Goal: Task Accomplishment & Management: Use online tool/utility

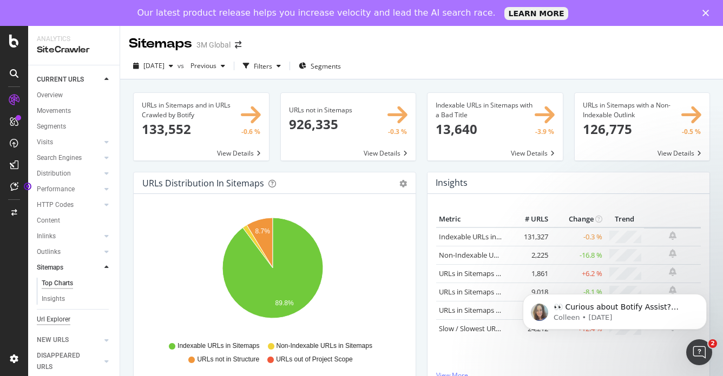
click at [57, 318] on div "Url Explorer" at bounding box center [54, 319] width 34 height 11
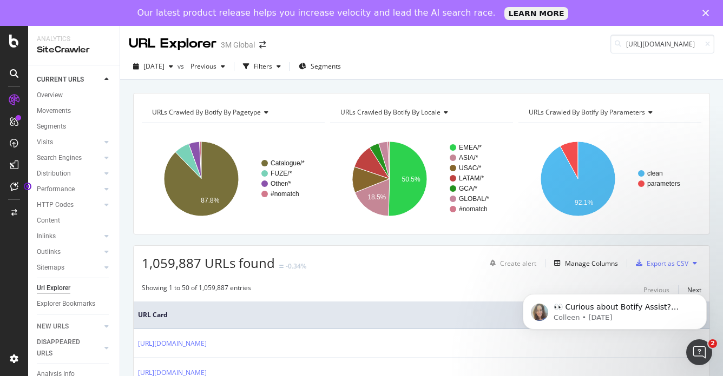
scroll to position [0, 67]
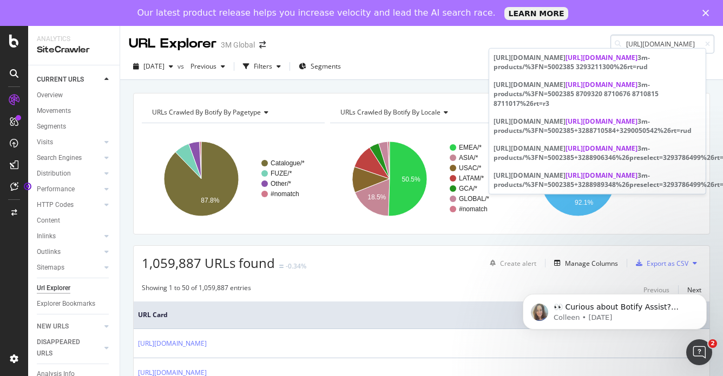
type input "[URL][DOMAIN_NAME]"
click at [281, 67] on icon "button" at bounding box center [278, 66] width 4 height 6
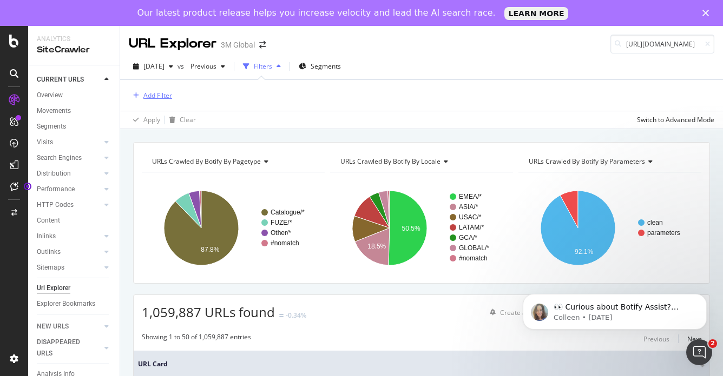
click at [153, 95] on div "Add Filter" at bounding box center [157, 95] width 29 height 9
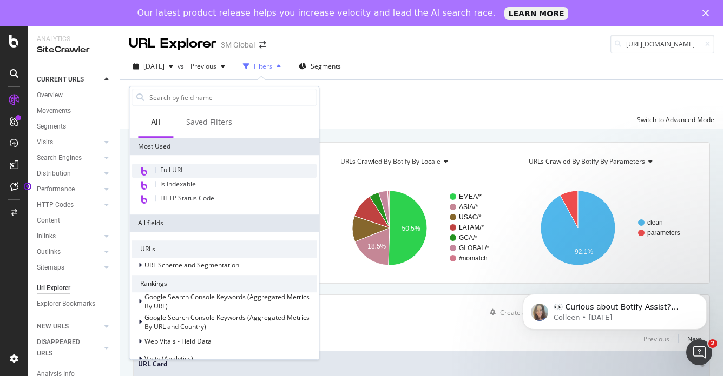
click at [173, 174] on div "Full URL" at bounding box center [223, 171] width 185 height 14
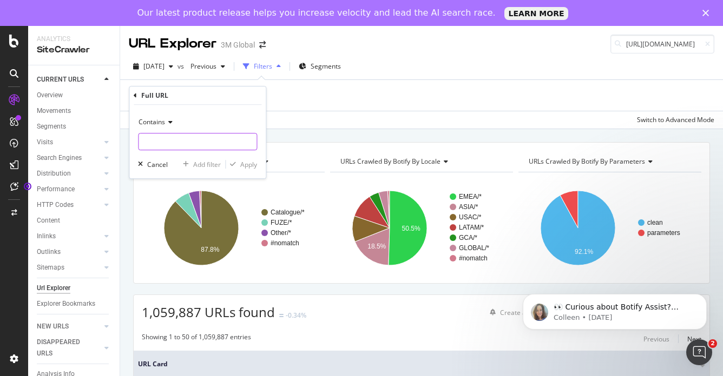
click at [175, 138] on input "text" at bounding box center [197, 141] width 118 height 17
paste input "[URL][DOMAIN_NAME]"
type input "[URL][DOMAIN_NAME]"
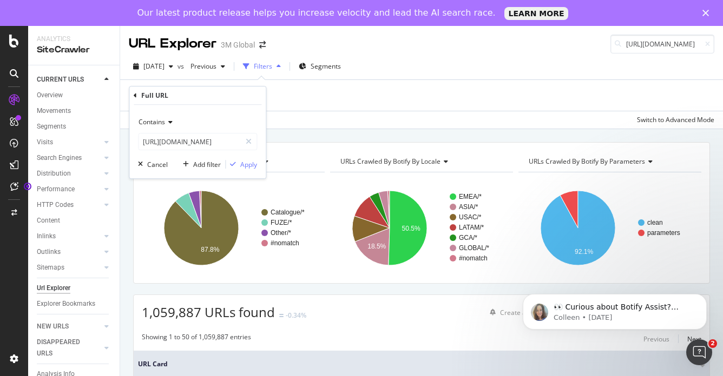
click at [171, 123] on icon at bounding box center [169, 122] width 8 height 6
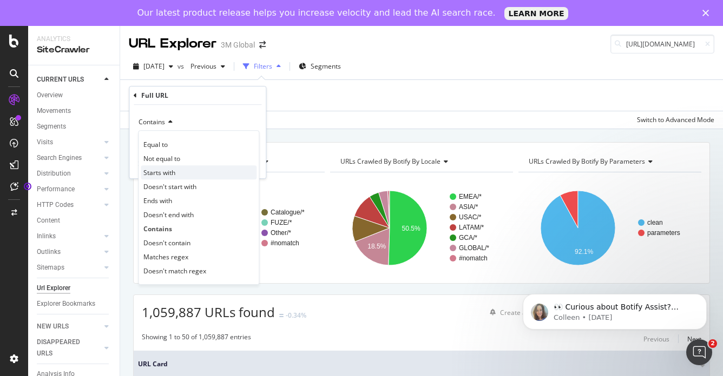
click at [167, 175] on span "Starts with" at bounding box center [159, 172] width 32 height 9
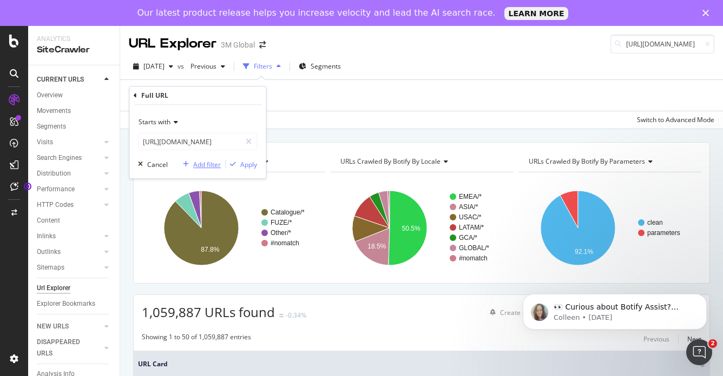
click at [197, 166] on div "Add filter" at bounding box center [207, 164] width 28 height 9
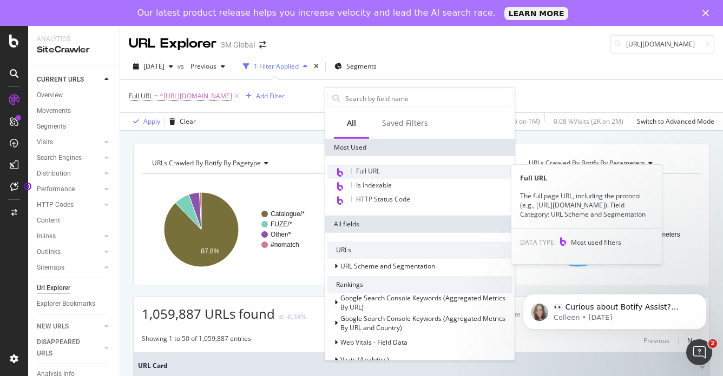
click at [364, 168] on span "Full URL" at bounding box center [368, 171] width 24 height 9
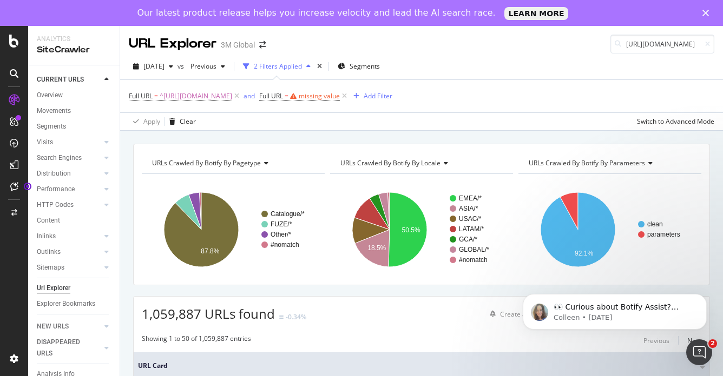
click at [475, 55] on div "[DATE] vs Previous 2 Filters Applied Segments Full URL = ^[URL][DOMAIN_NAME] an…" at bounding box center [421, 92] width 602 height 77
click at [340, 95] on div "missing value" at bounding box center [319, 95] width 41 height 9
click at [382, 122] on icon at bounding box center [383, 121] width 8 height 6
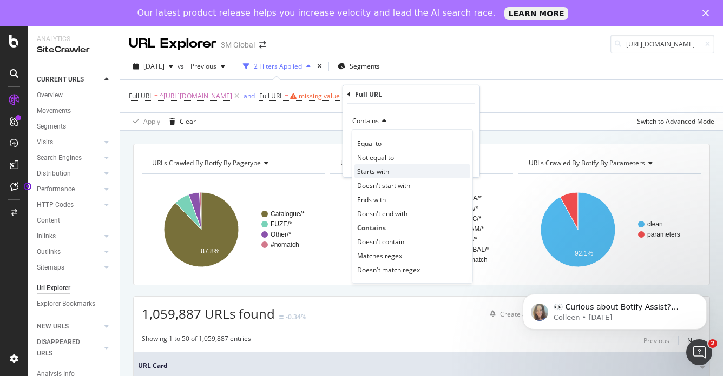
click at [378, 174] on span "Starts with" at bounding box center [373, 171] width 32 height 9
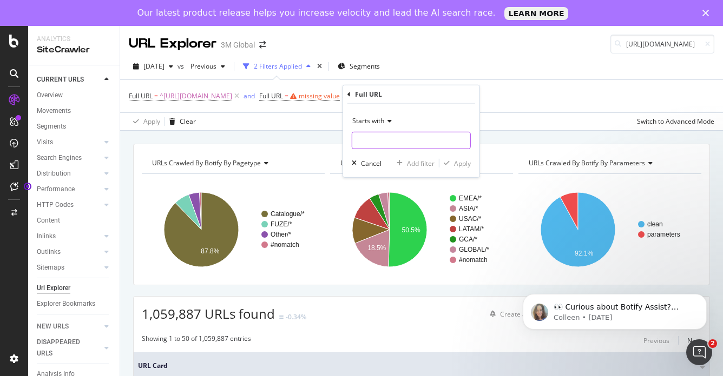
click at [368, 139] on input "text" at bounding box center [411, 140] width 118 height 17
paste input "[URL][DOMAIN_NAME]"
type input "[URL][DOMAIN_NAME]"
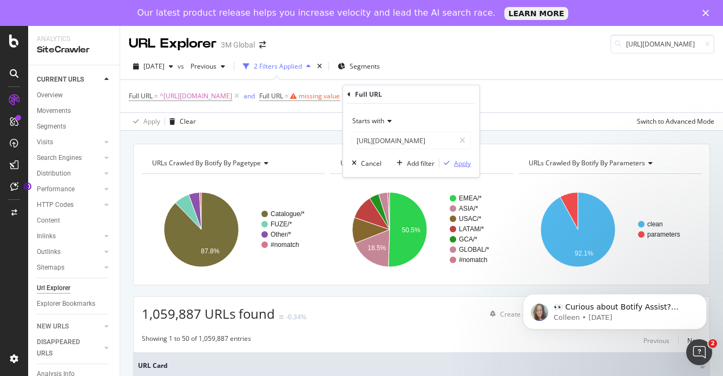
click at [464, 162] on div "Apply" at bounding box center [462, 162] width 17 height 9
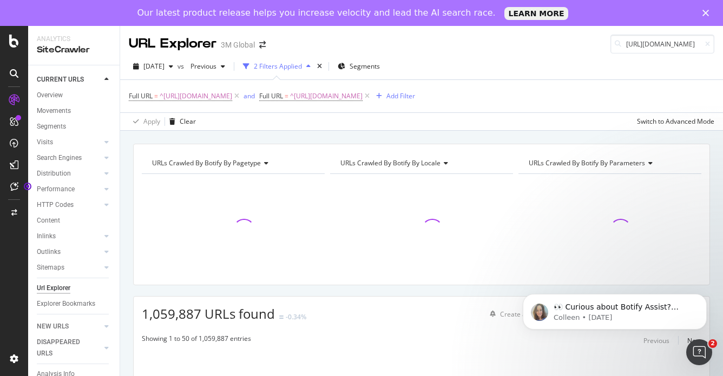
click at [417, 164] on span "URLs Crawled By Botify By locale" at bounding box center [390, 162] width 100 height 9
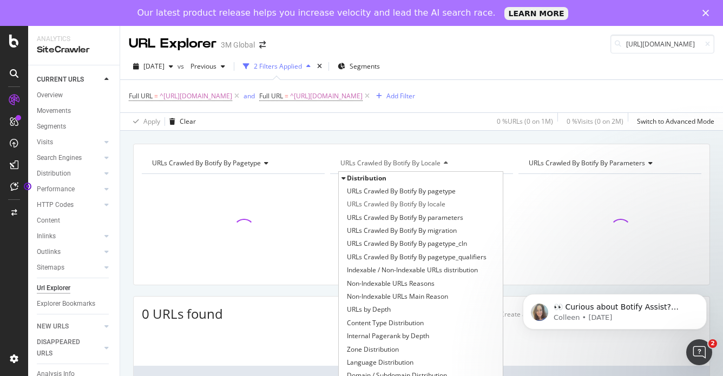
click at [554, 59] on div "[DATE] vs Previous 2 Filters Applied Segments" at bounding box center [421, 69] width 602 height 22
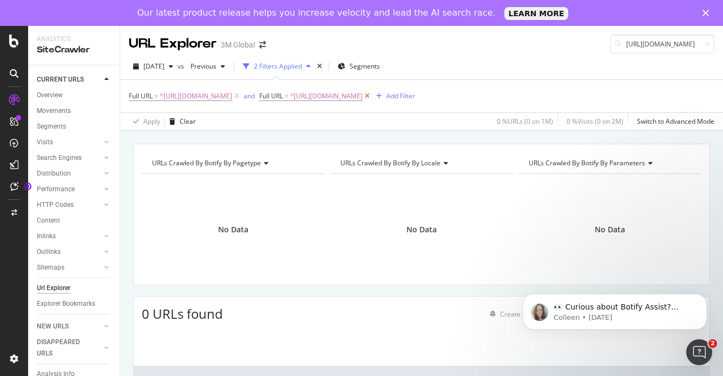
click at [372, 97] on icon at bounding box center [366, 96] width 9 height 11
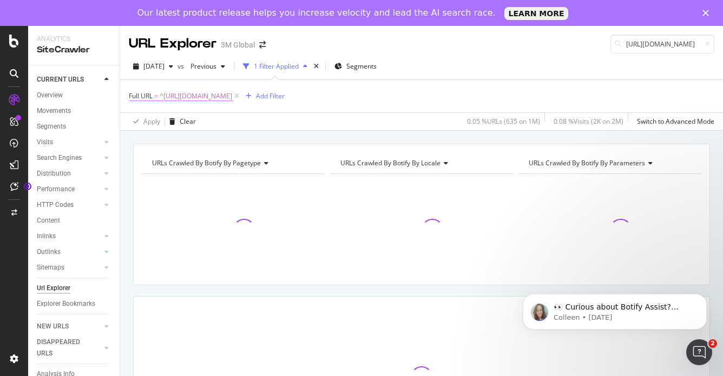
click at [232, 97] on span "^[URL][DOMAIN_NAME]" at bounding box center [196, 96] width 72 height 15
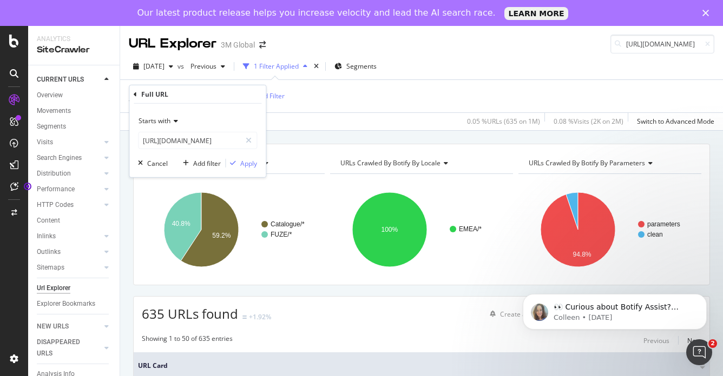
click at [518, 64] on div "[DATE] vs Previous 1 Filter Applied Segments" at bounding box center [421, 69] width 602 height 22
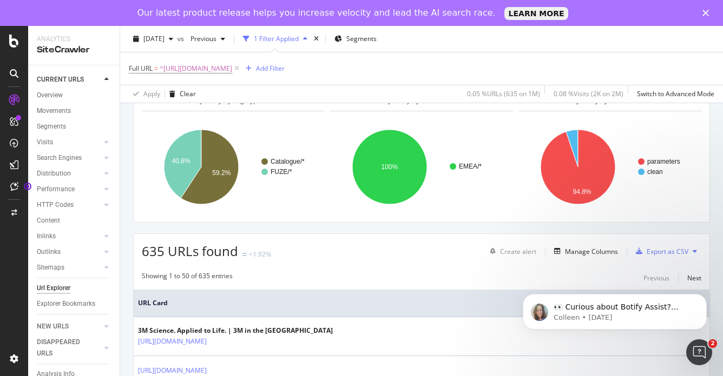
scroll to position [108, 0]
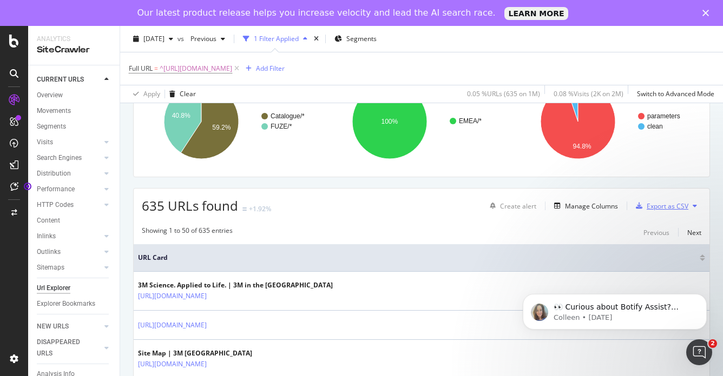
click at [660, 206] on div "Export as CSV" at bounding box center [667, 206] width 42 height 9
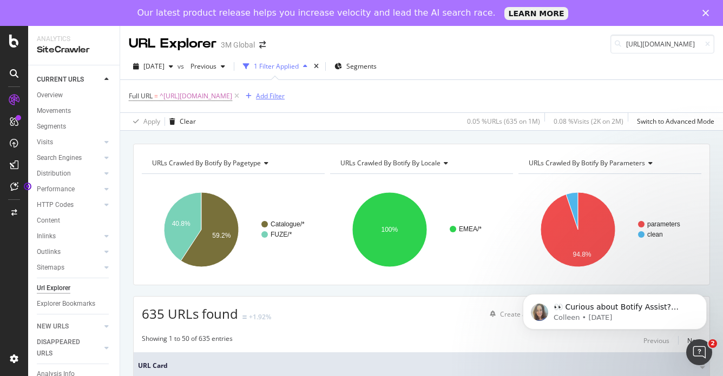
click at [284, 97] on div "Add Filter" at bounding box center [270, 95] width 29 height 9
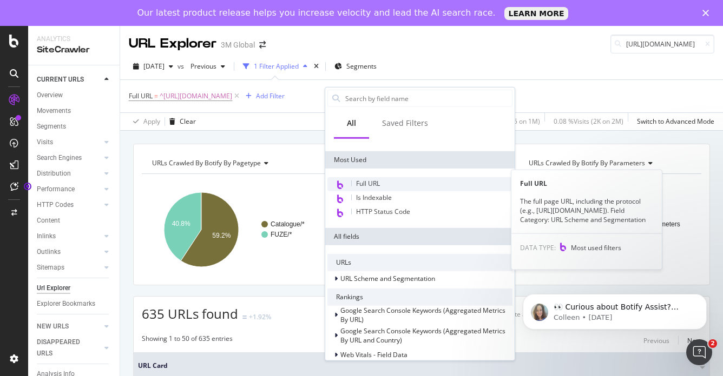
scroll to position [54, 0]
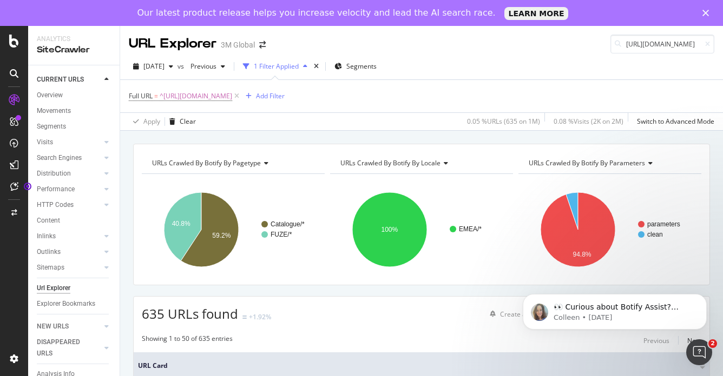
click at [541, 64] on div "[DATE] vs Previous 1 Filter Applied Segments" at bounding box center [421, 69] width 602 height 22
click at [376, 69] on span "Segments" at bounding box center [361, 66] width 30 height 9
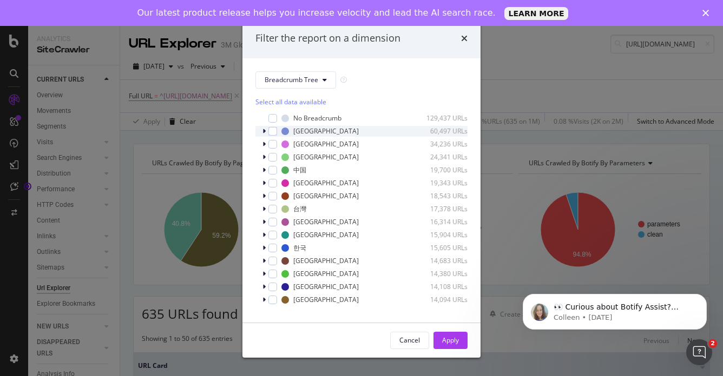
click at [264, 130] on icon "modal" at bounding box center [263, 131] width 3 height 6
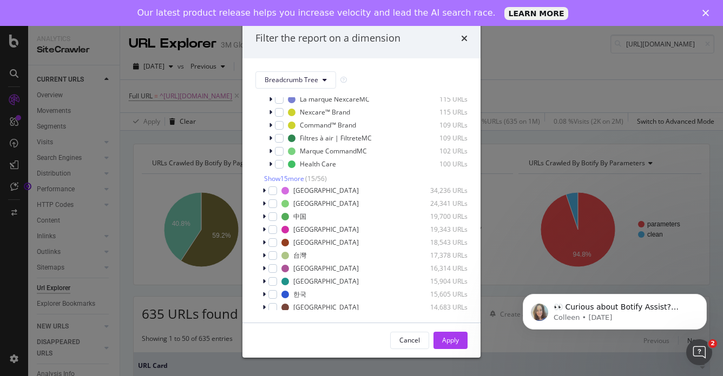
scroll to position [162, 0]
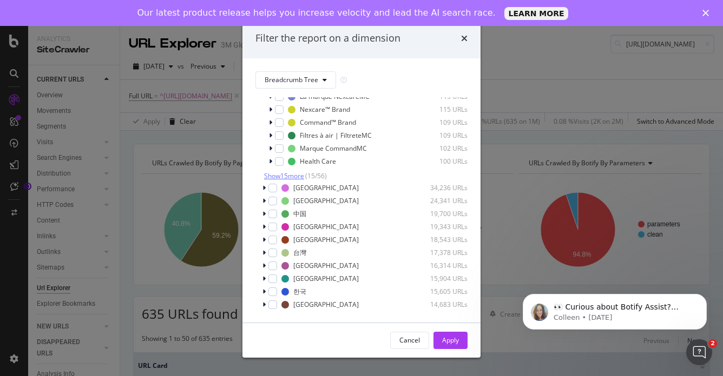
click at [291, 177] on span "Show 15 more" at bounding box center [284, 175] width 40 height 9
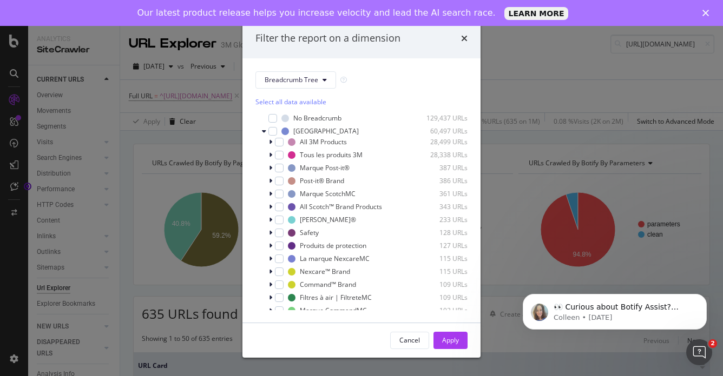
scroll to position [0, 0]
click at [264, 131] on icon "modal" at bounding box center [264, 131] width 4 height 6
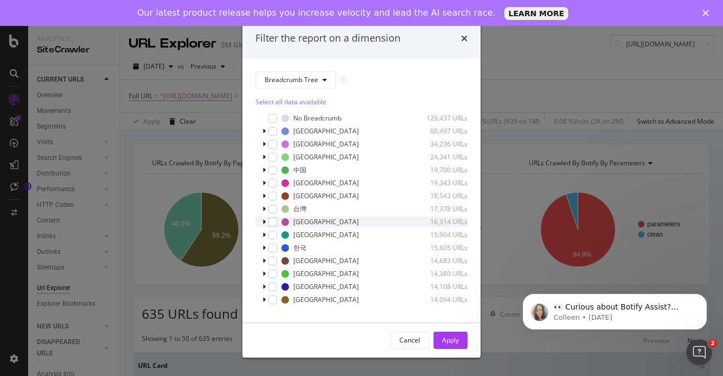
click at [264, 223] on icon "modal" at bounding box center [263, 222] width 3 height 6
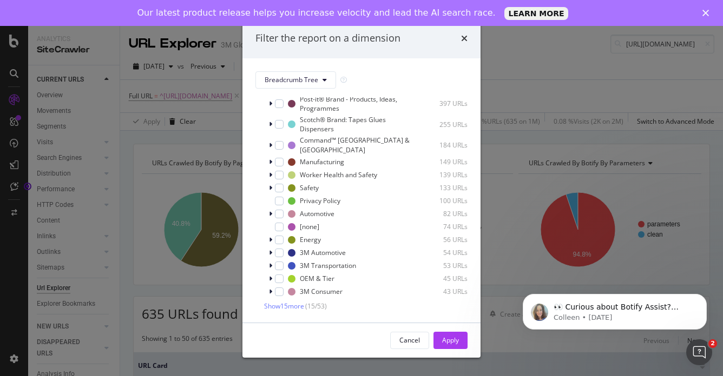
scroll to position [162, 0]
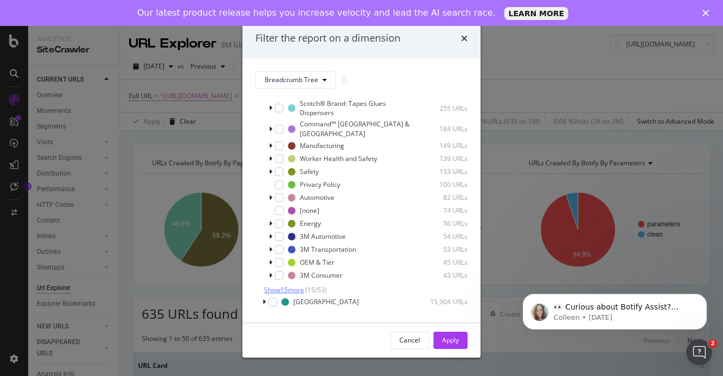
click at [299, 286] on span "Show 15 more" at bounding box center [284, 290] width 40 height 9
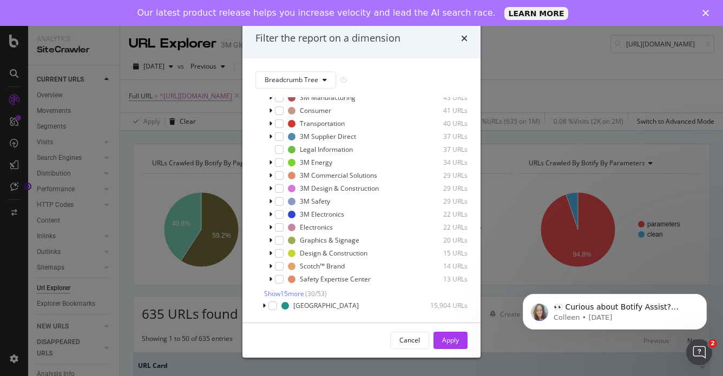
scroll to position [379, 0]
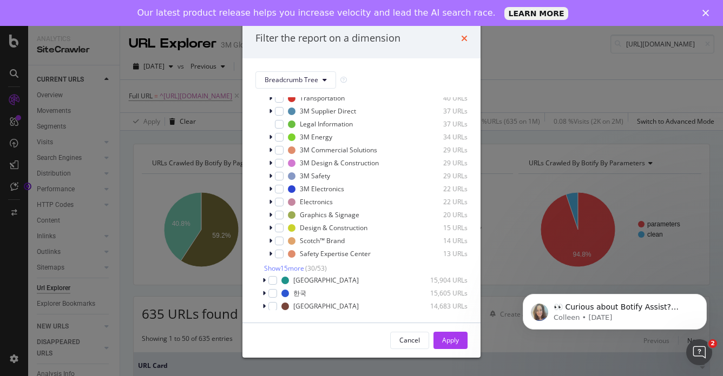
click at [463, 39] on icon "times" at bounding box center [464, 38] width 6 height 9
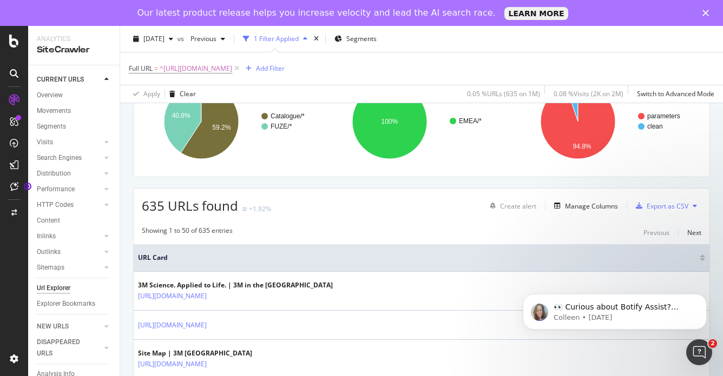
scroll to position [0, 0]
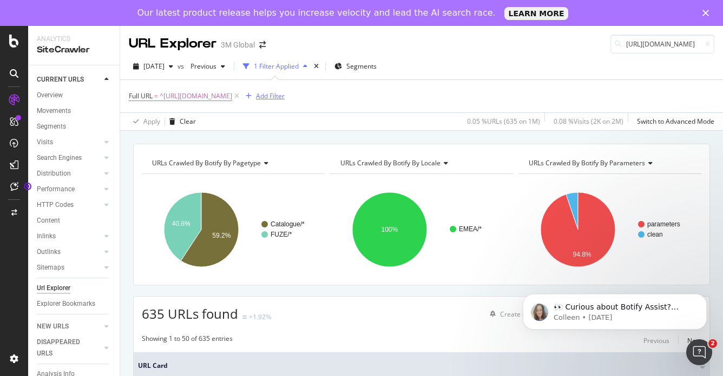
click at [284, 97] on div "Add Filter" at bounding box center [270, 95] width 29 height 9
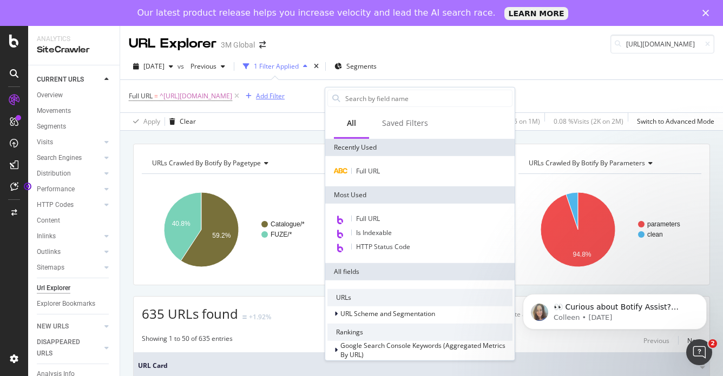
click at [347, 97] on input "text" at bounding box center [428, 98] width 168 height 16
click at [370, 171] on span "Full URL" at bounding box center [368, 171] width 24 height 9
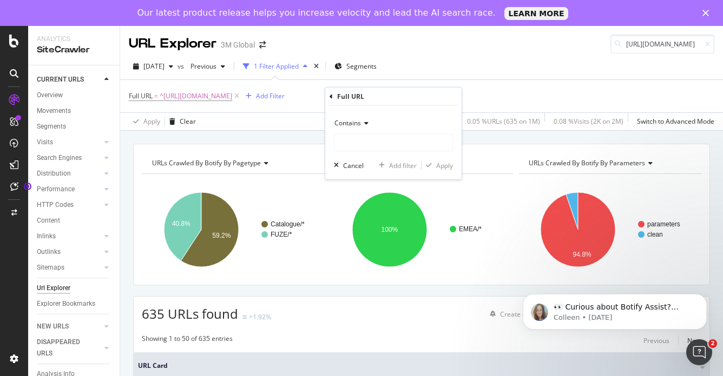
click at [363, 123] on icon at bounding box center [365, 123] width 8 height 6
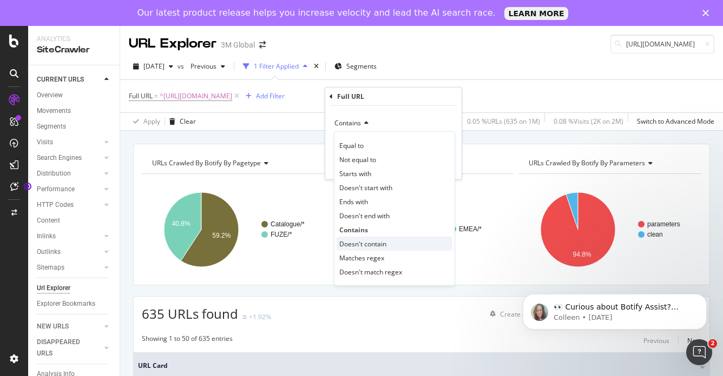
click at [364, 242] on span "Doesn't contain" at bounding box center [362, 243] width 47 height 9
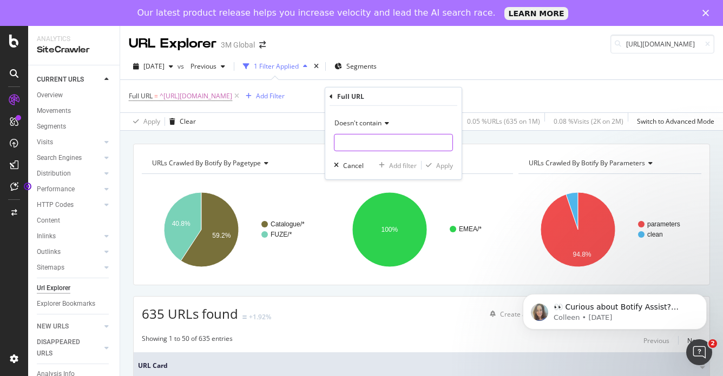
click at [369, 145] on input "text" at bounding box center [393, 142] width 118 height 17
type input "?"
click at [443, 167] on div "Apply" at bounding box center [444, 165] width 17 height 9
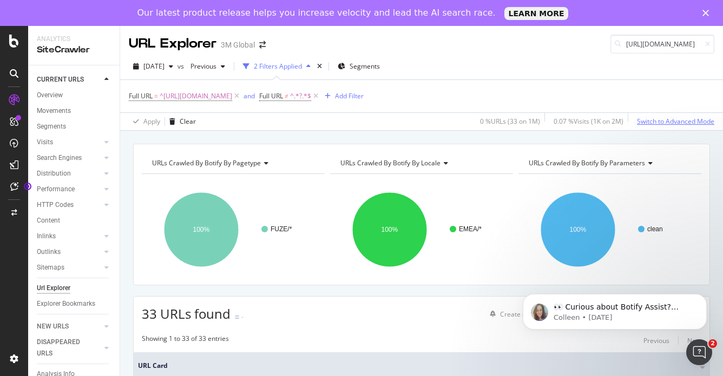
click at [666, 120] on div "Switch to Advanced Mode" at bounding box center [675, 121] width 77 height 9
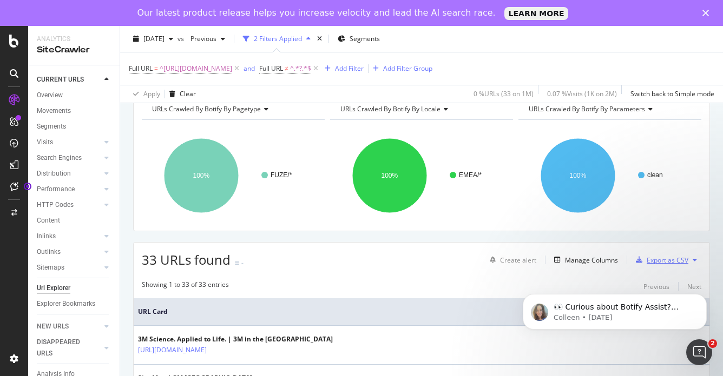
click at [648, 260] on div "Export as CSV" at bounding box center [667, 260] width 42 height 9
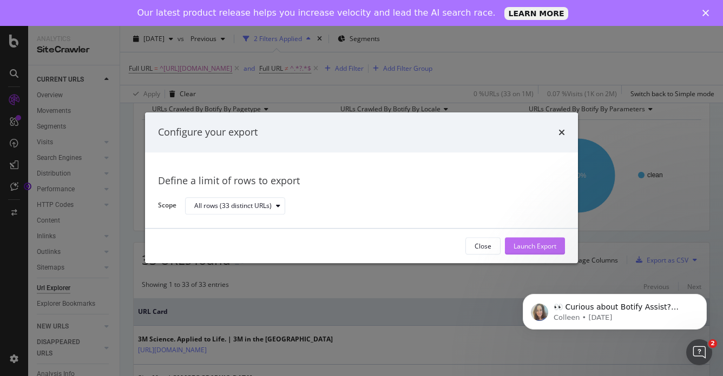
click at [549, 253] on div "Launch Export" at bounding box center [534, 246] width 43 height 16
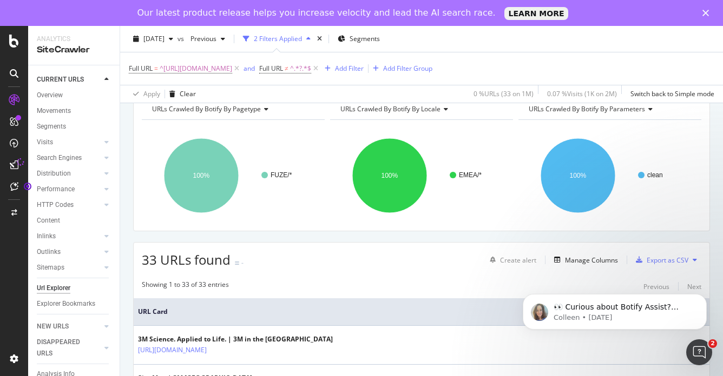
click at [700, 43] on div "[DATE] vs Previous 2 Filters Applied Segments" at bounding box center [421, 41] width 602 height 22
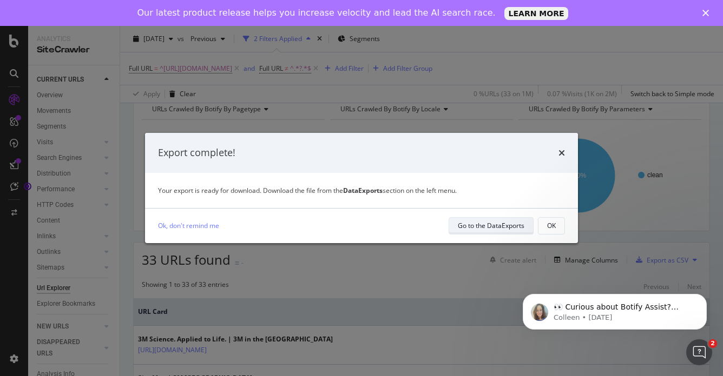
click at [495, 226] on div "Go to the DataExports" at bounding box center [491, 225] width 67 height 9
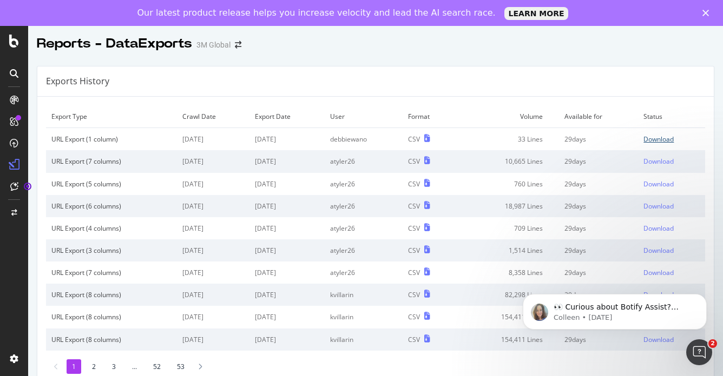
click at [654, 141] on div "Download" at bounding box center [658, 139] width 30 height 9
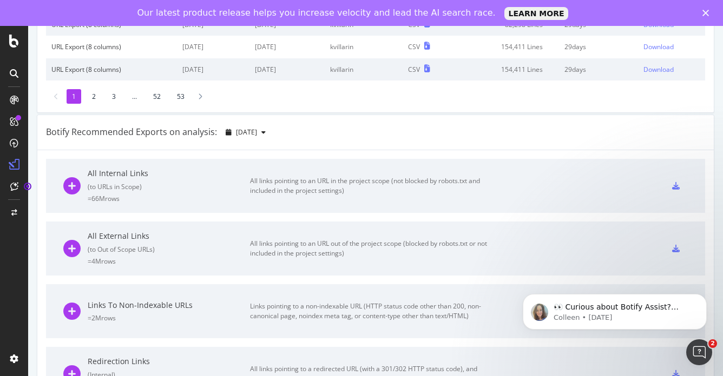
click at [92, 96] on li "2" at bounding box center [94, 96] width 15 height 15
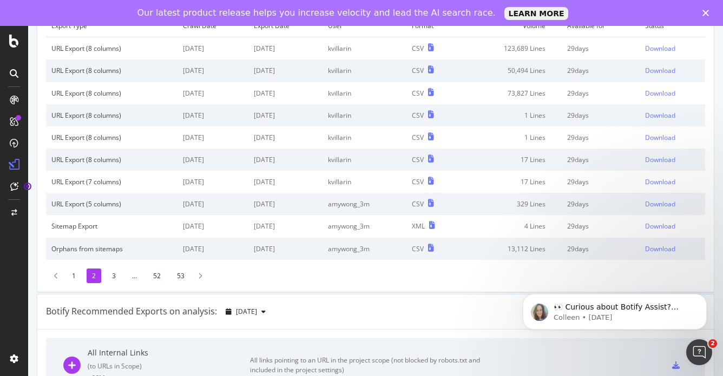
scroll to position [108, 0]
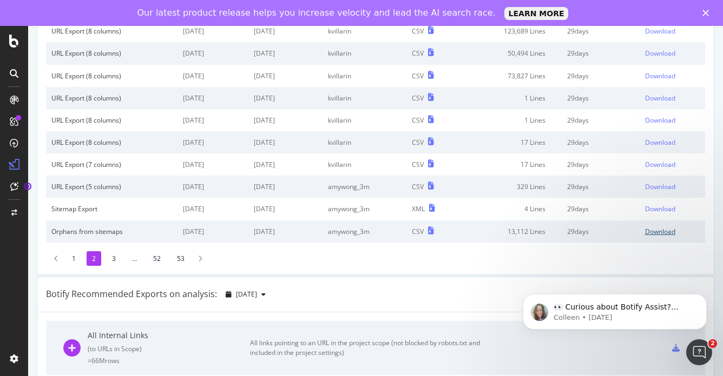
click at [655, 232] on div "Download" at bounding box center [660, 231] width 30 height 9
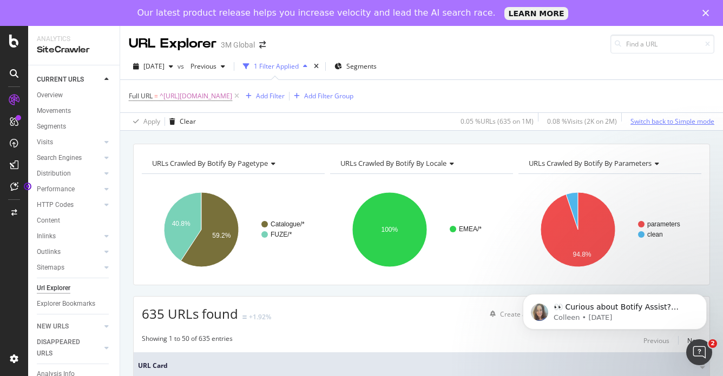
click at [668, 121] on div "Switch back to Simple mode" at bounding box center [672, 121] width 84 height 9
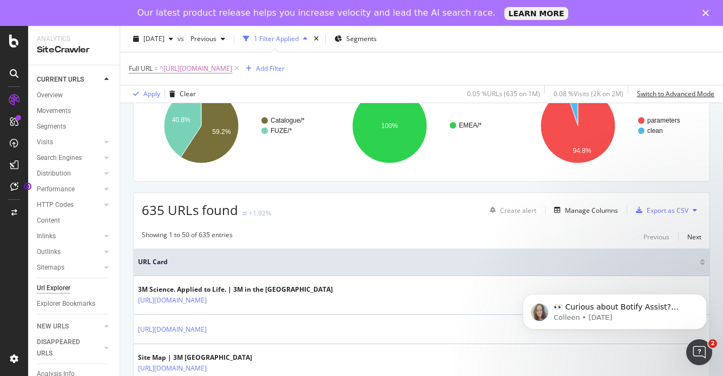
scroll to position [108, 0]
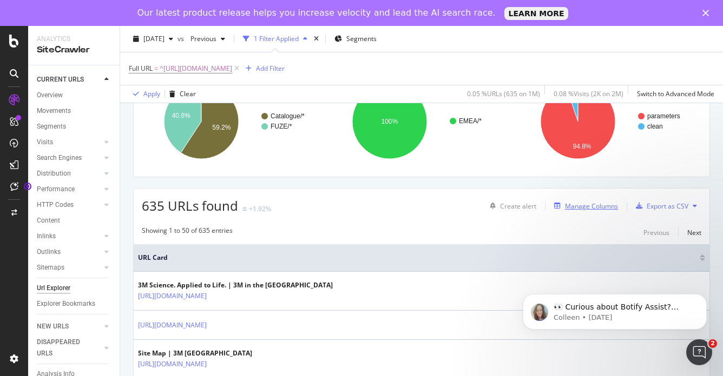
click at [577, 208] on div "Manage Columns" at bounding box center [591, 206] width 53 height 9
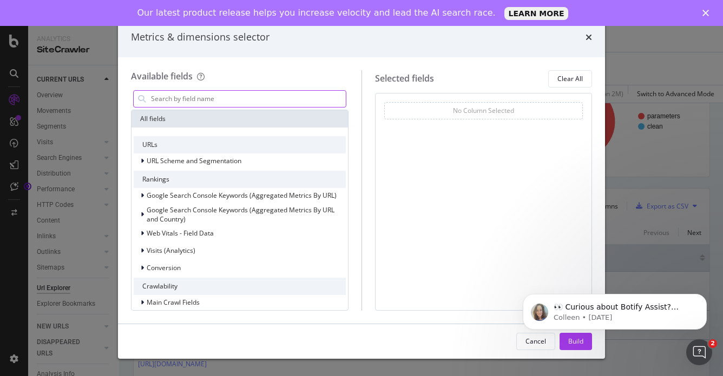
click at [175, 101] on input "modal" at bounding box center [248, 99] width 196 height 16
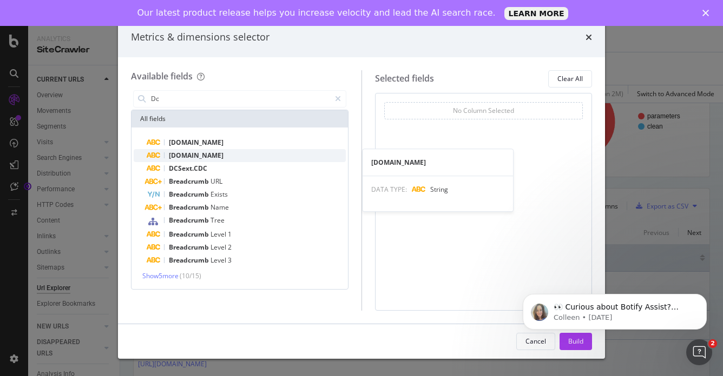
click at [190, 155] on span "[DOMAIN_NAME]" at bounding box center [196, 155] width 55 height 9
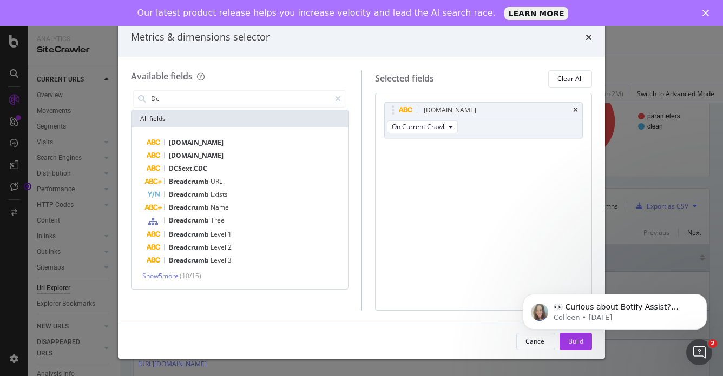
click at [190, 155] on span "[DOMAIN_NAME]" at bounding box center [196, 155] width 55 height 9
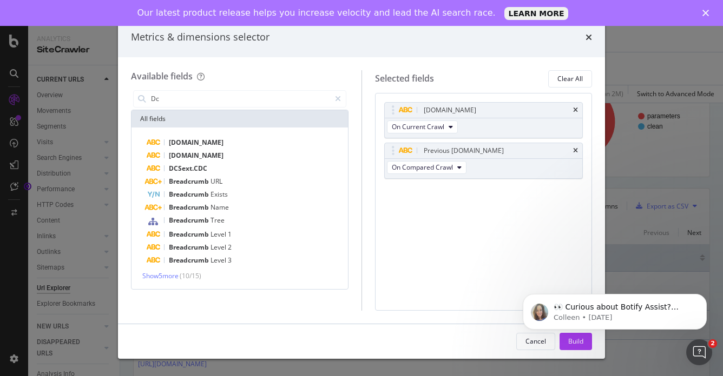
click at [196, 121] on div "All fields" at bounding box center [239, 118] width 216 height 17
click at [572, 149] on div "Previous [DOMAIN_NAME]" at bounding box center [484, 150] width 198 height 15
click at [575, 150] on icon "times" at bounding box center [575, 151] width 5 height 6
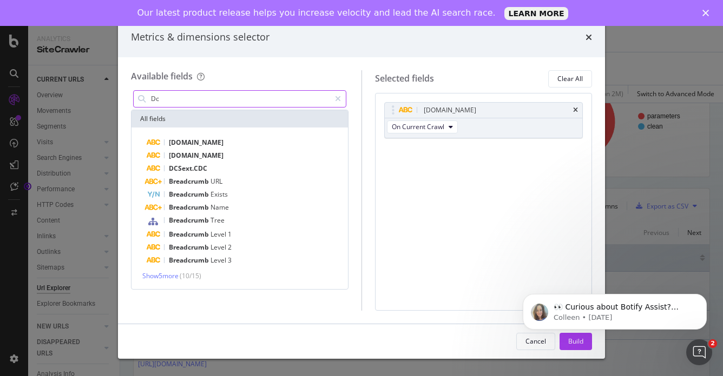
click at [173, 97] on input "Dc" at bounding box center [240, 99] width 180 height 16
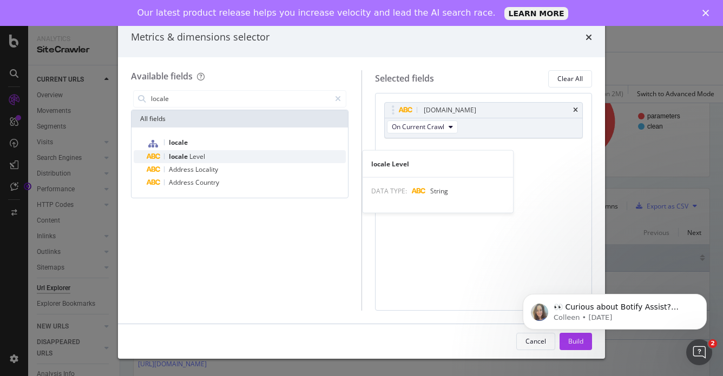
click at [196, 157] on span "Level" at bounding box center [197, 156] width 16 height 9
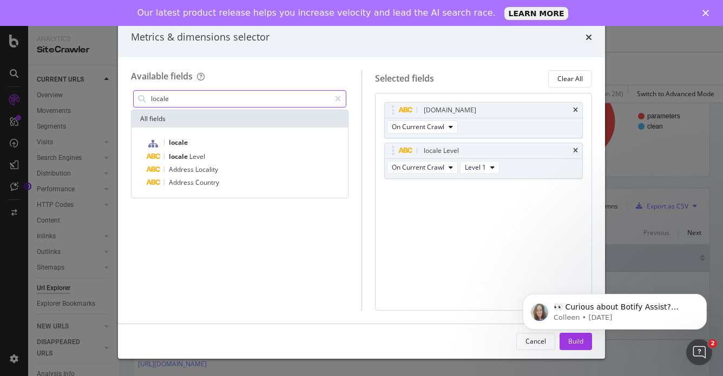
click at [206, 100] on input "locale" at bounding box center [240, 99] width 180 height 16
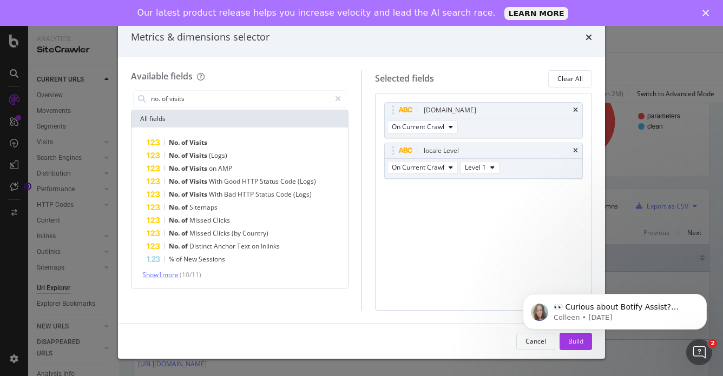
click at [167, 277] on span "Show 1 more" at bounding box center [160, 274] width 36 height 9
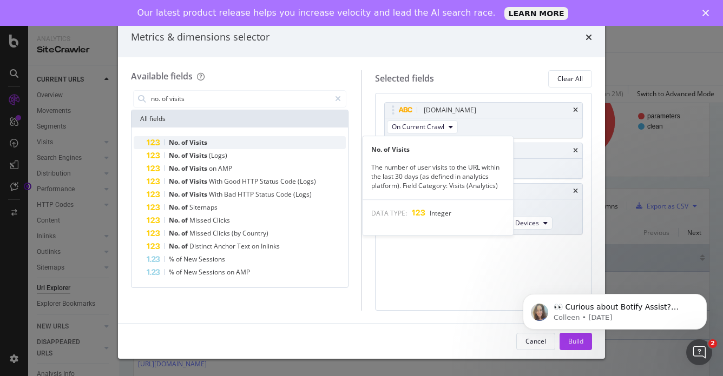
click at [197, 141] on span "Visits" at bounding box center [198, 142] width 18 height 9
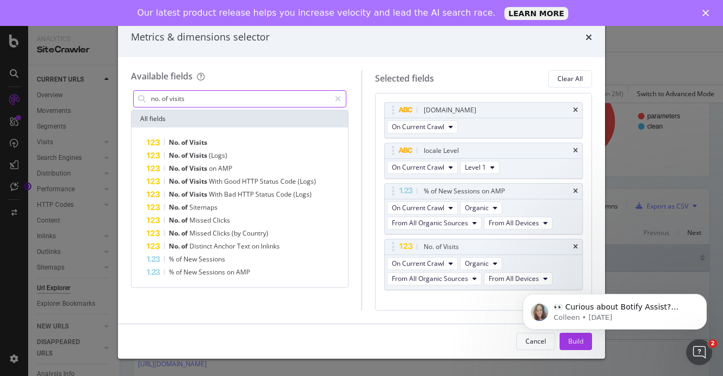
click at [200, 102] on input "no. of visits" at bounding box center [240, 99] width 180 height 16
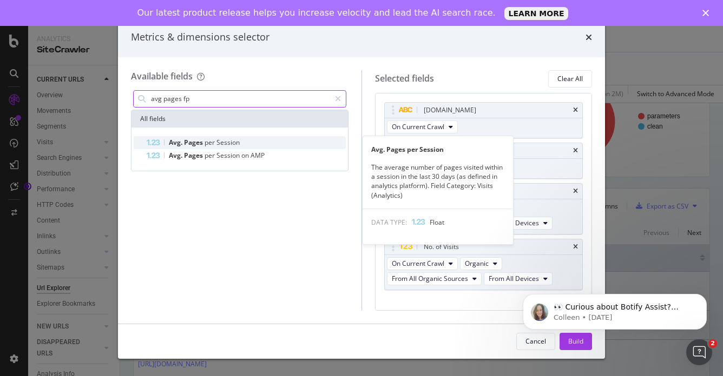
type input "avg pages fp"
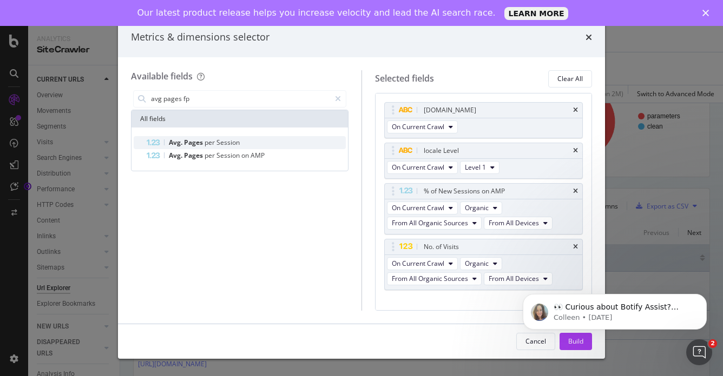
click at [210, 143] on span "per" at bounding box center [210, 142] width 12 height 9
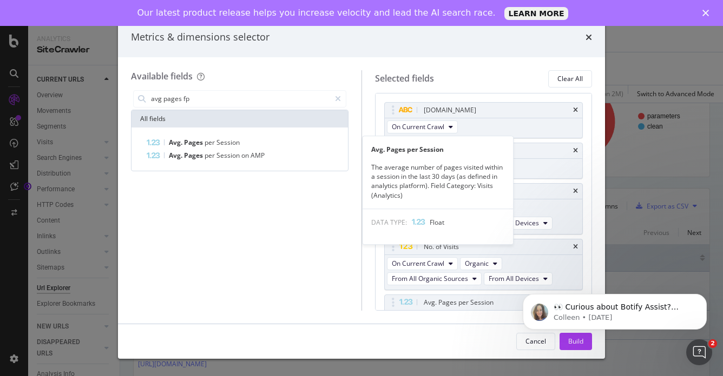
scroll to position [34, 0]
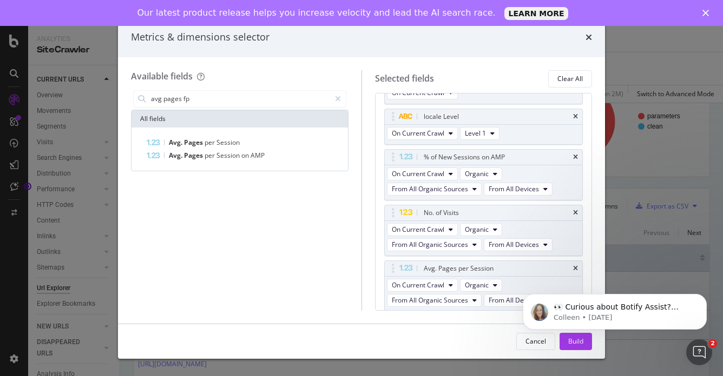
click at [492, 63] on div "Available fields avg pages fp All fields Avg. Pages per Session Avg. Pages per …" at bounding box center [361, 190] width 487 height 267
click html "👀 Curious about Botify Assist? Check out these use cases to explore what Assist…"
click at [569, 339] on body "👀 Curious about Botify Assist? Check out these use cases to explore what Assist…" at bounding box center [615, 309] width 208 height 67
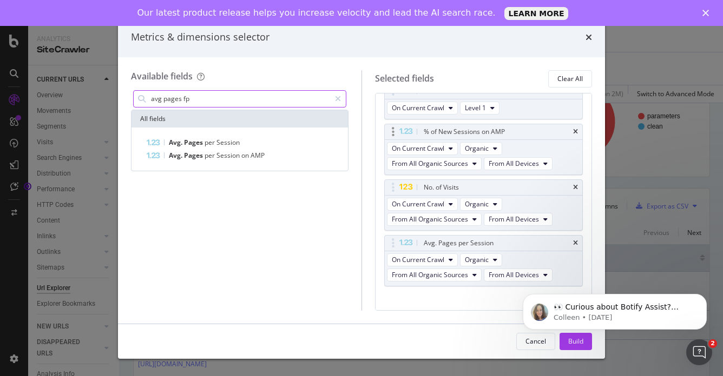
scroll to position [70, 0]
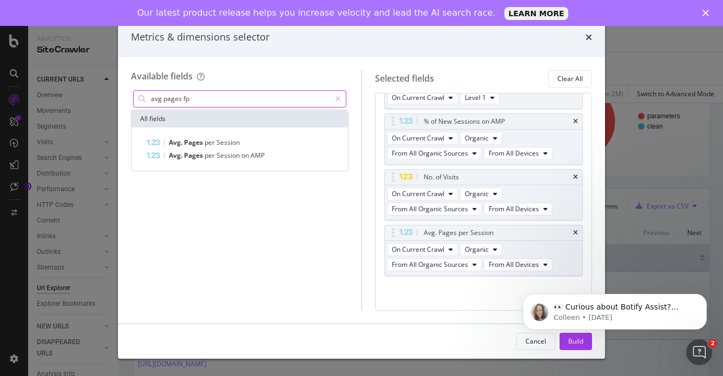
click html "👀 Curious about Botify Assist? Check out these use cases to explore what Assist…"
click at [338, 100] on icon "modal" at bounding box center [338, 99] width 6 height 8
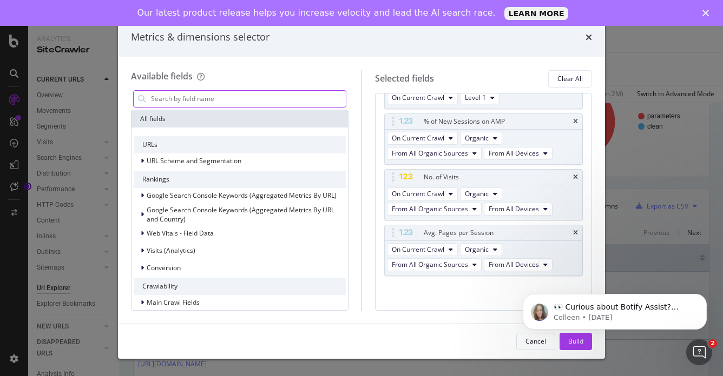
click at [570, 341] on body "👀 Curious about Botify Assist? Check out these use cases to explore what Assist…" at bounding box center [615, 309] width 208 height 67
click at [571, 342] on body "👀 Curious about Botify Assist? Check out these use cases to explore what Assist…" at bounding box center [615, 309] width 208 height 67
click at [572, 342] on body "👀 Curious about Botify Assist? Check out these use cases to explore what Assist…" at bounding box center [615, 309] width 208 height 67
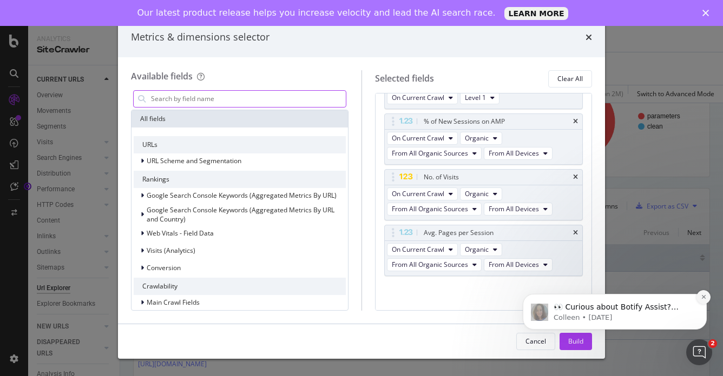
click at [703, 297] on icon "Dismiss notification" at bounding box center [703, 297] width 4 height 4
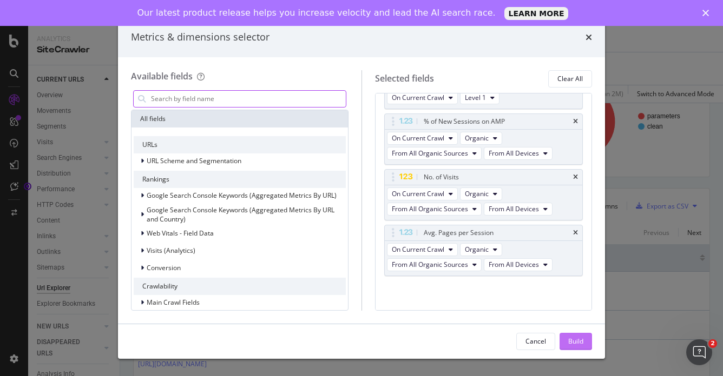
click at [575, 344] on div "Build" at bounding box center [575, 341] width 15 height 9
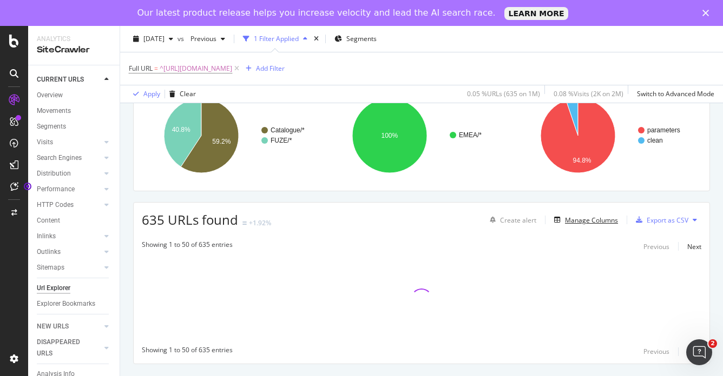
scroll to position [93, 0]
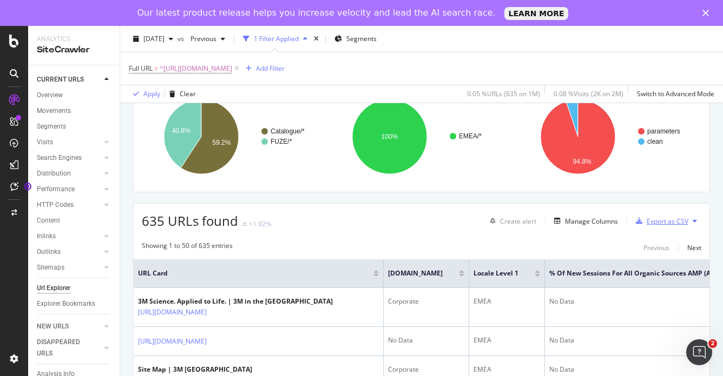
click at [652, 222] on div "Export as CSV" at bounding box center [667, 221] width 42 height 9
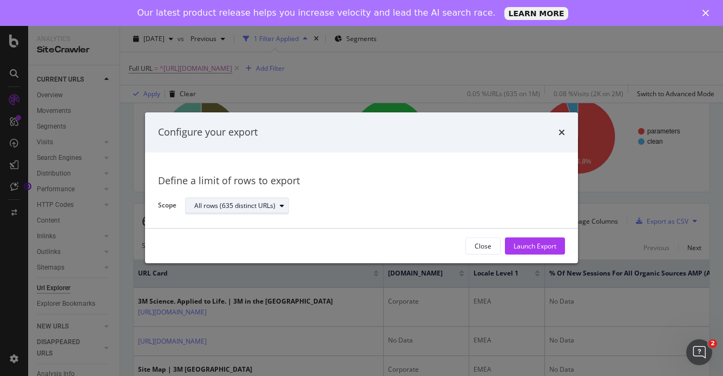
click at [280, 208] on icon "modal" at bounding box center [282, 206] width 4 height 6
click at [539, 243] on div "Launch Export" at bounding box center [534, 246] width 43 height 9
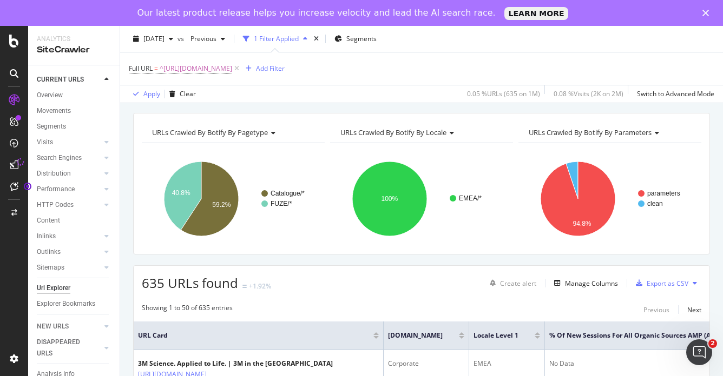
scroll to position [0, 0]
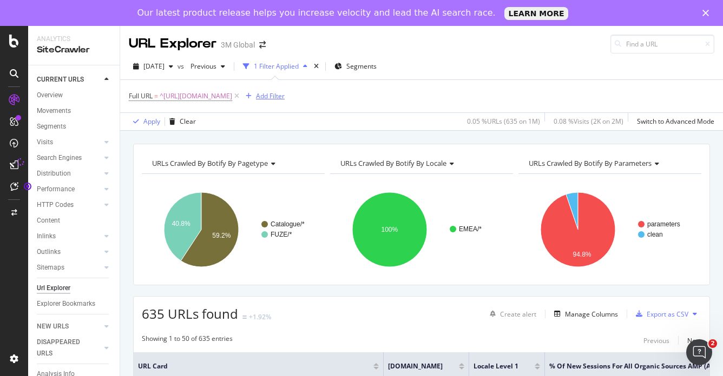
click at [284, 96] on div "Add Filter" at bounding box center [270, 95] width 29 height 9
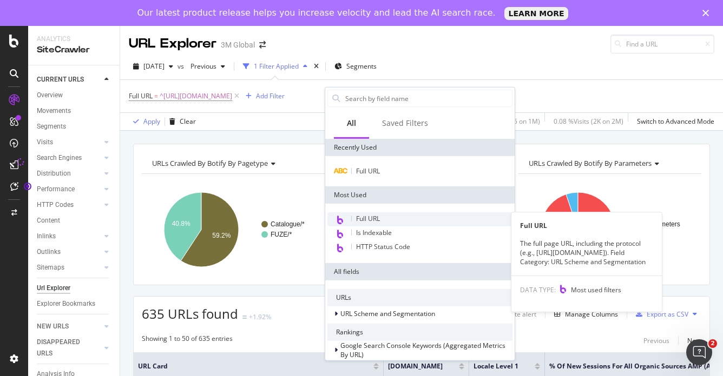
click at [372, 219] on span "Full URL" at bounding box center [368, 218] width 24 height 9
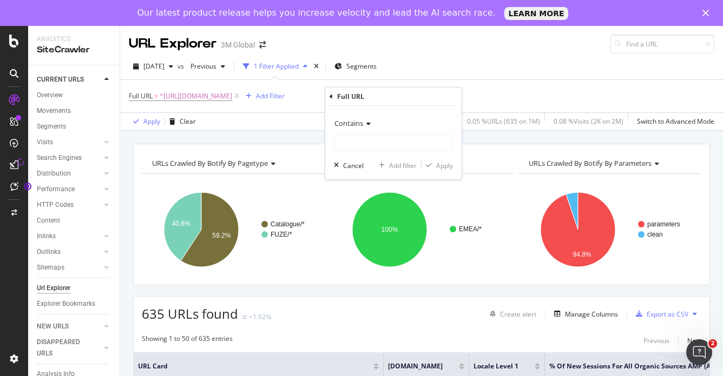
click at [368, 123] on icon at bounding box center [367, 124] width 8 height 6
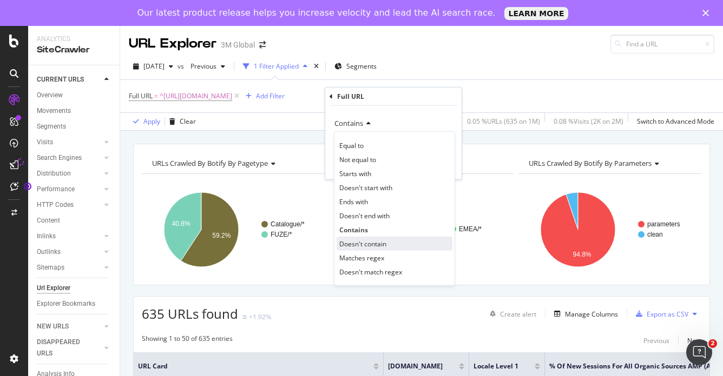
click at [367, 244] on span "Doesn't contain" at bounding box center [362, 243] width 47 height 9
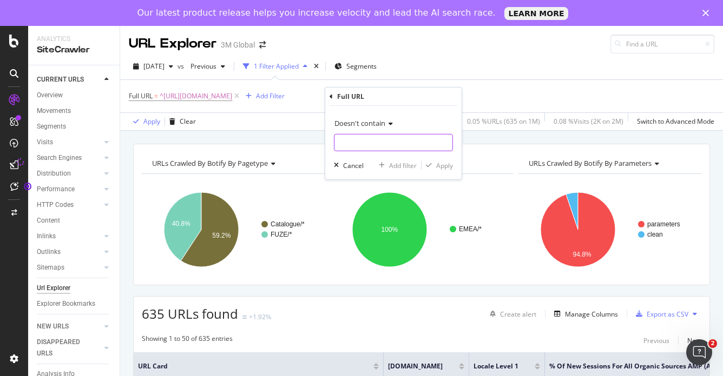
click at [389, 141] on input "text" at bounding box center [393, 142] width 118 height 17
type input "?"
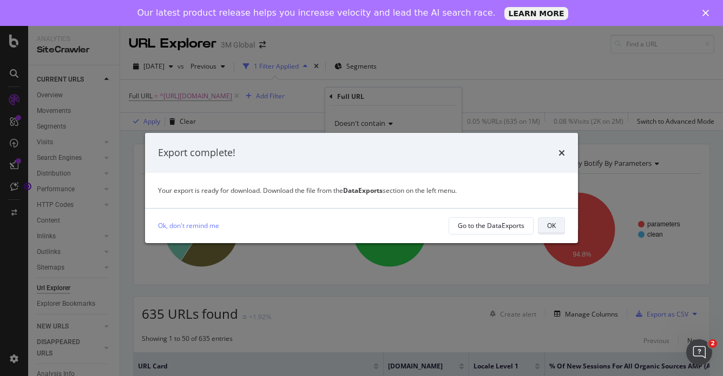
click at [552, 226] on div "OK" at bounding box center [551, 225] width 9 height 9
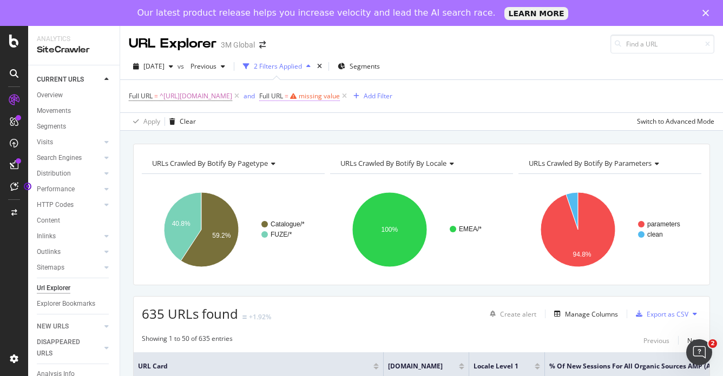
click at [340, 98] on div "missing value" at bounding box center [319, 95] width 41 height 9
click at [386, 122] on icon at bounding box center [385, 121] width 8 height 6
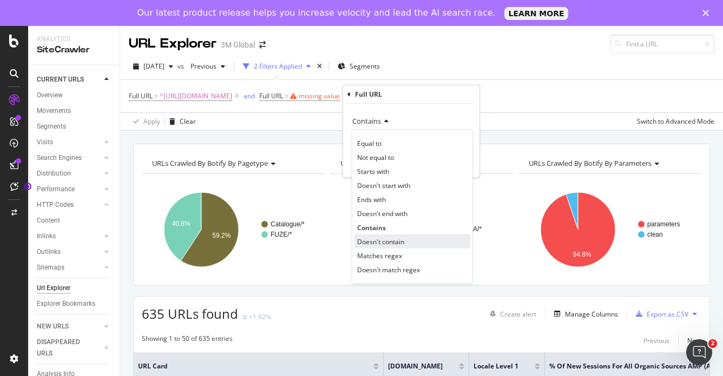
click at [386, 242] on span "Doesn't contain" at bounding box center [380, 241] width 47 height 9
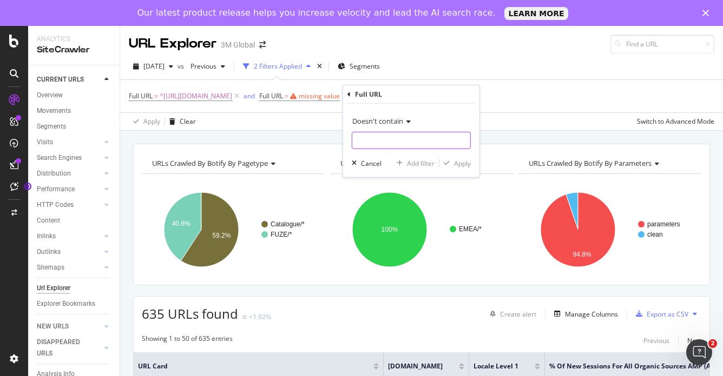
click at [386, 135] on input "text" at bounding box center [411, 140] width 118 height 17
type input "?"
click at [551, 129] on div "Apply Clear Switch to Advanced Mode" at bounding box center [421, 121] width 602 height 18
click at [340, 96] on div "missing value" at bounding box center [319, 95] width 41 height 9
click at [379, 136] on input "text" at bounding box center [411, 140] width 118 height 17
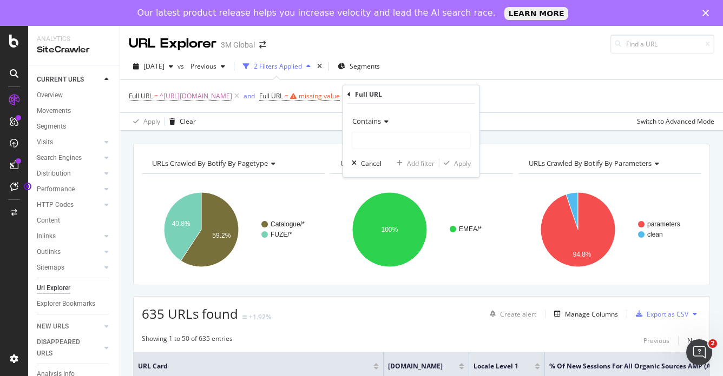
click at [385, 121] on icon at bounding box center [385, 121] width 8 height 6
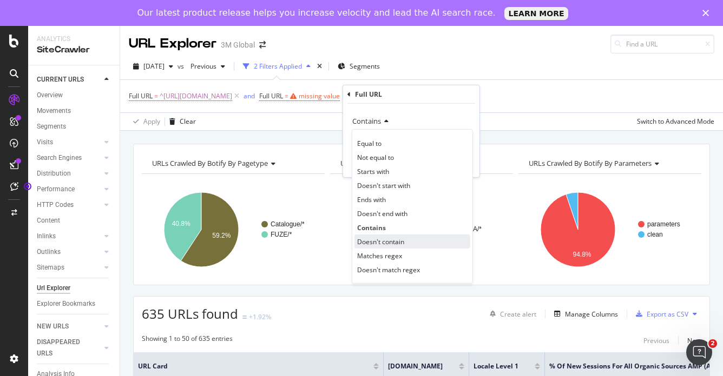
click at [370, 245] on span "Doesn't contain" at bounding box center [380, 241] width 47 height 9
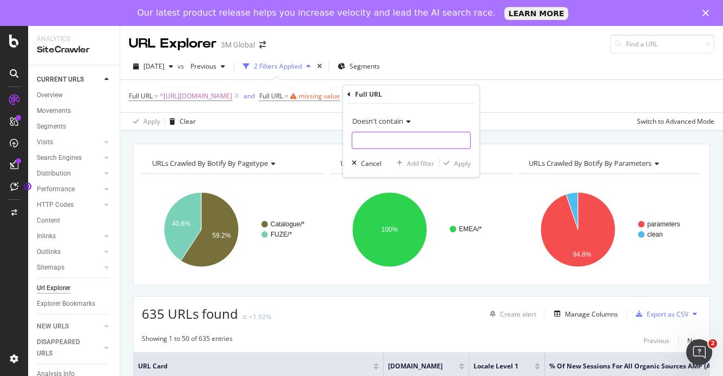
click at [360, 136] on input "text" at bounding box center [411, 140] width 118 height 17
type input "?"
click at [469, 163] on div "Apply" at bounding box center [462, 162] width 17 height 9
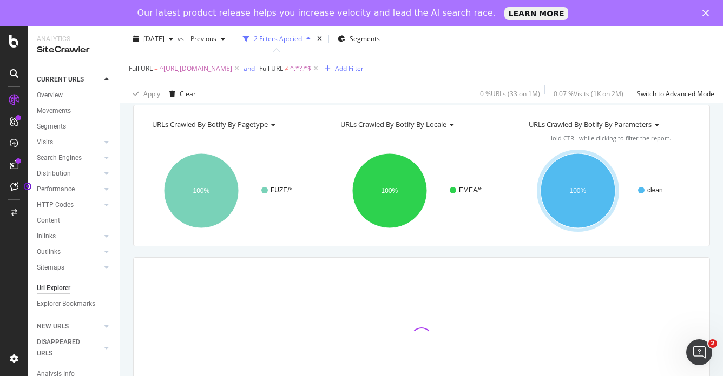
scroll to position [54, 0]
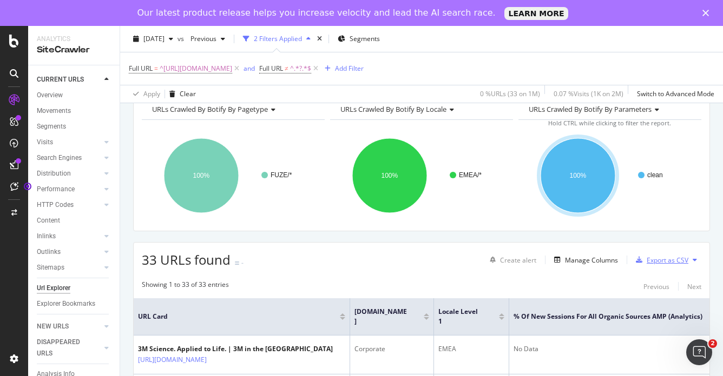
click at [668, 261] on div "Export as CSV" at bounding box center [667, 260] width 42 height 9
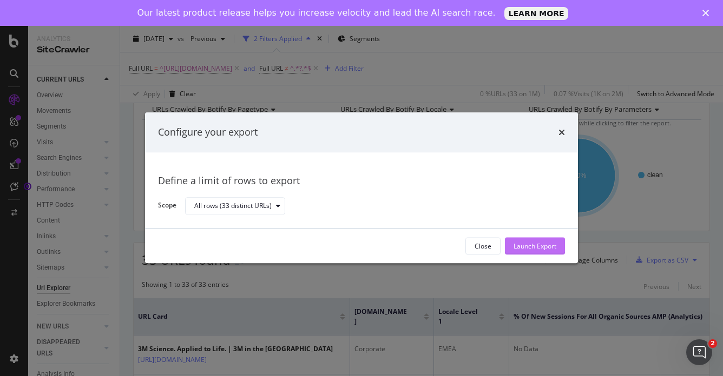
click at [532, 251] on div "Launch Export" at bounding box center [534, 246] width 43 height 9
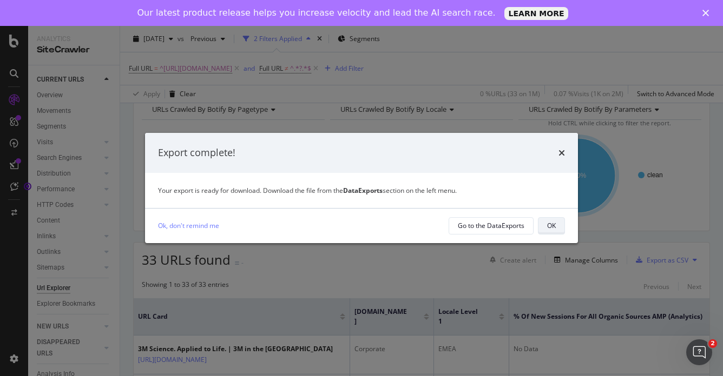
click at [554, 225] on div "OK" at bounding box center [551, 225] width 9 height 9
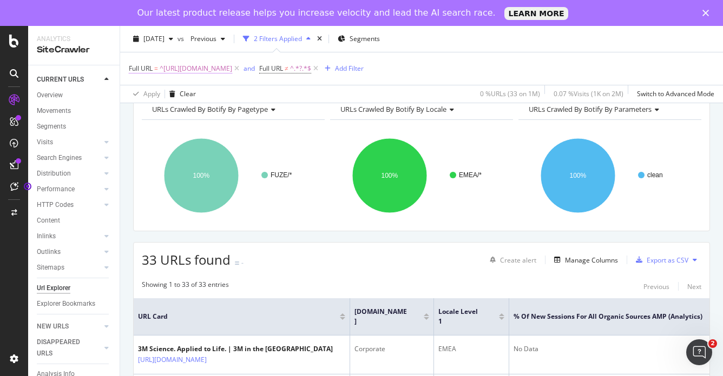
click at [232, 67] on span "^[URL][DOMAIN_NAME]" at bounding box center [196, 68] width 72 height 15
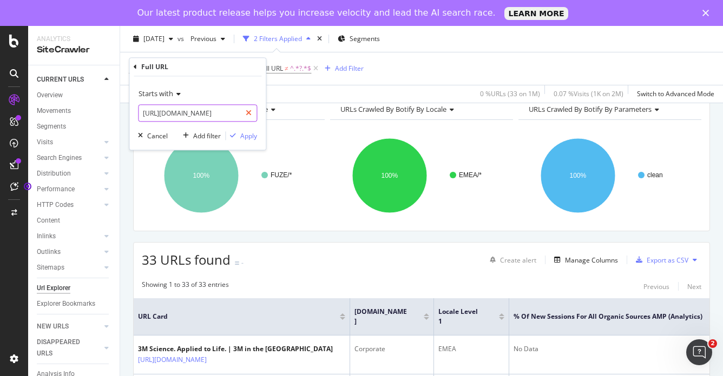
click at [249, 111] on icon at bounding box center [249, 114] width 6 height 8
click at [241, 111] on input "text" at bounding box center [189, 113] width 102 height 17
paste input "[URL][DOMAIN_NAME]"
type input "[URL][DOMAIN_NAME]"
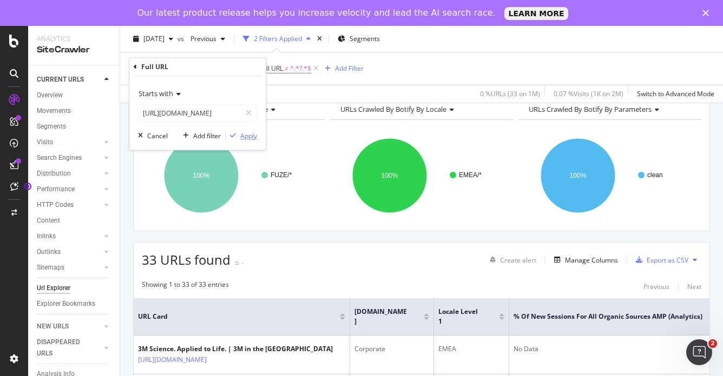
scroll to position [0, 0]
click at [247, 140] on div "Apply" at bounding box center [248, 135] width 17 height 9
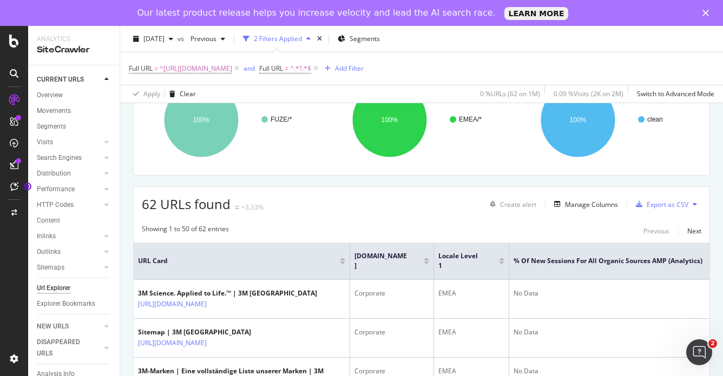
scroll to position [108, 0]
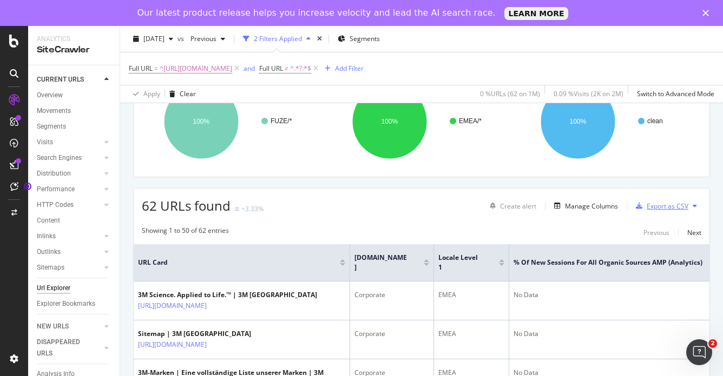
click at [649, 204] on div "Export as CSV" at bounding box center [667, 206] width 42 height 9
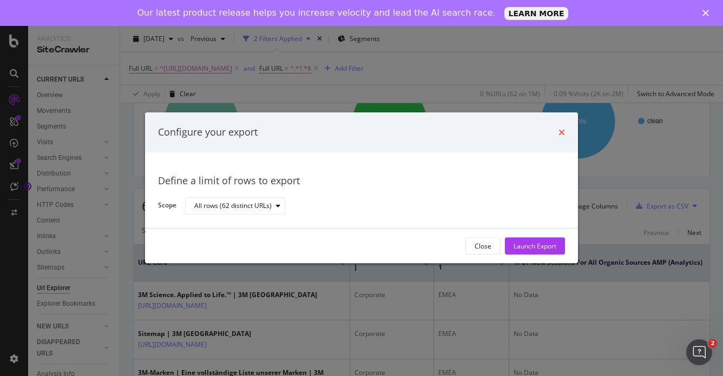
click at [560, 133] on icon "times" at bounding box center [561, 132] width 6 height 9
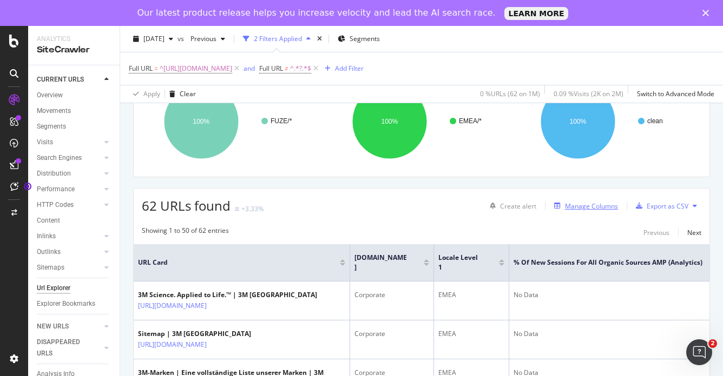
click at [580, 208] on div "Manage Columns" at bounding box center [591, 206] width 53 height 9
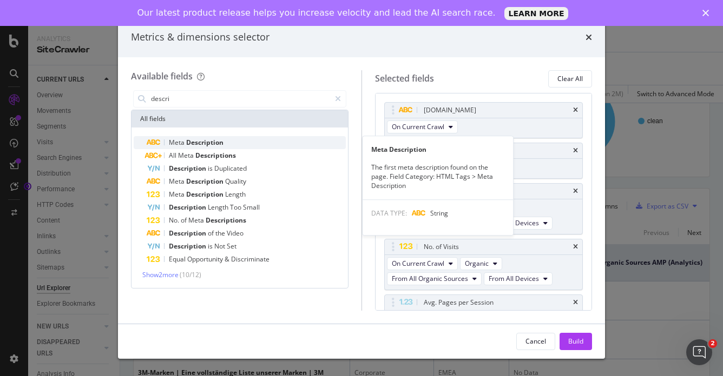
type input "descri"
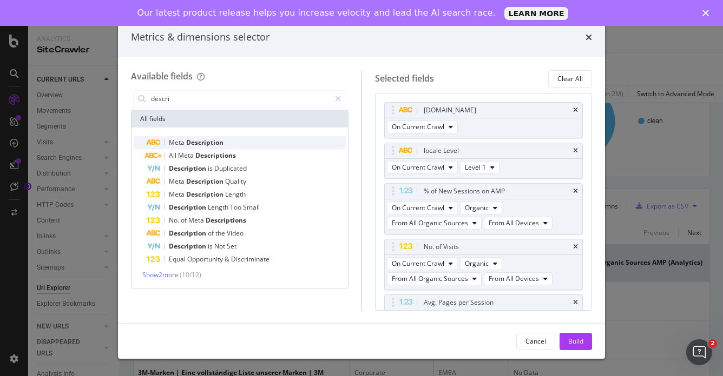
click at [211, 142] on span "Description" at bounding box center [204, 142] width 37 height 9
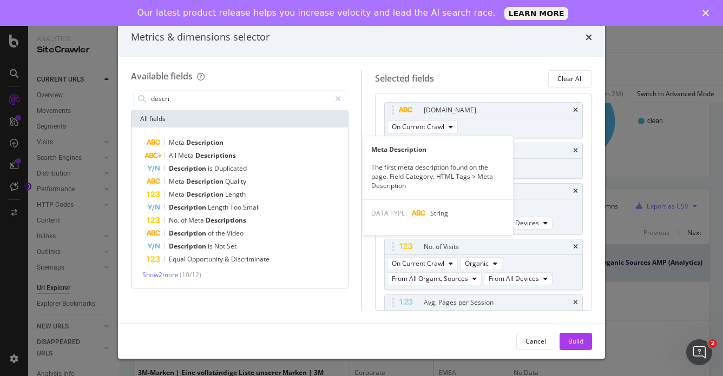
scroll to position [74, 0]
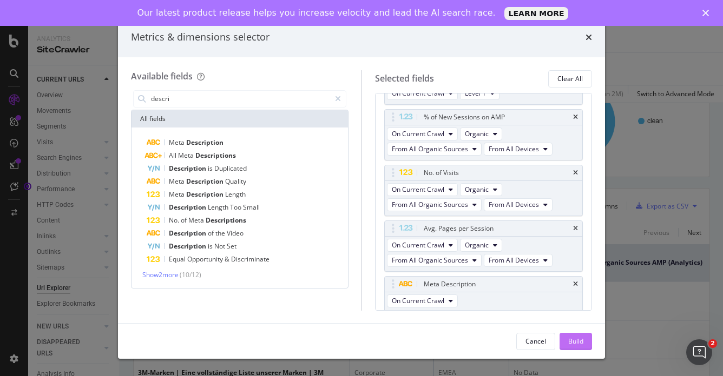
click at [576, 341] on div "Build" at bounding box center [575, 341] width 15 height 9
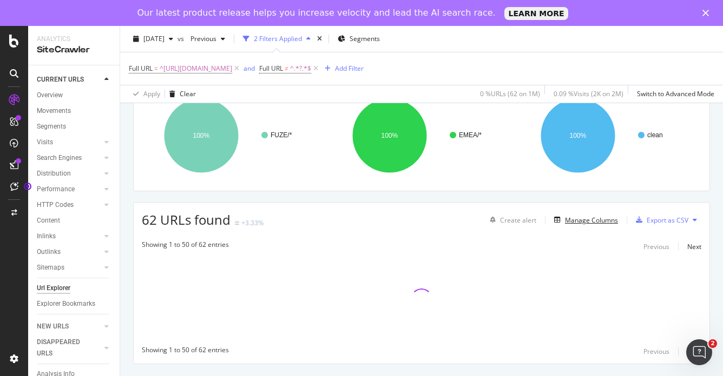
scroll to position [93, 0]
click at [576, 341] on div "Showing 1 to 50 of 62 entries Previous Next Showing 1 to 50 of 62 entries Previ…" at bounding box center [421, 300] width 575 height 129
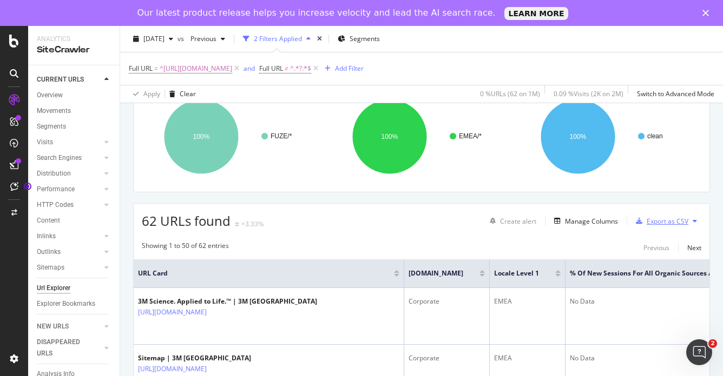
click at [653, 221] on div "Export as CSV" at bounding box center [667, 221] width 42 height 9
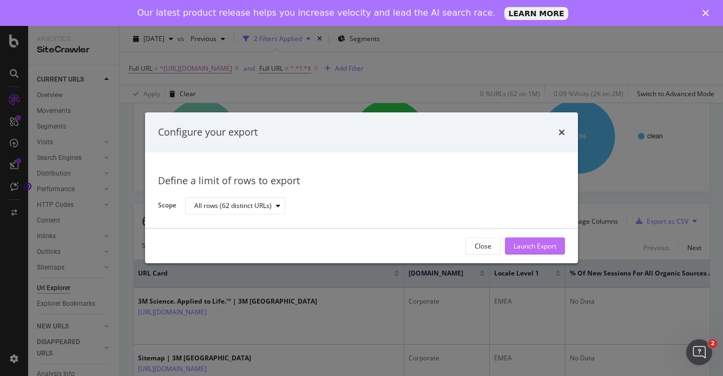
click at [538, 247] on div "Launch Export" at bounding box center [534, 246] width 43 height 9
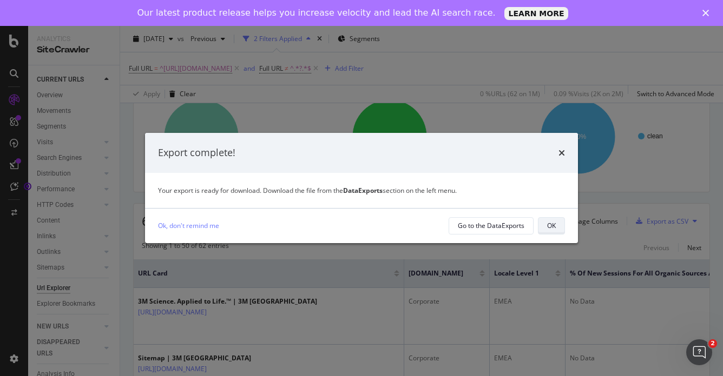
click at [549, 228] on div "OK" at bounding box center [551, 225] width 9 height 9
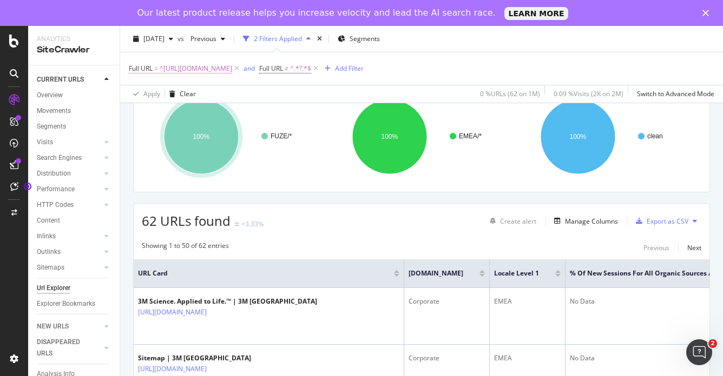
click at [232, 67] on span "^[URL][DOMAIN_NAME]" at bounding box center [196, 68] width 72 height 15
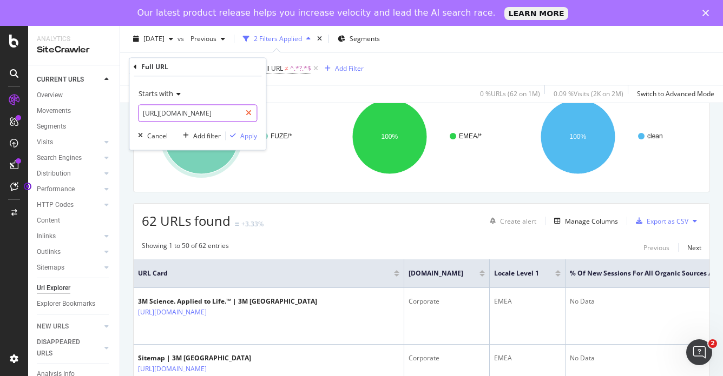
click at [247, 112] on icon at bounding box center [249, 114] width 6 height 8
click at [194, 112] on input "text" at bounding box center [197, 113] width 118 height 17
paste input "[URL][DOMAIN_NAME]"
type input "[URL][DOMAIN_NAME]"
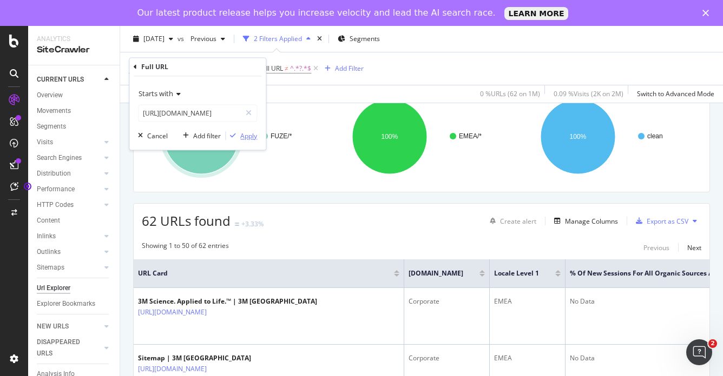
scroll to position [0, 0]
click at [243, 134] on div "Apply" at bounding box center [248, 135] width 17 height 9
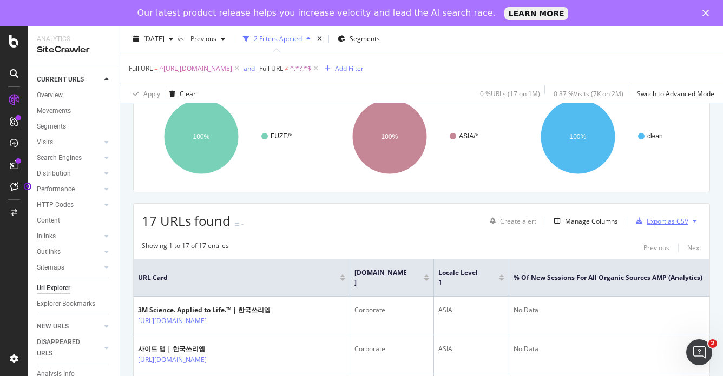
click at [653, 221] on div "Export as CSV" at bounding box center [667, 221] width 42 height 9
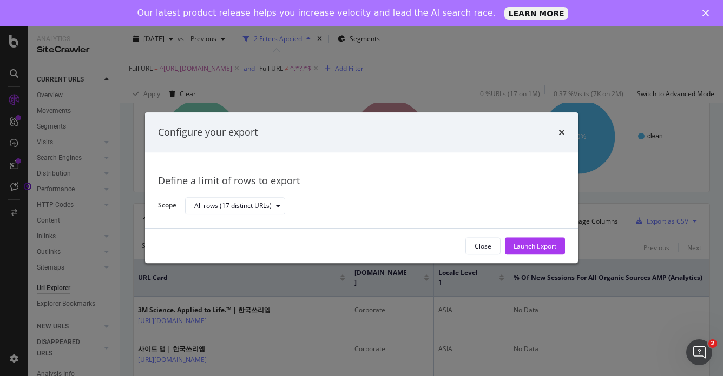
click at [545, 253] on div "Launch Export" at bounding box center [534, 246] width 43 height 16
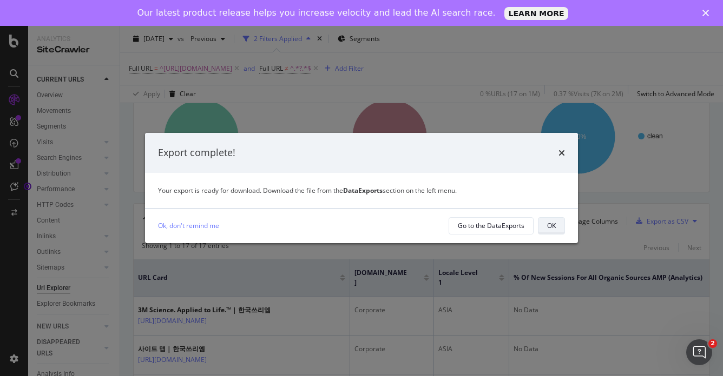
click at [558, 225] on button "OK" at bounding box center [551, 225] width 27 height 17
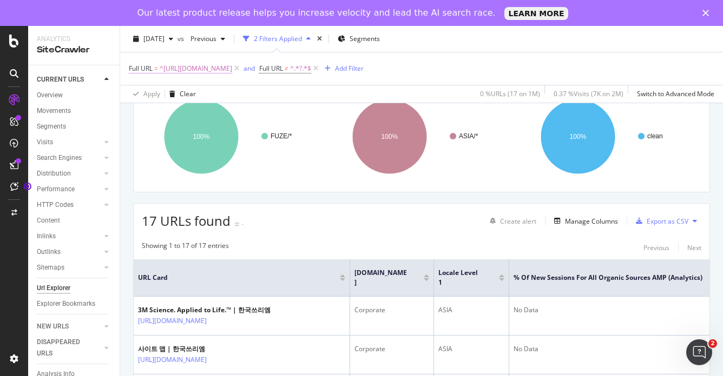
click at [232, 69] on span "^[URL][DOMAIN_NAME]" at bounding box center [196, 68] width 72 height 15
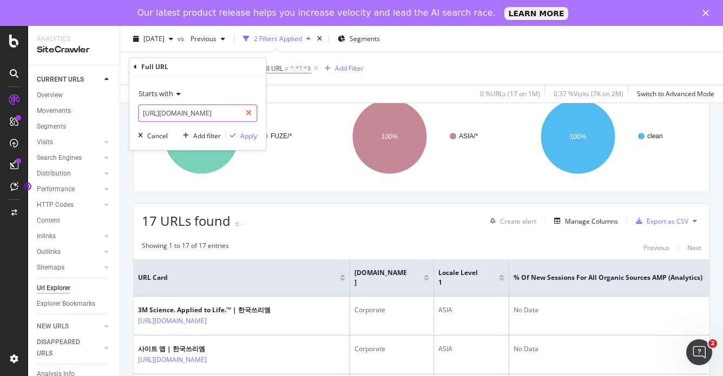
click at [251, 112] on icon at bounding box center [249, 114] width 6 height 8
click at [216, 115] on input "text" at bounding box center [197, 113] width 118 height 17
paste input "[URL][DOMAIN_NAME]"
type input "[URL][DOMAIN_NAME]"
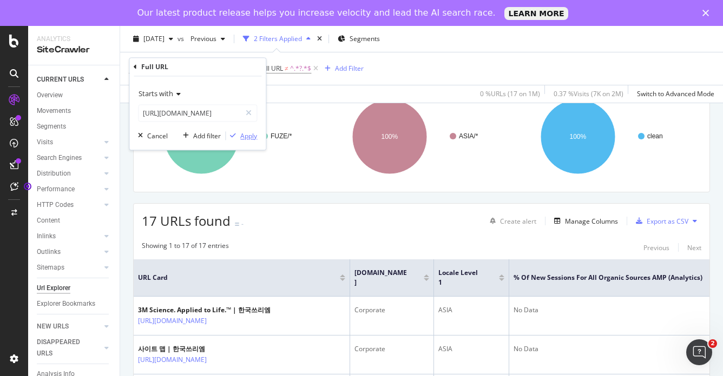
scroll to position [0, 0]
click at [243, 134] on div "Apply" at bounding box center [248, 135] width 17 height 9
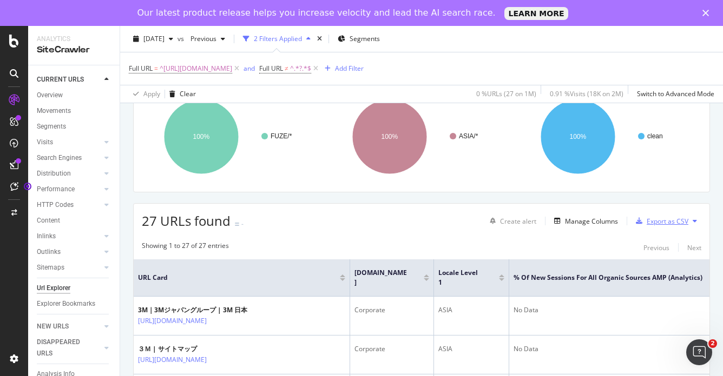
click at [662, 220] on div "Export as CSV" at bounding box center [667, 221] width 42 height 9
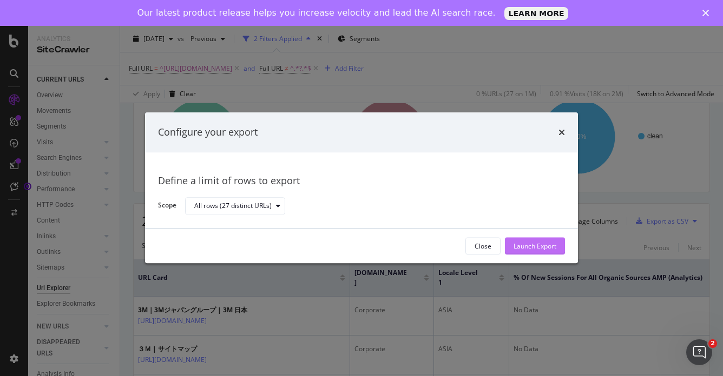
click at [542, 250] on div "Launch Export" at bounding box center [534, 246] width 43 height 9
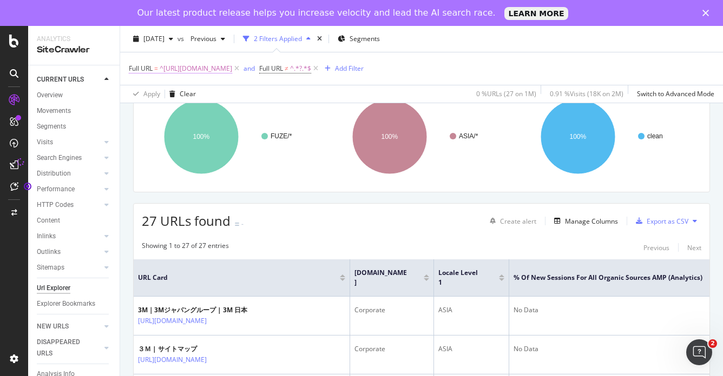
click at [232, 70] on span "^[URL][DOMAIN_NAME]" at bounding box center [196, 68] width 72 height 15
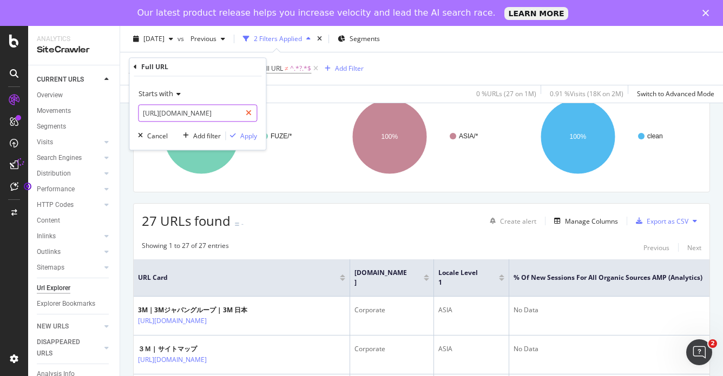
click at [247, 114] on icon at bounding box center [249, 114] width 6 height 8
click at [204, 114] on input "text" at bounding box center [197, 113] width 118 height 17
paste input "[URL][DOMAIN_NAME]"
type input "[URL][DOMAIN_NAME]"
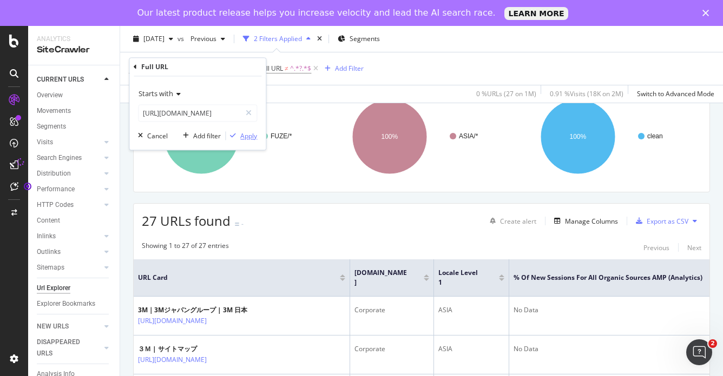
scroll to position [0, 0]
click at [252, 134] on div "Apply" at bounding box center [248, 135] width 17 height 9
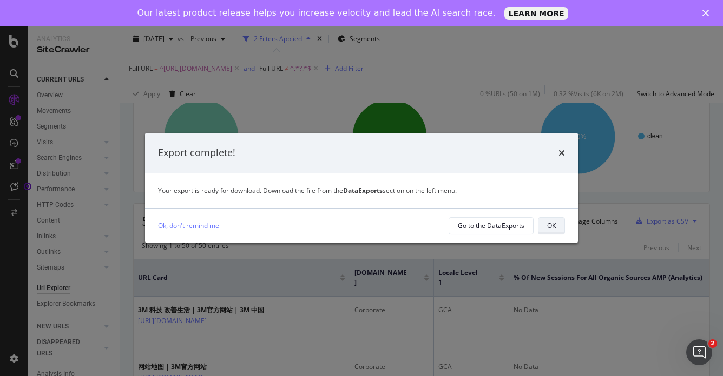
click at [558, 227] on button "OK" at bounding box center [551, 225] width 27 height 17
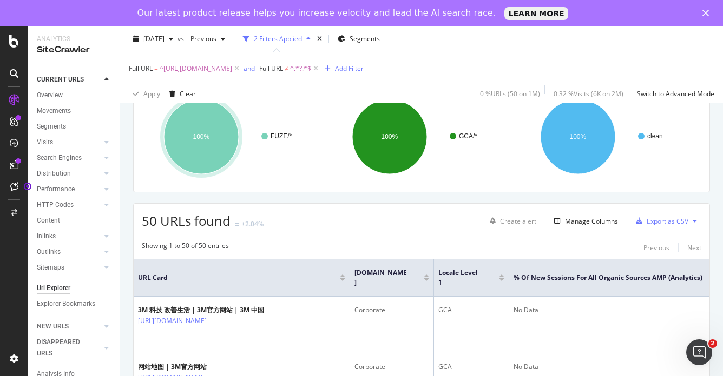
drag, startPoint x: 324, startPoint y: 69, endPoint x: 311, endPoint y: 69, distance: 13.0
click at [241, 69] on icon at bounding box center [236, 68] width 9 height 11
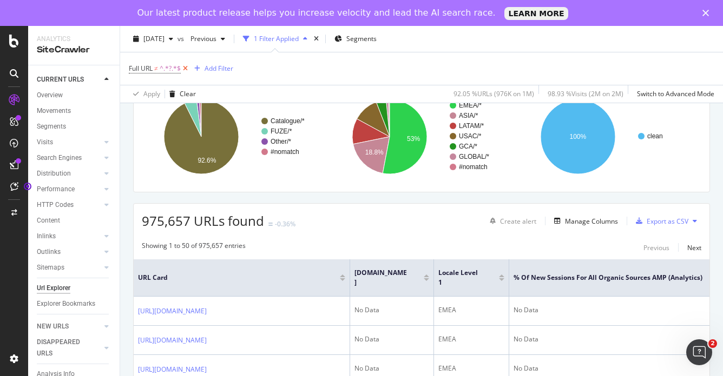
click at [184, 70] on icon at bounding box center [185, 68] width 9 height 11
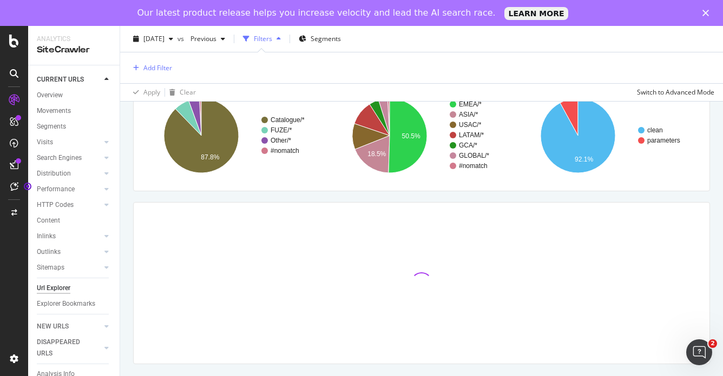
scroll to position [91, 0]
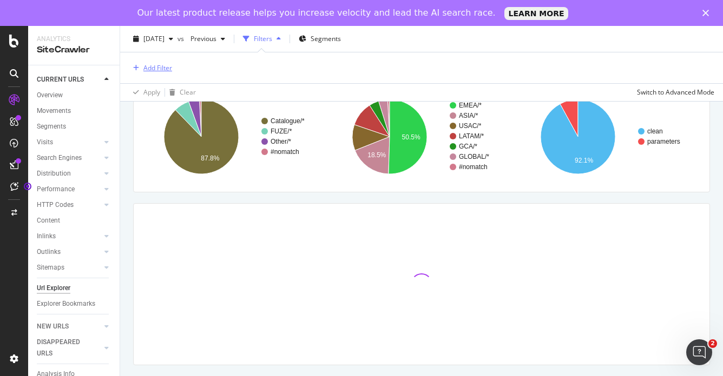
click at [149, 67] on div "Add Filter" at bounding box center [157, 67] width 29 height 9
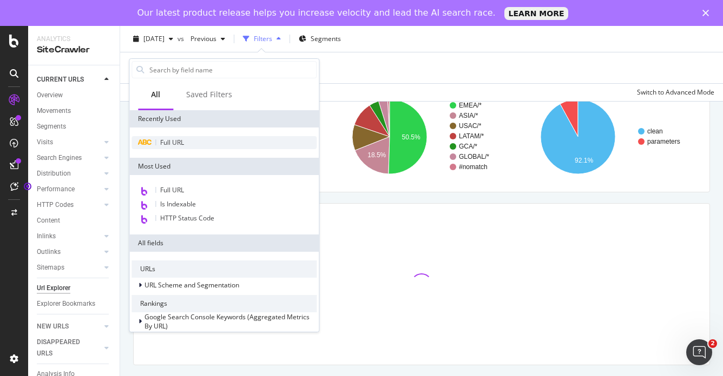
click at [175, 147] on div "Full URL" at bounding box center [223, 142] width 185 height 13
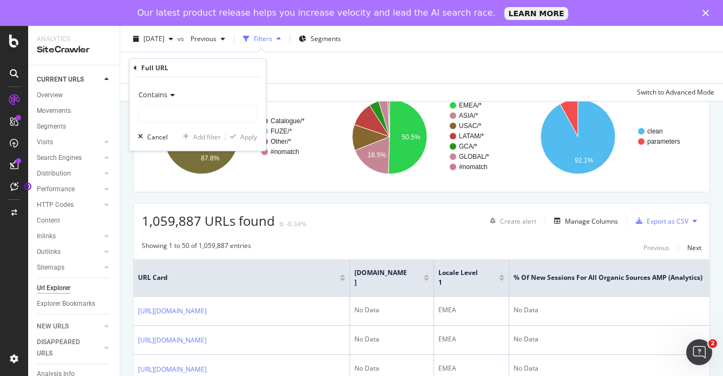
click at [175, 96] on div "Contains" at bounding box center [197, 94] width 119 height 17
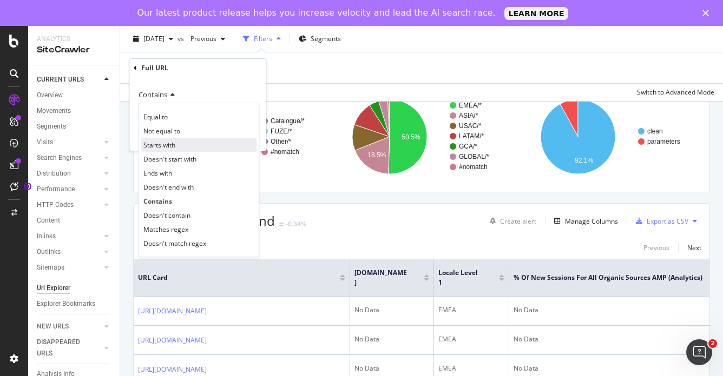
click at [168, 147] on span "Starts with" at bounding box center [159, 145] width 32 height 9
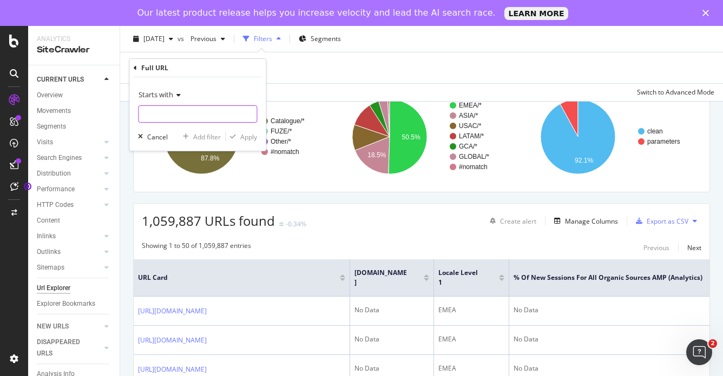
click at [175, 113] on input "text" at bounding box center [197, 113] width 118 height 17
paste input "[URL][DOMAIN_NAME]"
type input "[URL][DOMAIN_NAME]"
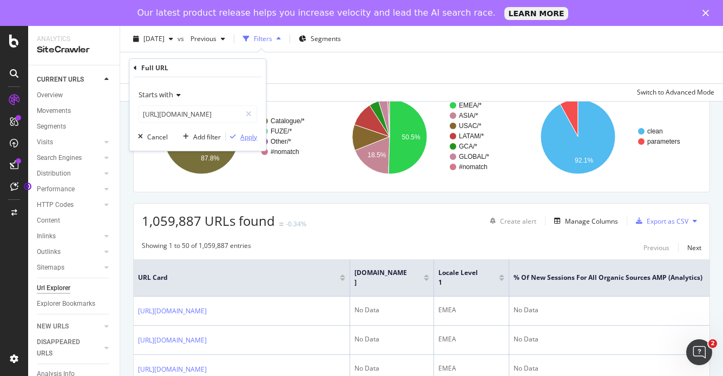
click at [248, 137] on div "Apply" at bounding box center [248, 136] width 17 height 9
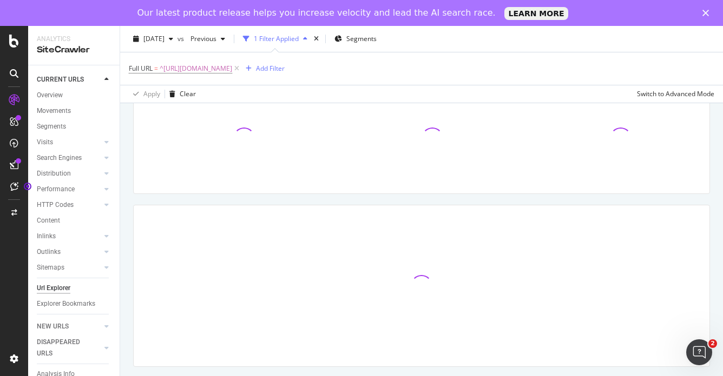
scroll to position [93, 0]
click at [284, 70] on div "Add Filter" at bounding box center [270, 68] width 29 height 9
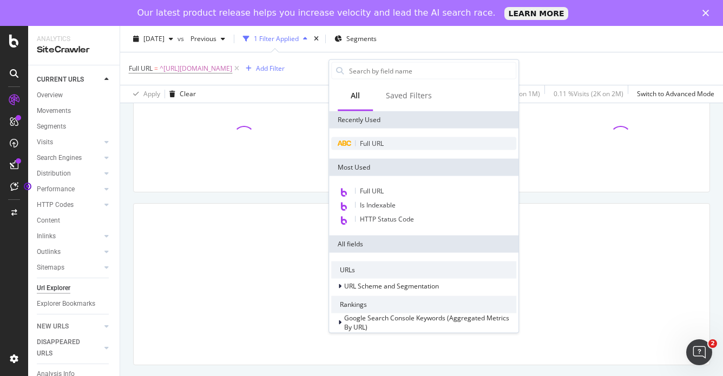
click at [376, 147] on div "Full URL" at bounding box center [423, 143] width 185 height 13
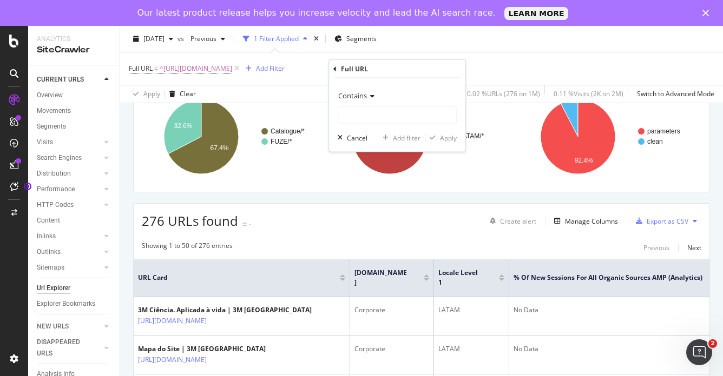
click at [373, 98] on icon at bounding box center [371, 96] width 8 height 6
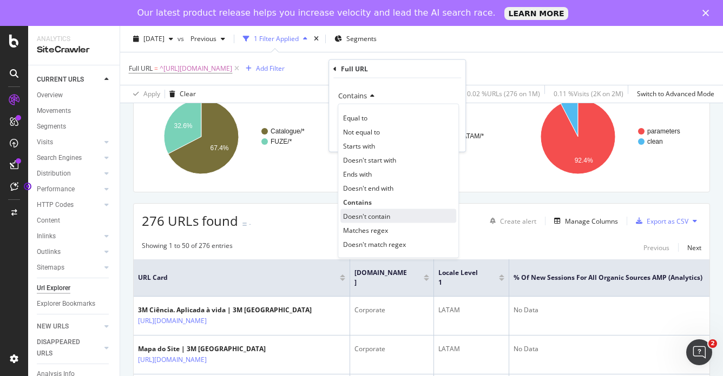
click at [360, 217] on span "Doesn't contain" at bounding box center [366, 215] width 47 height 9
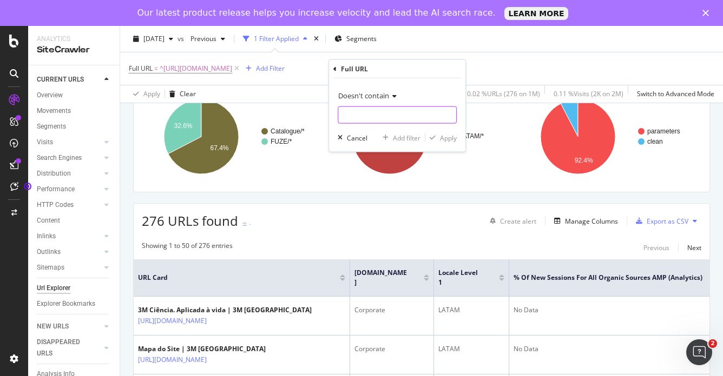
click at [367, 115] on input "text" at bounding box center [397, 115] width 118 height 17
type input "?"
click at [448, 140] on div "Apply" at bounding box center [448, 137] width 17 height 9
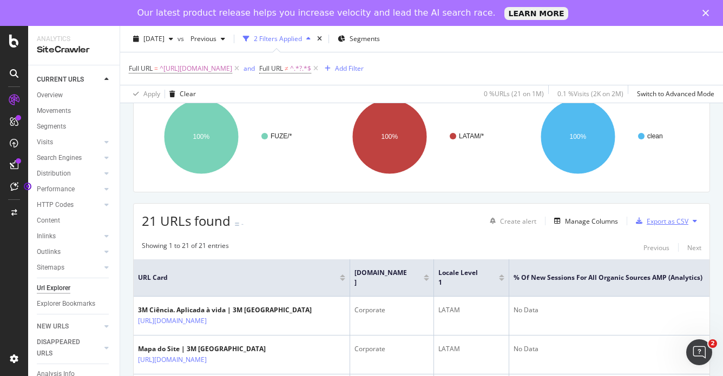
click at [658, 222] on div "Export as CSV" at bounding box center [667, 221] width 42 height 9
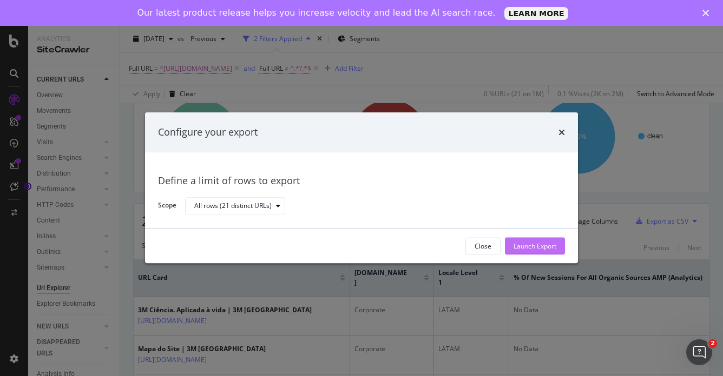
click at [547, 244] on div "Launch Export" at bounding box center [534, 246] width 43 height 9
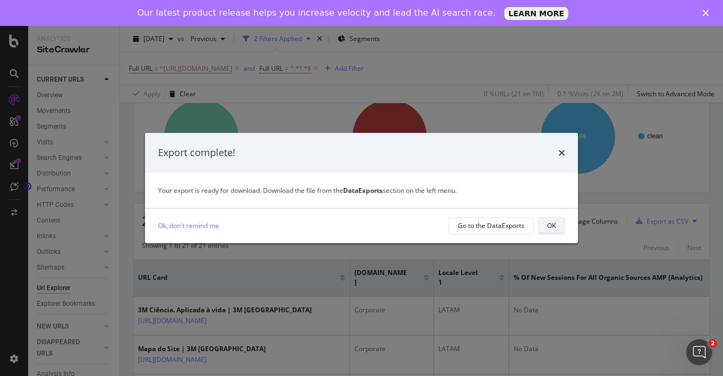
click at [558, 228] on button "OK" at bounding box center [551, 225] width 27 height 17
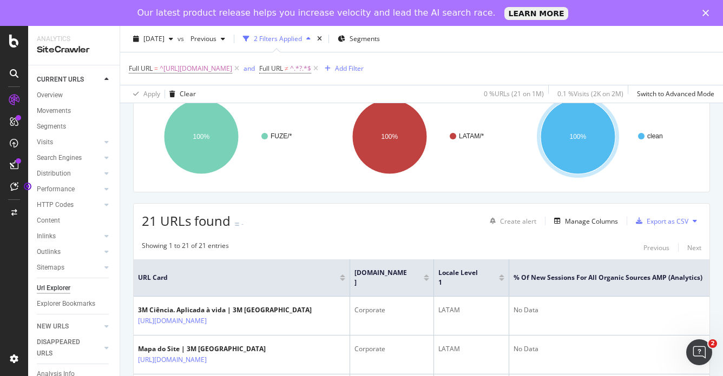
click at [678, 35] on div "[DATE] vs Previous 2 Filters Applied Segments" at bounding box center [421, 41] width 602 height 22
click at [232, 69] on span "^[URL][DOMAIN_NAME]" at bounding box center [196, 68] width 72 height 15
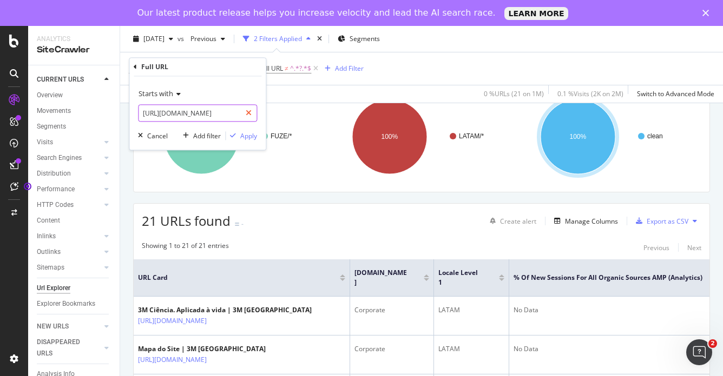
click at [249, 111] on icon at bounding box center [249, 114] width 6 height 8
click at [176, 117] on input "text" at bounding box center [197, 113] width 118 height 17
paste input "[URL][DOMAIN_NAME]"
type input "[URL][DOMAIN_NAME]"
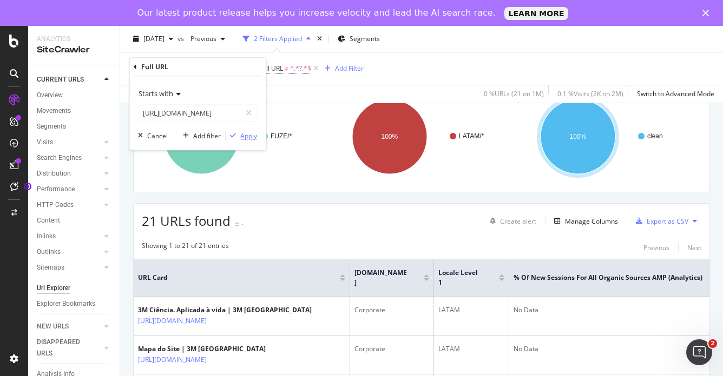
click at [242, 138] on div "Apply" at bounding box center [248, 135] width 17 height 9
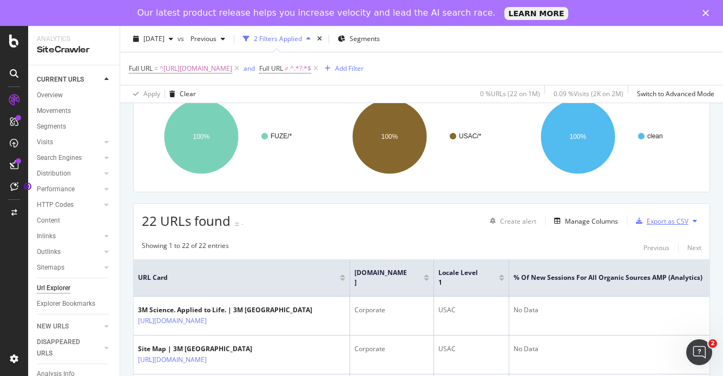
click at [658, 221] on div "Export as CSV" at bounding box center [667, 221] width 42 height 9
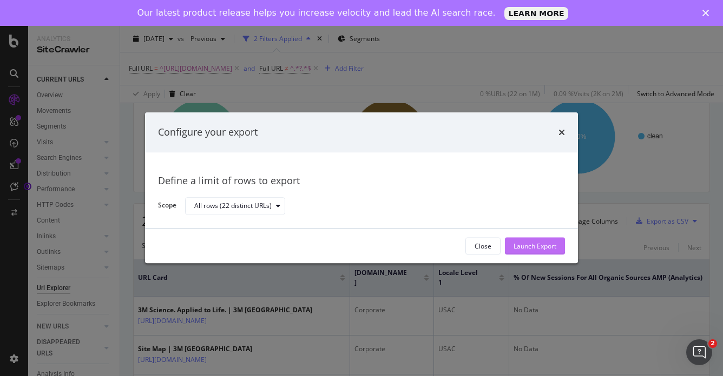
click at [540, 244] on div "Launch Export" at bounding box center [534, 246] width 43 height 9
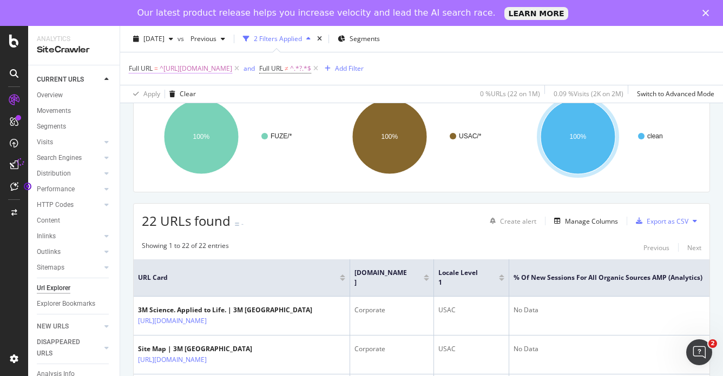
click at [232, 70] on span "^[URL][DOMAIN_NAME]" at bounding box center [196, 68] width 72 height 15
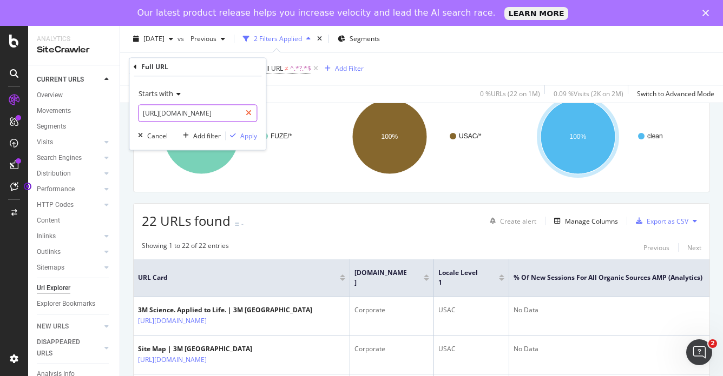
click at [246, 112] on body "Analytics SiteCrawler CURRENT URLS Overview Movements Segments Visits Analysis …" at bounding box center [361, 214] width 723 height 376
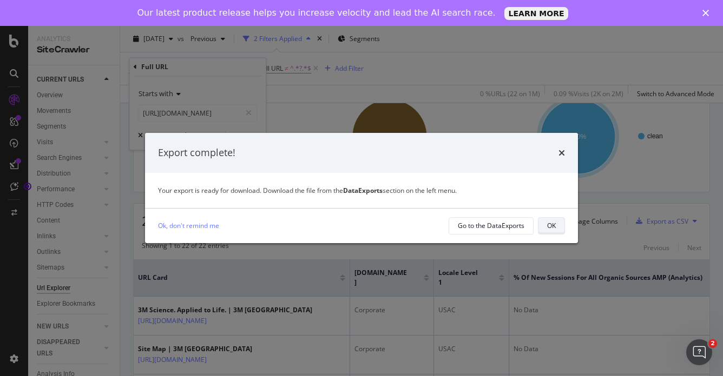
click at [549, 222] on div "OK" at bounding box center [551, 225] width 9 height 9
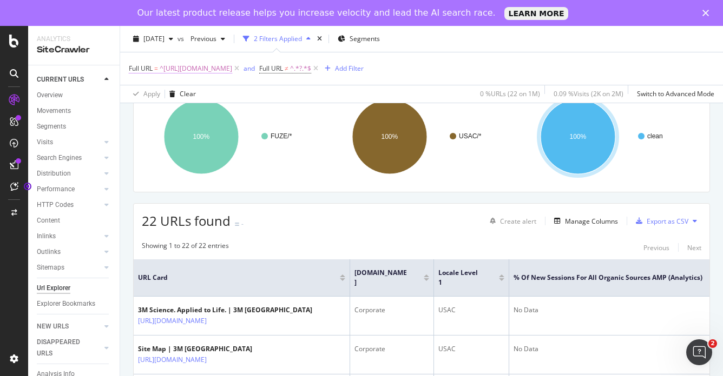
click at [232, 69] on span "^[URL][DOMAIN_NAME]" at bounding box center [196, 68] width 72 height 15
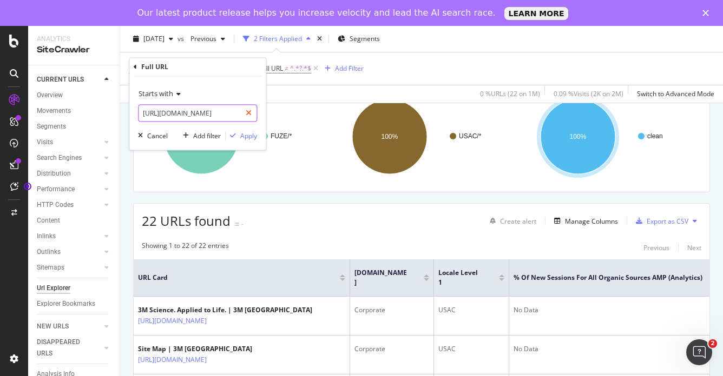
click at [246, 114] on icon at bounding box center [249, 114] width 6 height 8
click at [193, 114] on input "text" at bounding box center [197, 113] width 118 height 17
paste input "[URL][DOMAIN_NAME]"
type input "[URL][DOMAIN_NAME]"
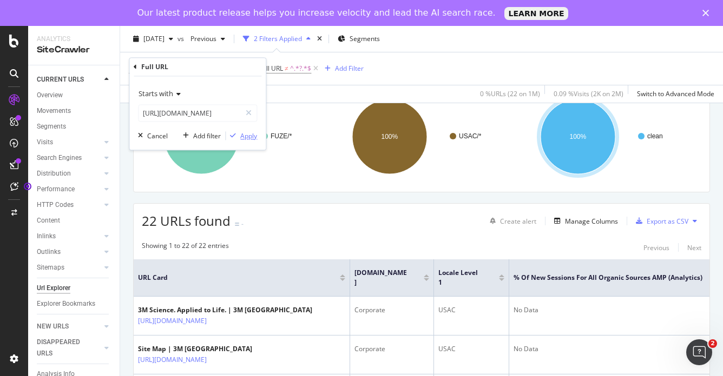
click at [249, 135] on div "Apply" at bounding box center [248, 135] width 17 height 9
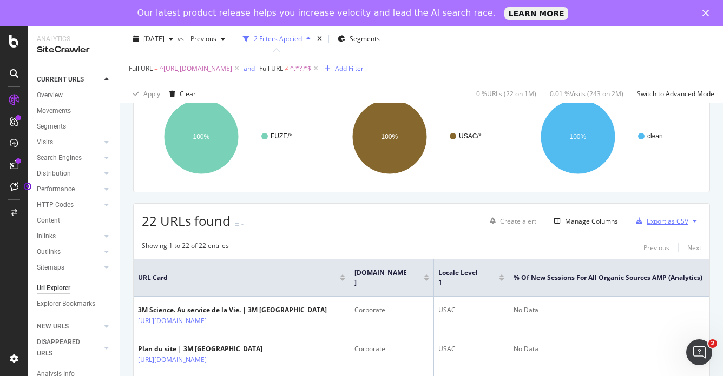
click at [655, 223] on div "Export as CSV" at bounding box center [667, 221] width 42 height 9
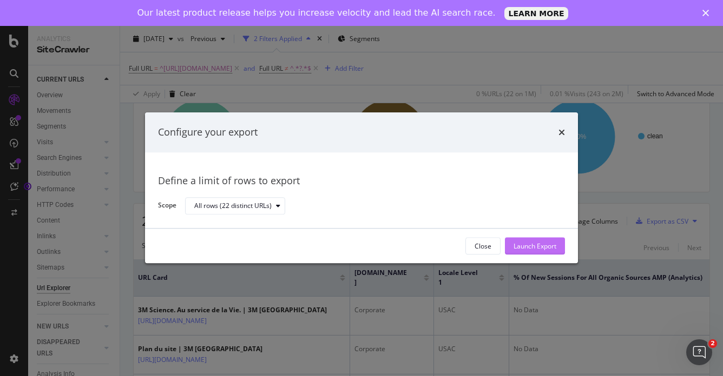
click at [532, 244] on div "Launch Export" at bounding box center [534, 246] width 43 height 9
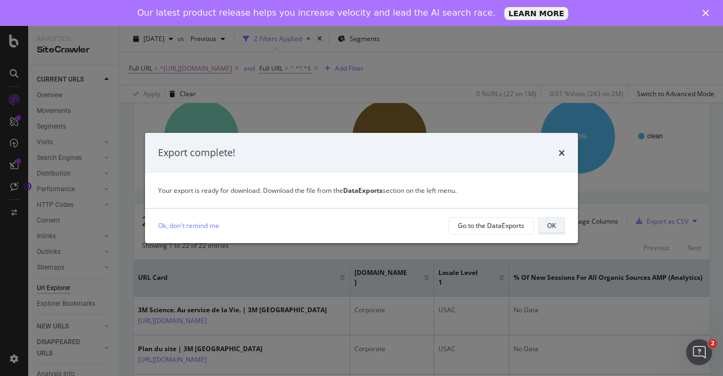
click at [550, 229] on div "OK" at bounding box center [551, 225] width 9 height 9
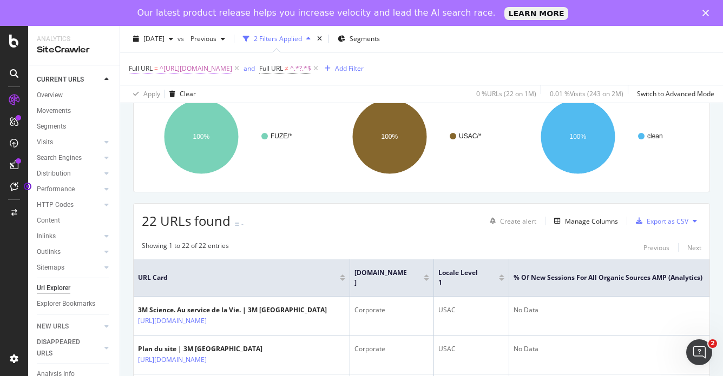
click at [232, 68] on span "^[URL][DOMAIN_NAME]" at bounding box center [196, 68] width 72 height 15
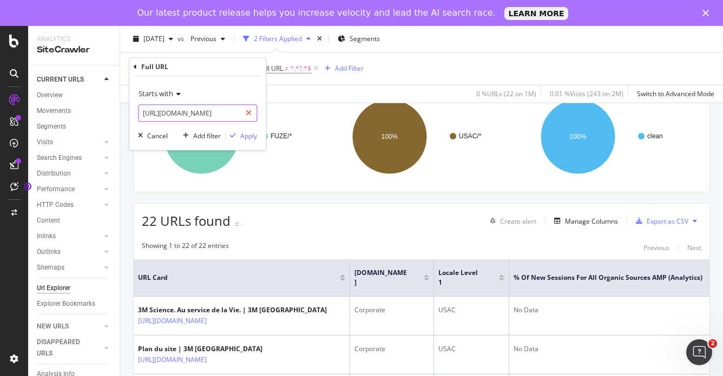
click at [247, 116] on icon at bounding box center [249, 114] width 6 height 8
click at [219, 109] on input "text" at bounding box center [197, 113] width 118 height 17
paste input "[URL][DOMAIN_NAME]"
type input "[URL][DOMAIN_NAME]"
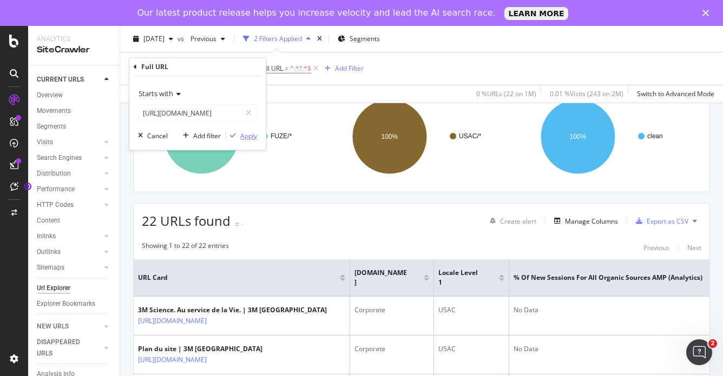
scroll to position [0, 0]
click at [239, 138] on div "button" at bounding box center [233, 136] width 15 height 6
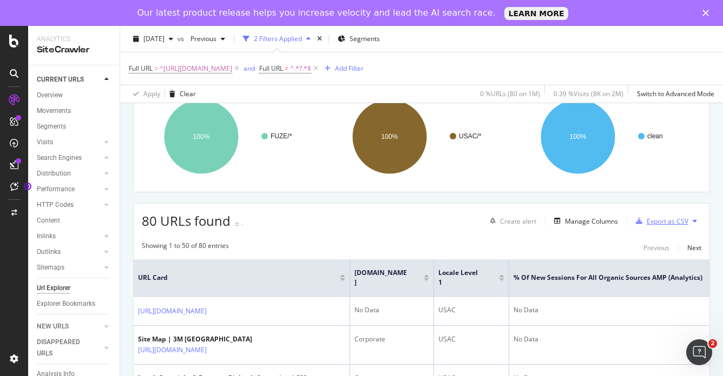
click at [665, 222] on div "Export as CSV" at bounding box center [667, 221] width 42 height 9
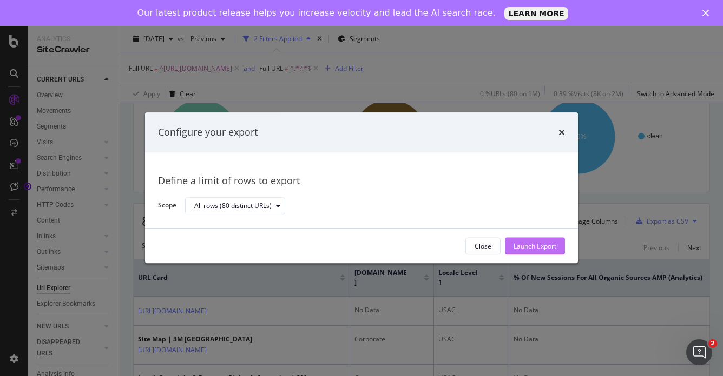
click at [541, 243] on div "Launch Export" at bounding box center [534, 246] width 43 height 9
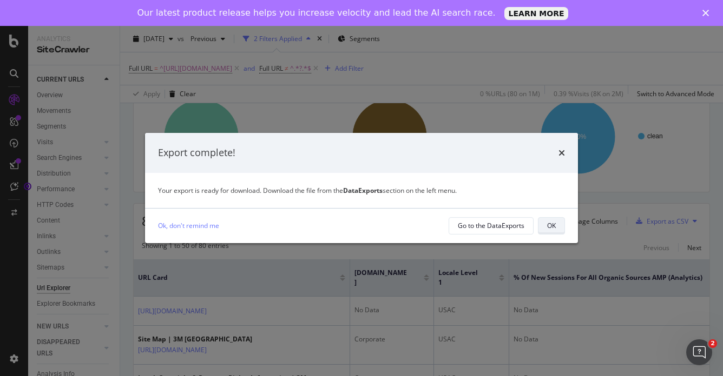
click at [552, 229] on div "OK" at bounding box center [551, 225] width 9 height 9
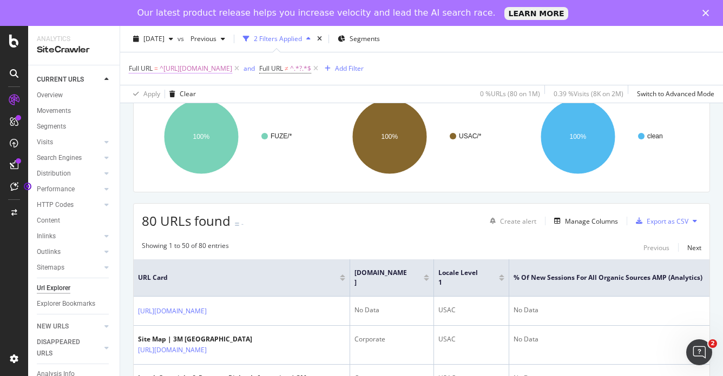
click at [232, 71] on span "^[URL][DOMAIN_NAME]" at bounding box center [196, 68] width 72 height 15
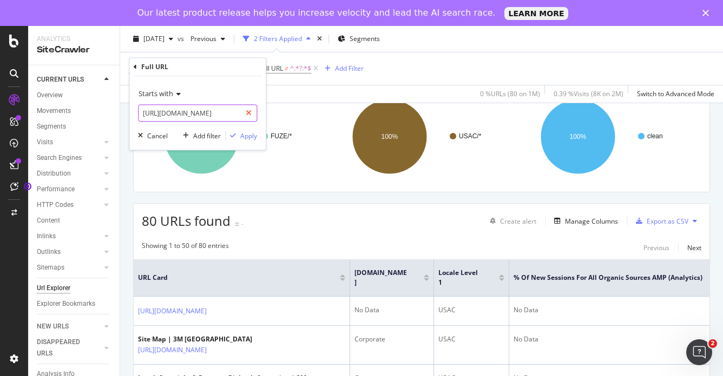
click at [249, 110] on icon at bounding box center [249, 114] width 6 height 8
click at [209, 110] on input "text" at bounding box center [197, 113] width 118 height 17
paste input "[URL][DOMAIN_NAME]"
type input "[URL][DOMAIN_NAME]"
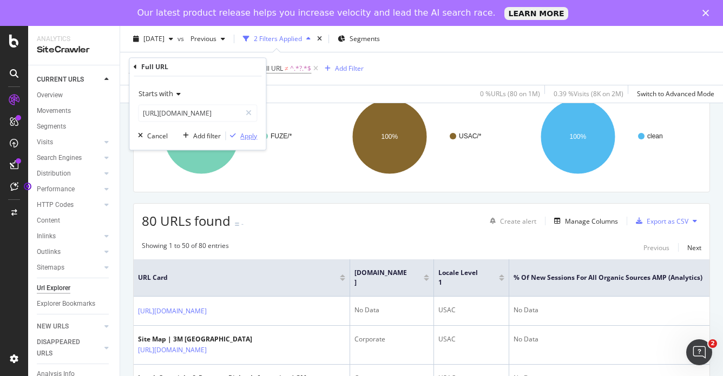
scroll to position [0, 0]
click at [251, 136] on div "Apply" at bounding box center [248, 135] width 17 height 9
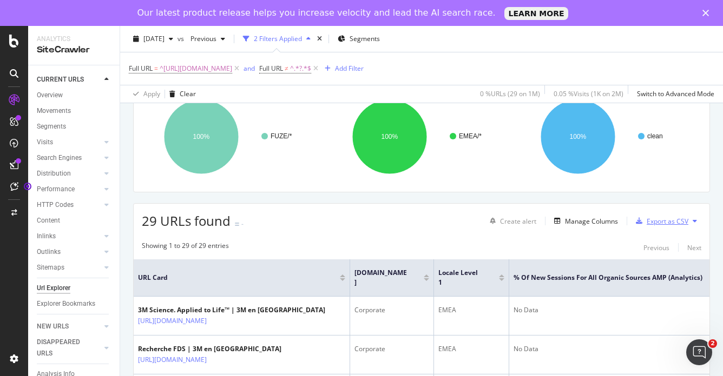
click at [651, 221] on div "Export as CSV" at bounding box center [667, 221] width 42 height 9
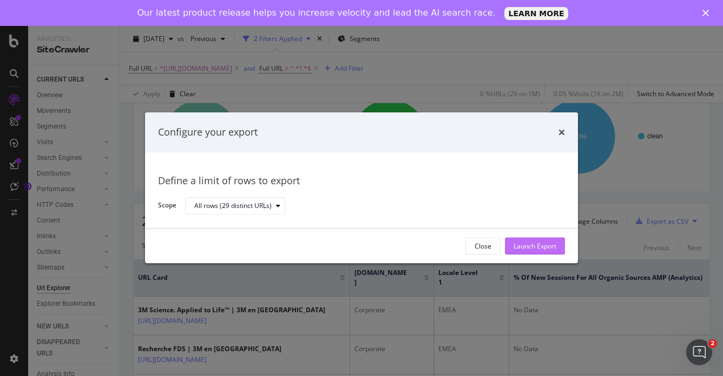
click at [538, 246] on div "Launch Export" at bounding box center [534, 246] width 43 height 9
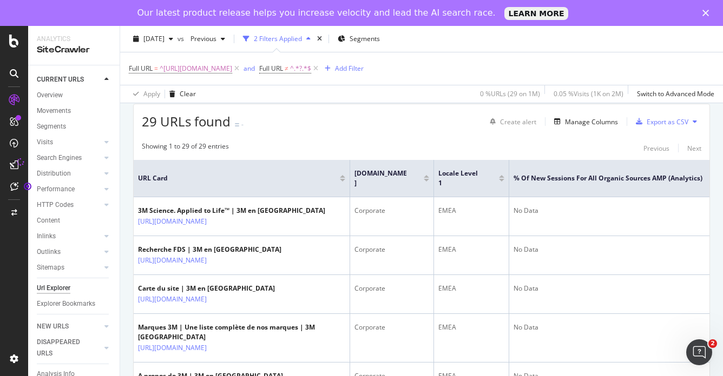
scroll to position [201, 0]
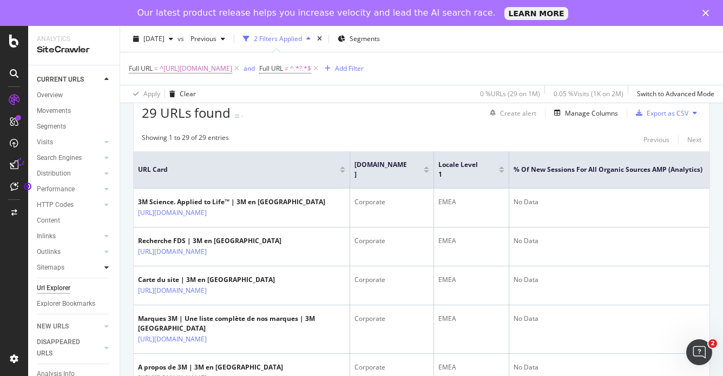
click at [107, 268] on icon at bounding box center [106, 267] width 4 height 6
click at [104, 268] on icon at bounding box center [106, 267] width 4 height 6
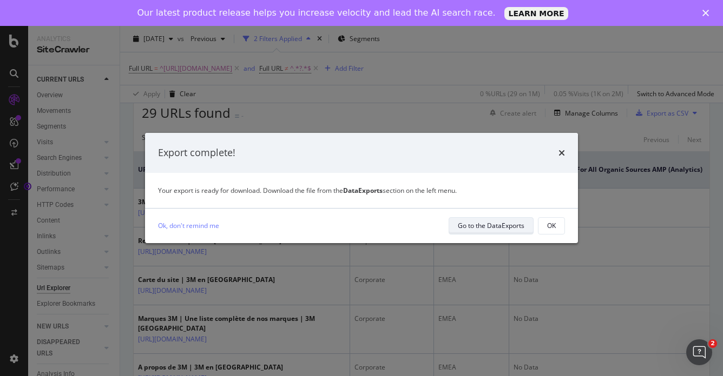
click at [499, 227] on div "Go to the DataExports" at bounding box center [491, 225] width 67 height 9
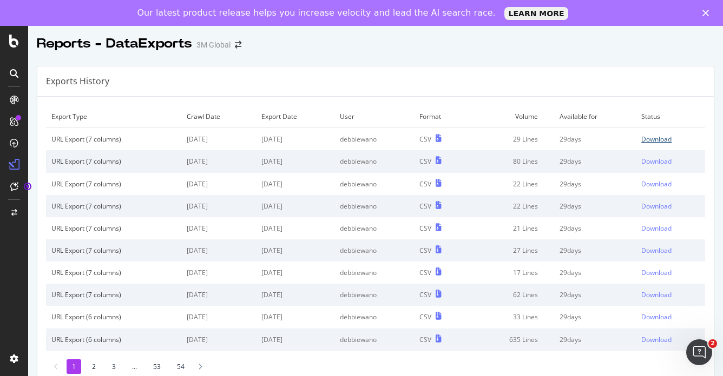
click at [641, 141] on div "Download" at bounding box center [656, 139] width 30 height 9
click at [642, 162] on div "Download" at bounding box center [656, 161] width 30 height 9
click at [642, 184] on div "Download" at bounding box center [656, 184] width 30 height 9
click at [641, 206] on div "Download" at bounding box center [656, 206] width 30 height 9
click at [641, 230] on div "Download" at bounding box center [656, 228] width 30 height 9
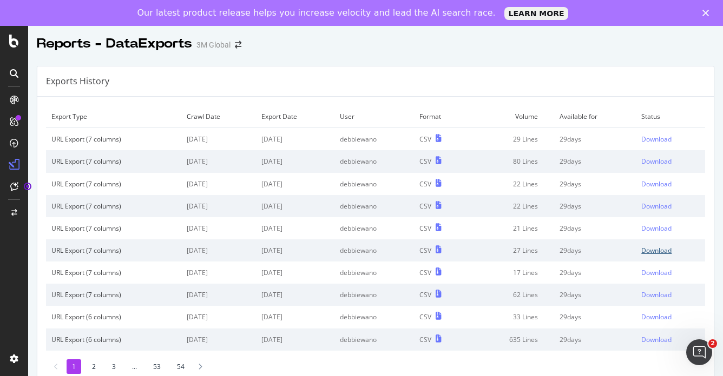
click at [641, 249] on div "Download" at bounding box center [656, 250] width 30 height 9
click at [641, 273] on div "Download" at bounding box center [656, 272] width 30 height 9
click at [641, 294] on div "Download" at bounding box center [656, 294] width 30 height 9
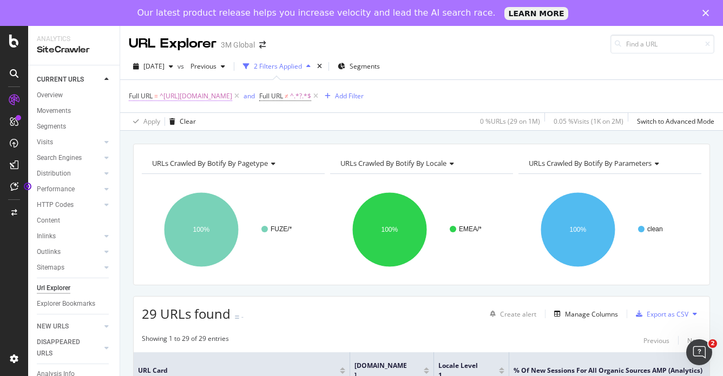
click at [232, 96] on span "^[URL][DOMAIN_NAME]" at bounding box center [196, 96] width 72 height 15
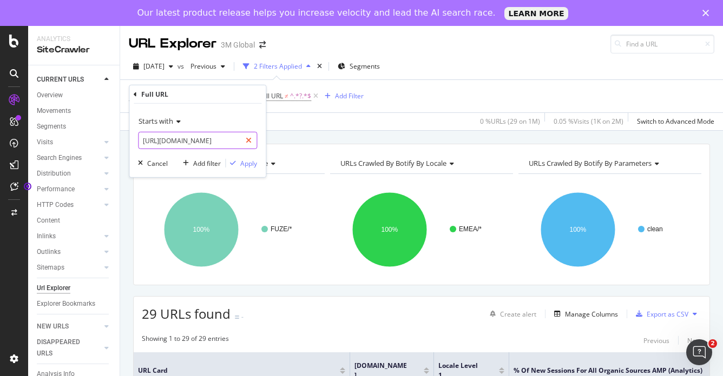
click at [250, 138] on icon at bounding box center [249, 141] width 6 height 8
click at [210, 141] on input "text" at bounding box center [197, 140] width 118 height 17
paste input "[URL][DOMAIN_NAME]"
type input "[URL][DOMAIN_NAME]"
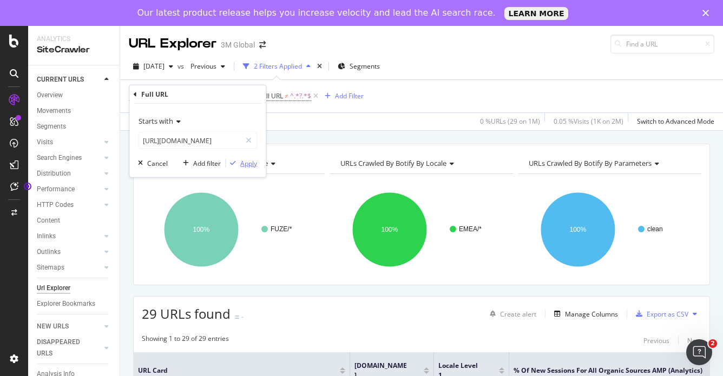
scroll to position [0, 0]
click at [242, 164] on div "Apply" at bounding box center [248, 162] width 17 height 9
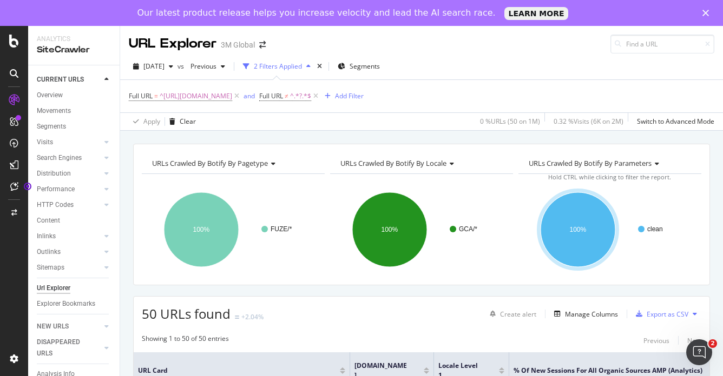
scroll to position [54, 0]
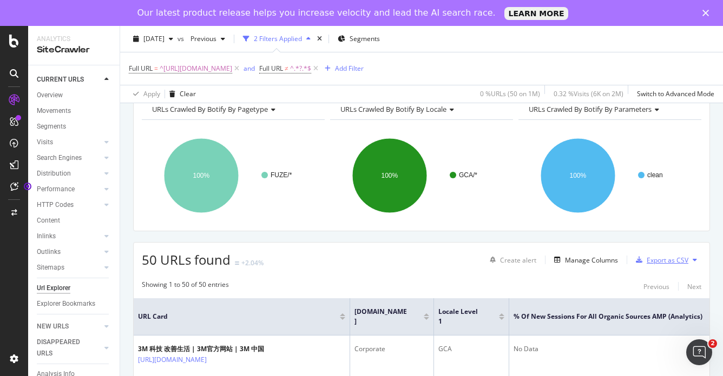
click at [646, 260] on div "Export as CSV" at bounding box center [667, 260] width 42 height 9
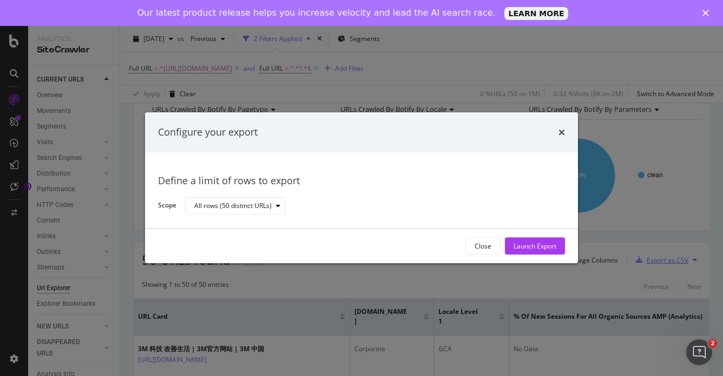
click at [646, 260] on div "Configure your export Define a limit of rows to export Scope All rows (50 disti…" at bounding box center [361, 188] width 723 height 376
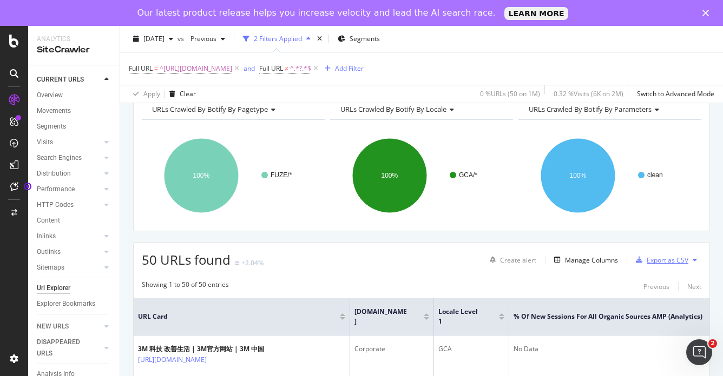
click at [646, 260] on div "Export as CSV" at bounding box center [667, 260] width 42 height 9
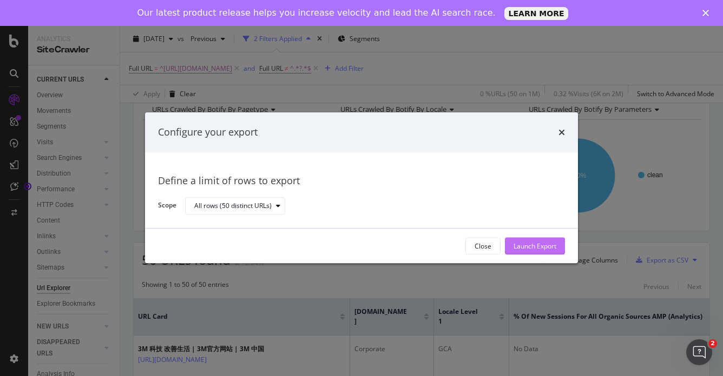
click at [552, 250] on div "Launch Export" at bounding box center [534, 246] width 43 height 9
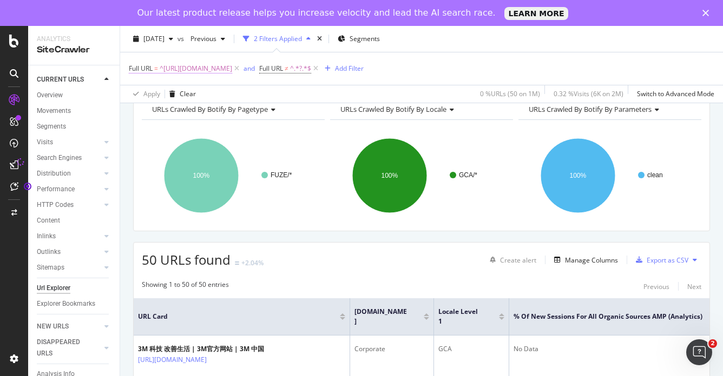
click at [232, 70] on span "^[URL][DOMAIN_NAME]" at bounding box center [196, 68] width 72 height 15
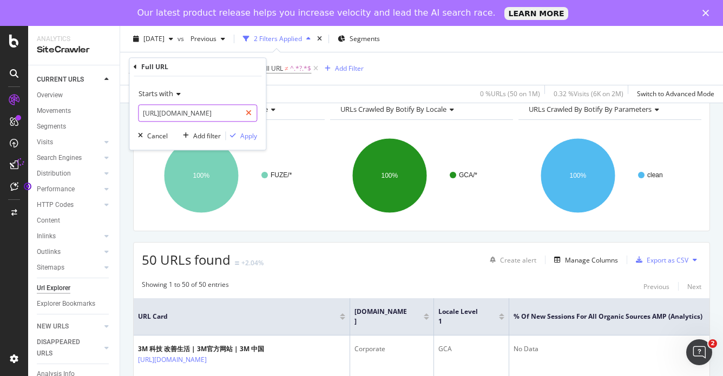
click at [253, 111] on div at bounding box center [249, 113] width 16 height 17
click at [201, 114] on input "text" at bounding box center [197, 113] width 118 height 17
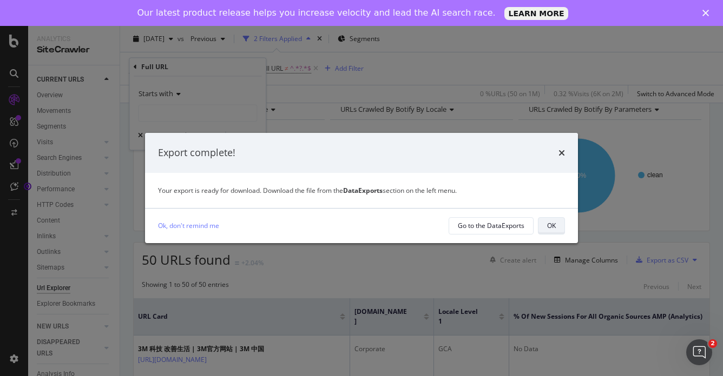
click at [547, 227] on div "OK" at bounding box center [551, 225] width 9 height 9
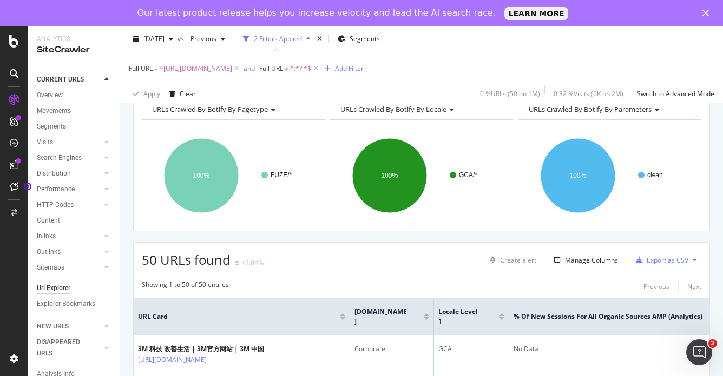
click at [189, 70] on span "^[URL][DOMAIN_NAME]" at bounding box center [196, 68] width 72 height 15
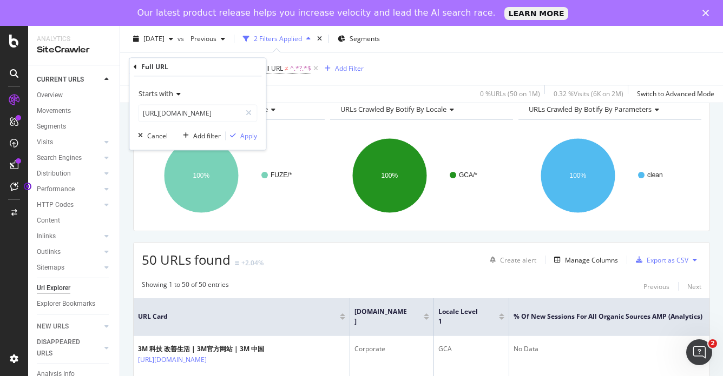
click at [189, 70] on div "Full URL" at bounding box center [198, 67] width 128 height 18
drag, startPoint x: 189, startPoint y: 70, endPoint x: 226, endPoint y: 115, distance: 58.0
click at [226, 115] on input "[URL][DOMAIN_NAME]" at bounding box center [189, 113] width 102 height 17
click at [250, 112] on icon at bounding box center [249, 114] width 6 height 8
click at [198, 112] on input "text" at bounding box center [197, 113] width 118 height 17
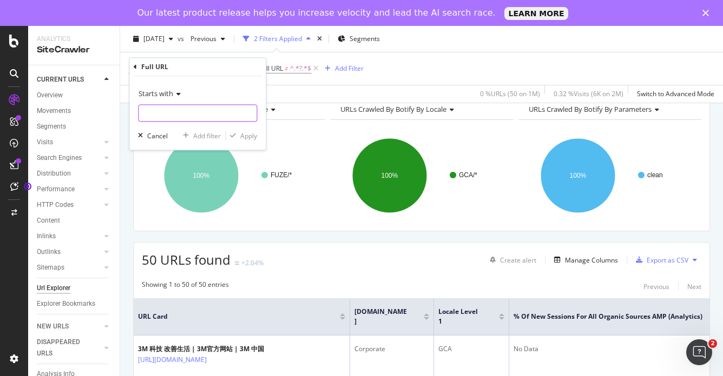
paste input "[URL][DOMAIN_NAME]"
type input "[URL][DOMAIN_NAME]"
click at [253, 133] on div "Apply" at bounding box center [248, 135] width 17 height 9
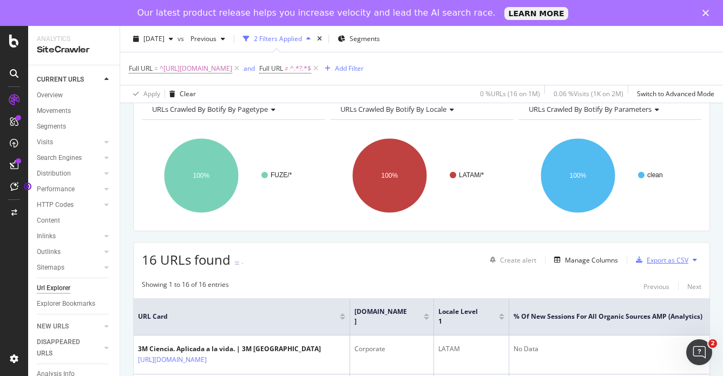
click at [664, 261] on div "Export as CSV" at bounding box center [667, 260] width 42 height 9
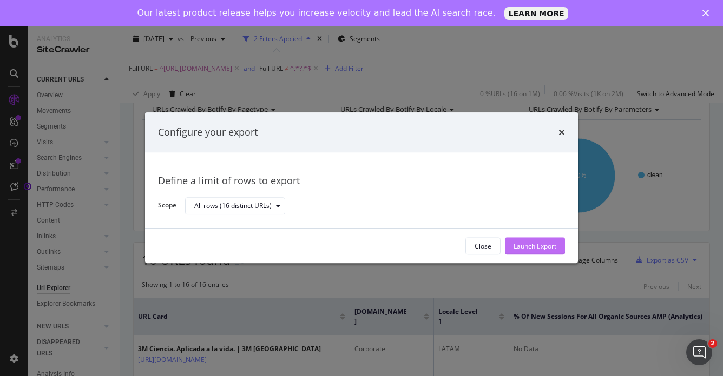
click at [537, 249] on div "Launch Export" at bounding box center [534, 246] width 43 height 9
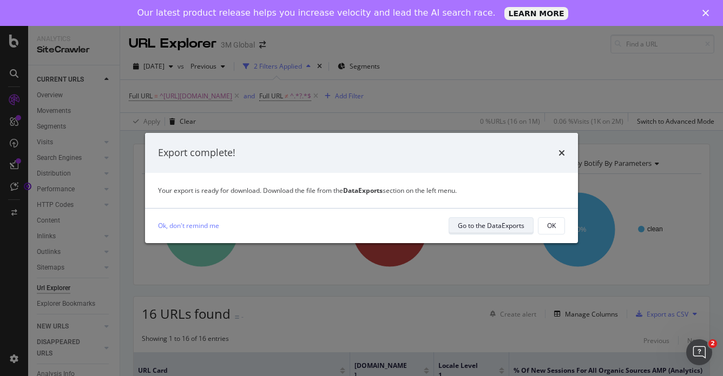
click at [507, 228] on div "Go to the DataExports" at bounding box center [491, 225] width 67 height 9
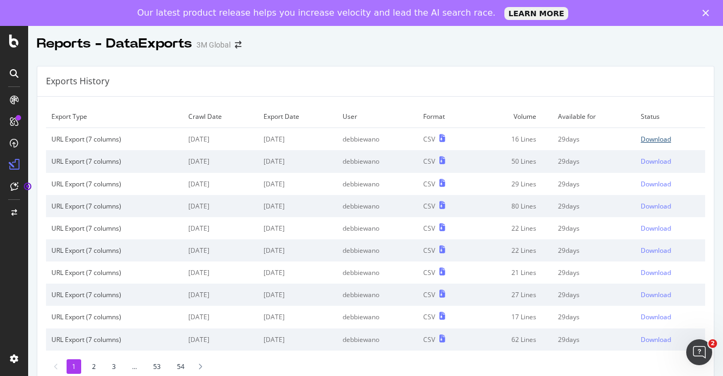
click at [640, 141] on div "Download" at bounding box center [655, 139] width 30 height 9
click at [640, 162] on div "Download" at bounding box center [655, 161] width 30 height 9
click at [671, 49] on div "Reports - DataExports 3M Global" at bounding box center [375, 39] width 694 height 27
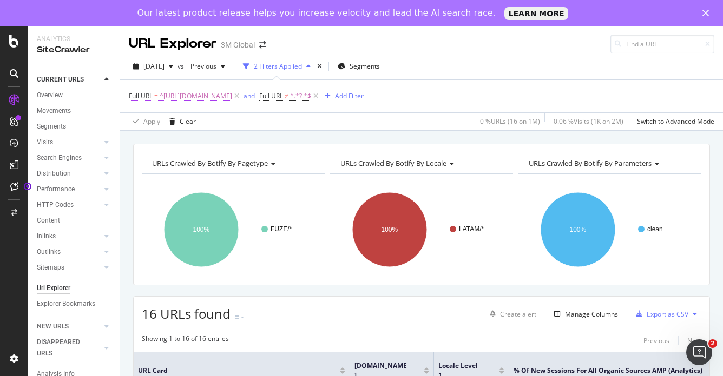
click at [232, 95] on span "^[URL][DOMAIN_NAME]" at bounding box center [196, 96] width 72 height 15
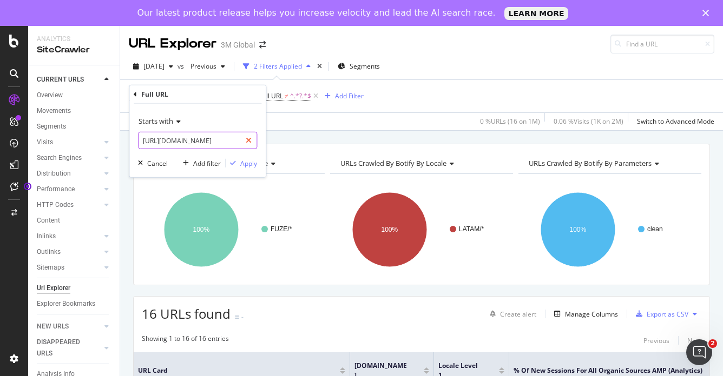
click at [250, 141] on icon at bounding box center [249, 141] width 6 height 8
click at [200, 141] on input "text" at bounding box center [197, 140] width 118 height 17
paste input "[URL][DOMAIN_NAME]"
type input "[URL][DOMAIN_NAME]"
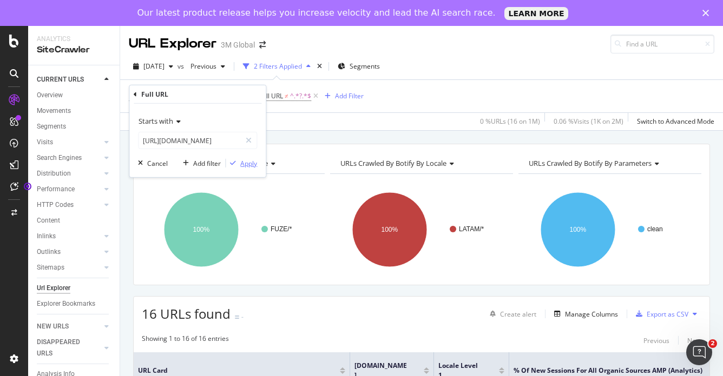
scroll to position [0, 0]
click at [242, 162] on div "Apply" at bounding box center [248, 162] width 17 height 9
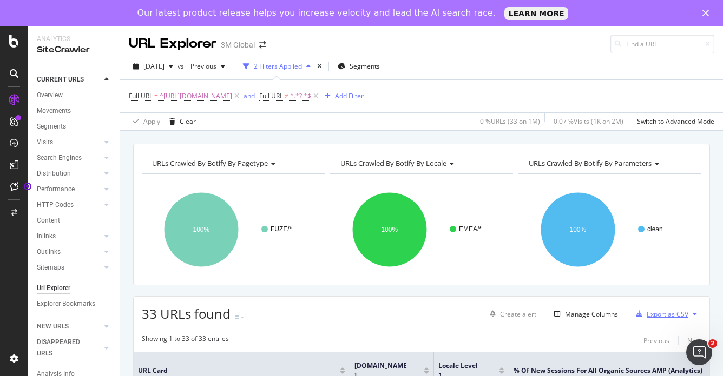
click at [649, 315] on div "Export as CSV" at bounding box center [667, 314] width 42 height 9
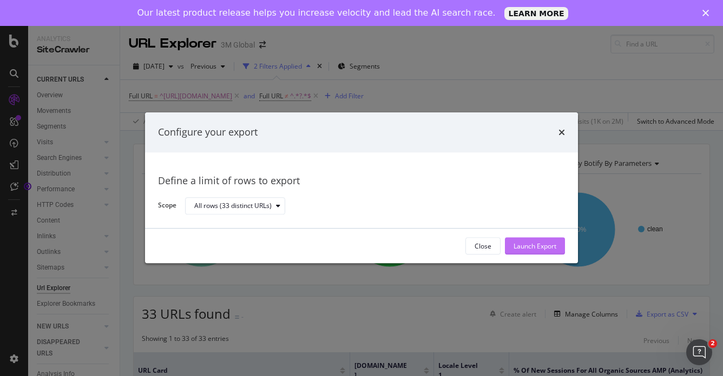
click at [526, 245] on div "Launch Export" at bounding box center [534, 246] width 43 height 9
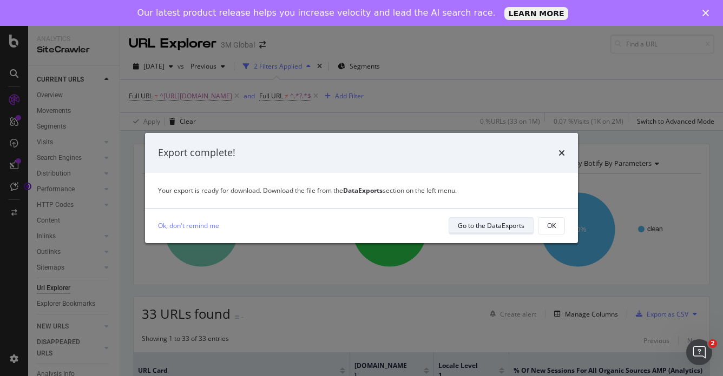
click at [503, 227] on div "Go to the DataExports" at bounding box center [491, 225] width 67 height 9
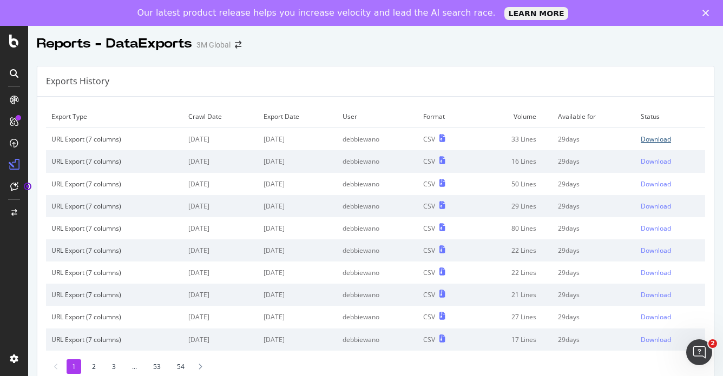
click at [640, 140] on div "Download" at bounding box center [655, 139] width 30 height 9
click at [379, 53] on div at bounding box center [375, 55] width 694 height 4
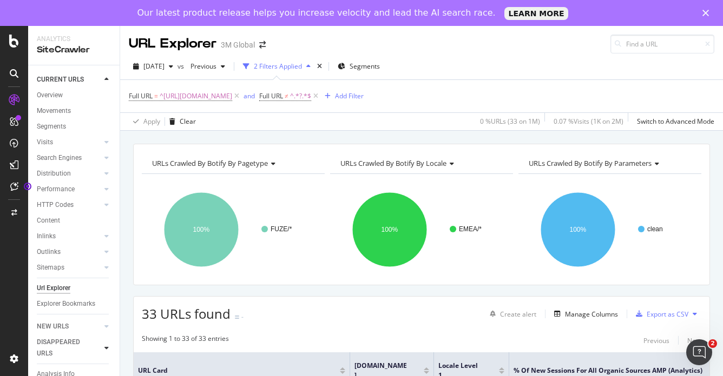
click at [107, 347] on icon at bounding box center [106, 348] width 4 height 6
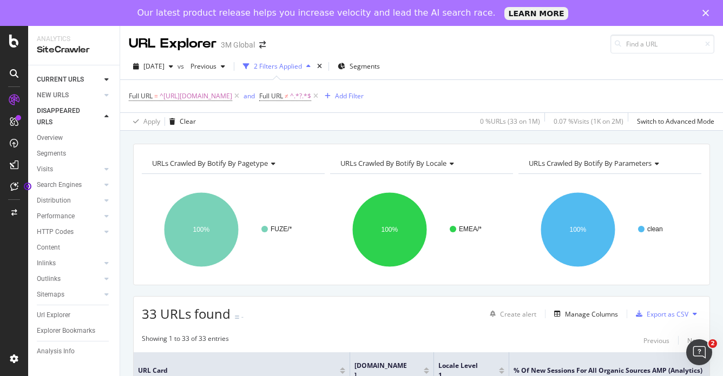
click at [107, 117] on icon at bounding box center [106, 117] width 4 height 6
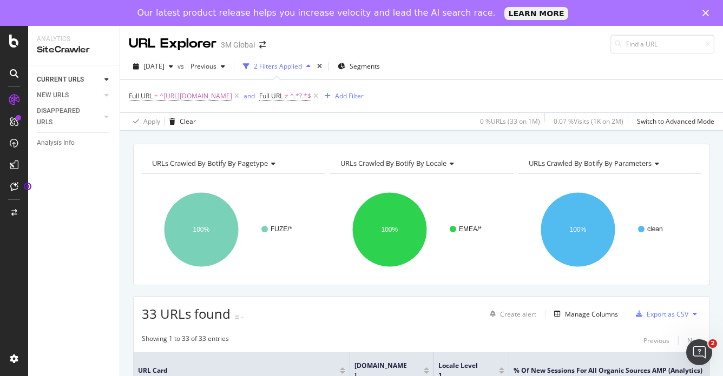
click at [106, 82] on icon at bounding box center [106, 79] width 4 height 6
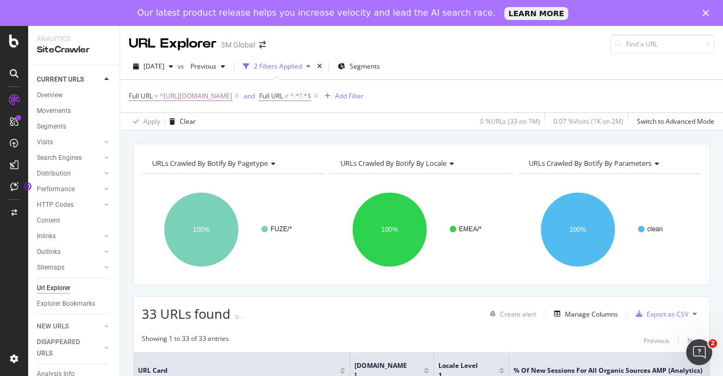
click at [106, 82] on icon at bounding box center [106, 79] width 4 height 6
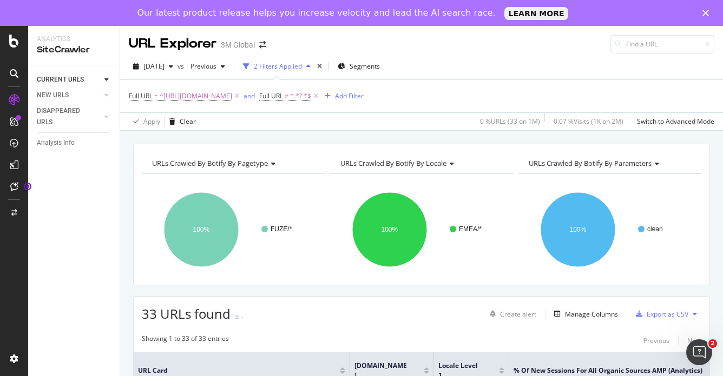
click at [106, 82] on icon at bounding box center [106, 79] width 4 height 6
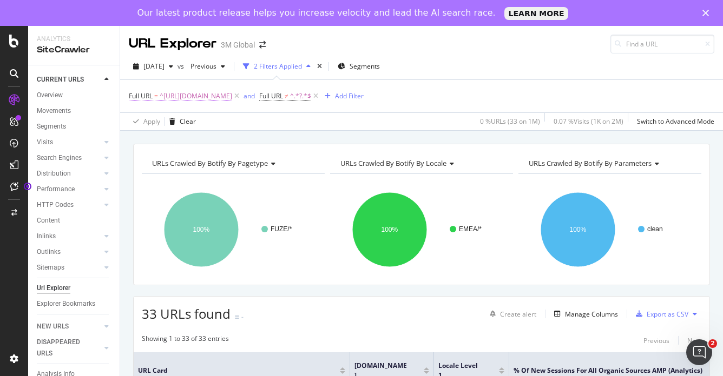
click at [232, 96] on span "^[URL][DOMAIN_NAME]" at bounding box center [196, 96] width 72 height 15
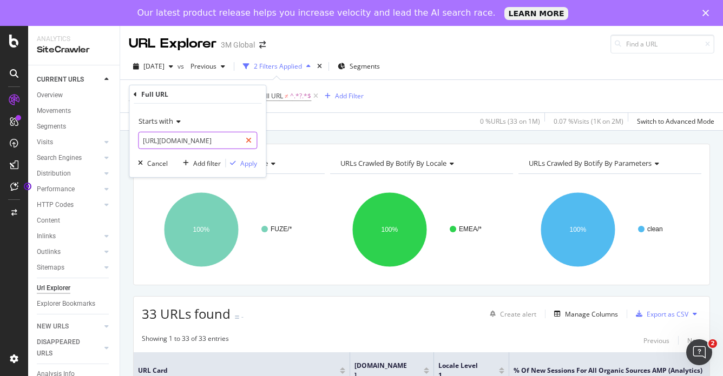
click at [247, 140] on icon at bounding box center [249, 141] width 6 height 8
click at [202, 140] on input "text" at bounding box center [197, 140] width 118 height 17
paste input "[URL][DOMAIN_NAME]"
type input "[URL][DOMAIN_NAME]"
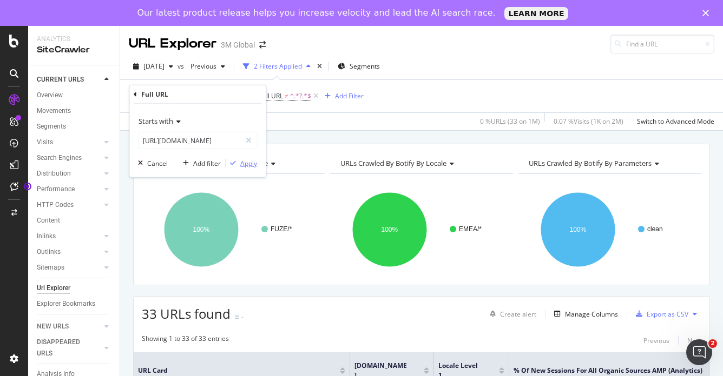
scroll to position [0, 0]
click at [246, 167] on div "Apply" at bounding box center [248, 162] width 17 height 9
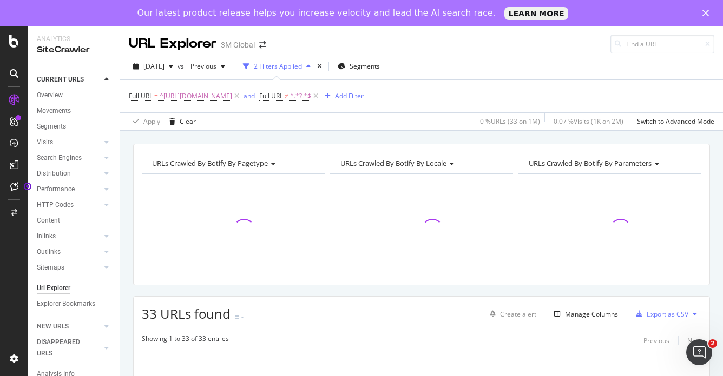
click at [363, 96] on div "Add Filter" at bounding box center [349, 95] width 29 height 9
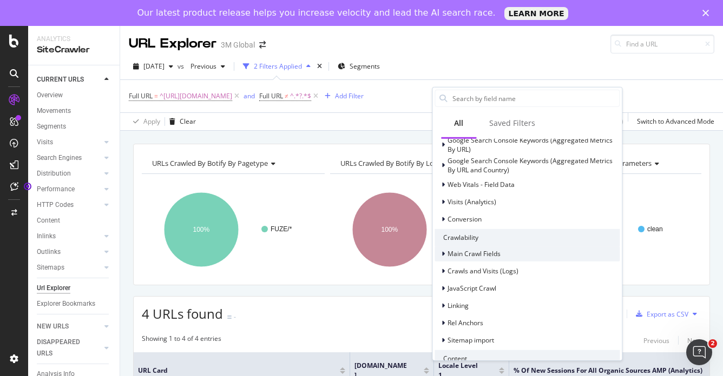
scroll to position [231, 0]
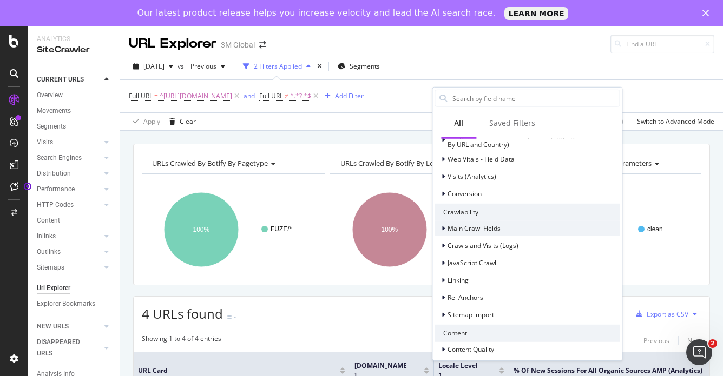
click at [443, 228] on icon at bounding box center [442, 228] width 3 height 6
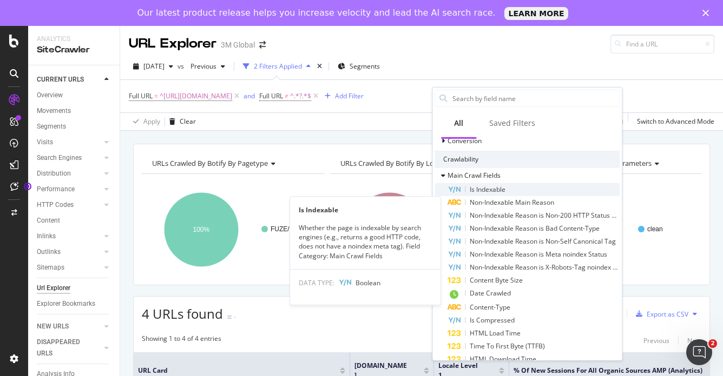
scroll to position [285, 0]
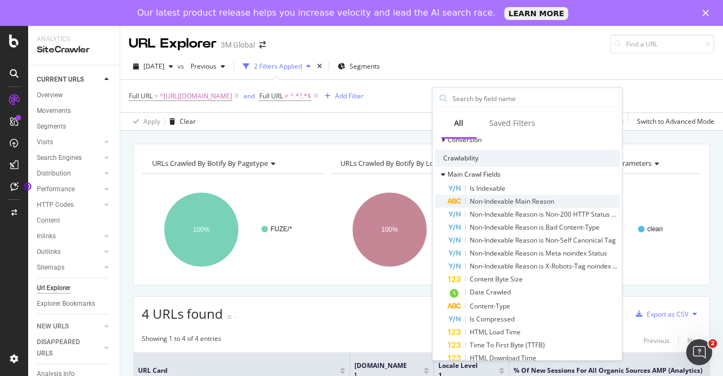
click at [510, 202] on span "Non-Indexable Main Reason" at bounding box center [511, 200] width 84 height 9
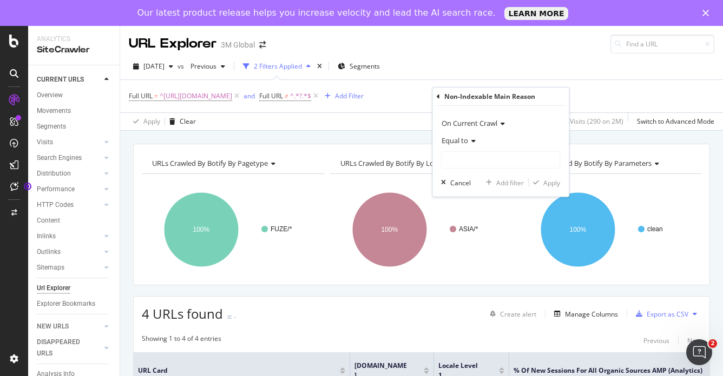
click at [476, 141] on div "Equal to" at bounding box center [500, 140] width 119 height 17
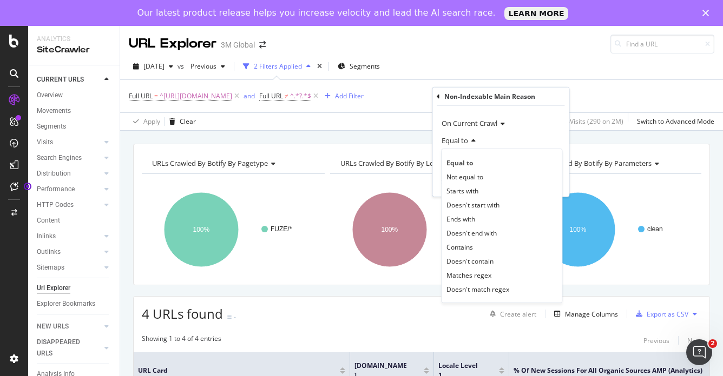
click at [476, 141] on div "Equal to" at bounding box center [500, 140] width 119 height 17
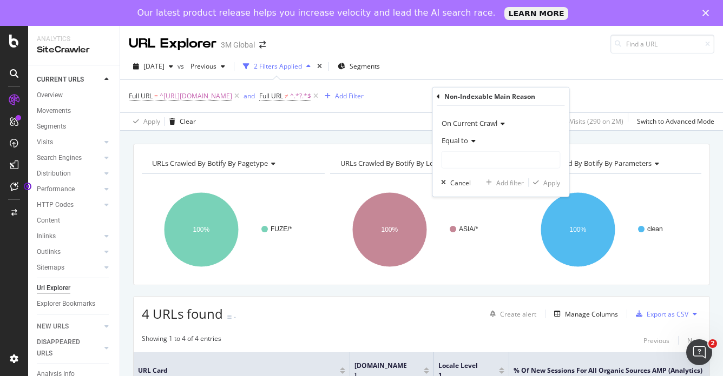
click at [438, 98] on icon at bounding box center [437, 96] width 3 height 6
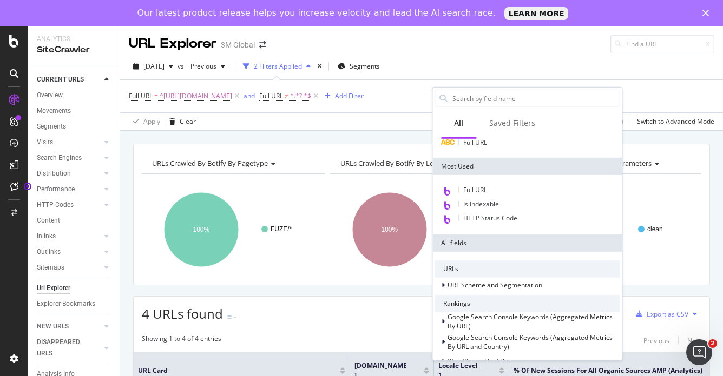
scroll to position [54, 0]
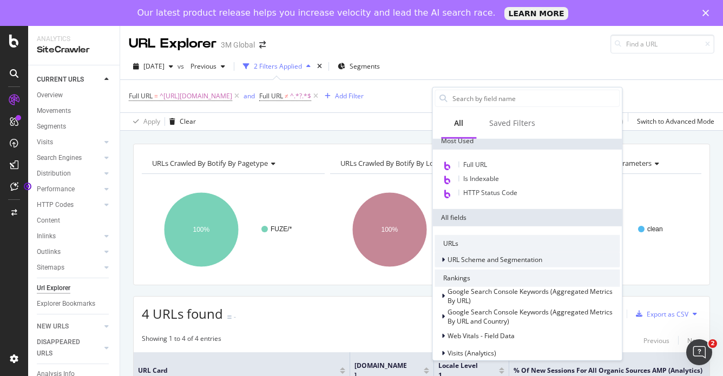
click at [444, 260] on icon at bounding box center [442, 260] width 3 height 6
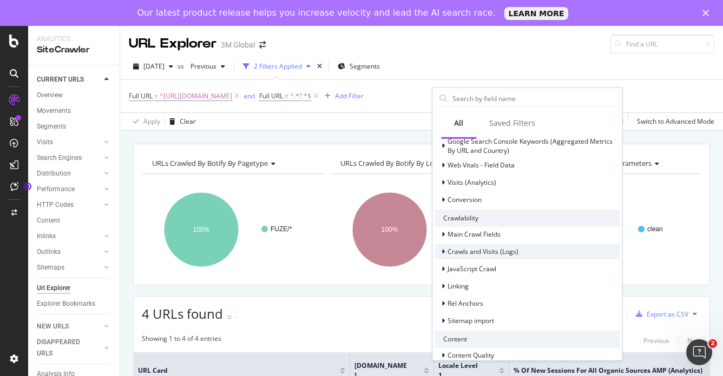
scroll to position [541, 0]
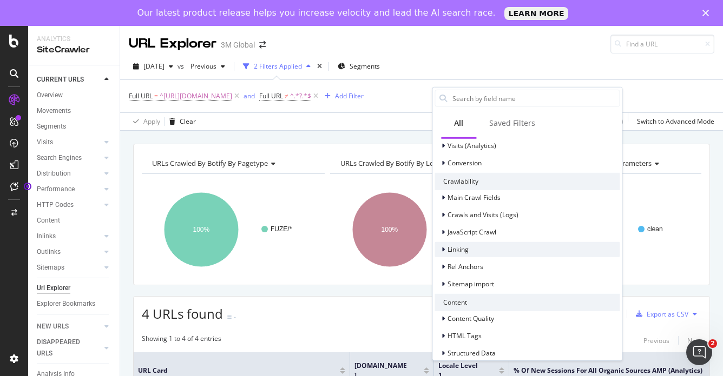
click at [444, 249] on icon at bounding box center [442, 249] width 3 height 6
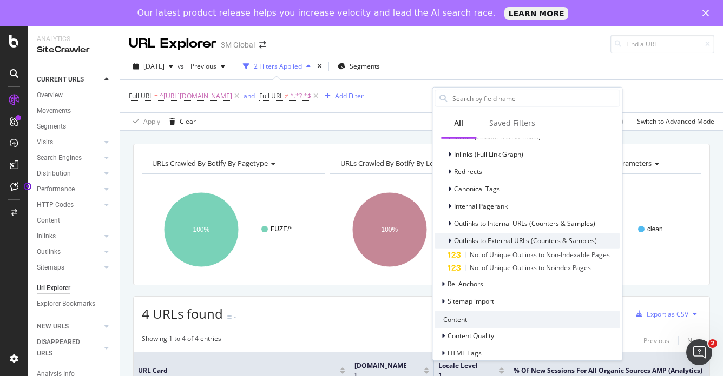
scroll to position [757, 0]
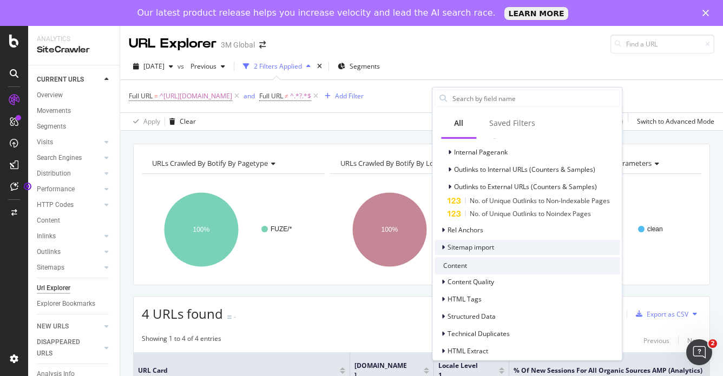
click at [445, 247] on div at bounding box center [444, 247] width 6 height 11
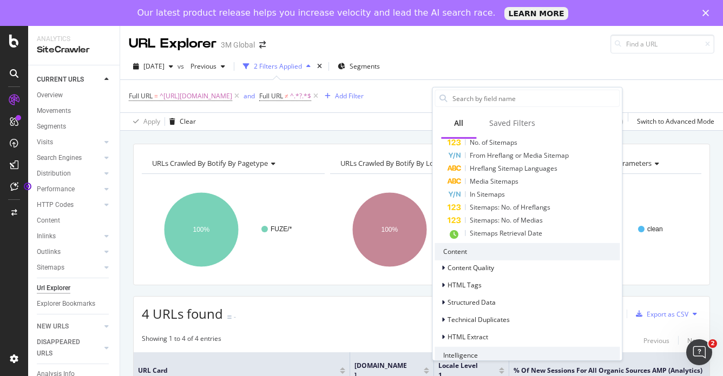
scroll to position [916, 0]
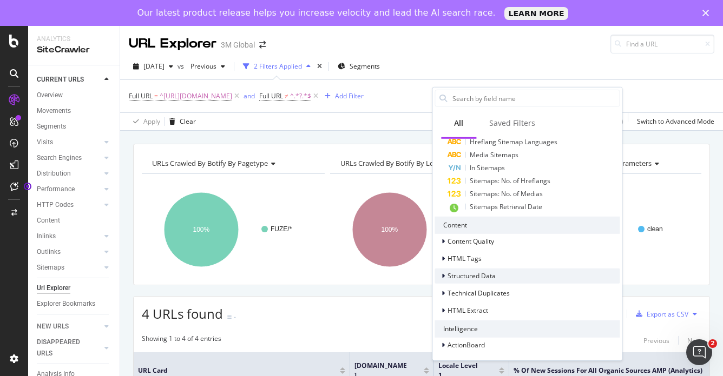
click at [444, 276] on icon at bounding box center [442, 276] width 3 height 6
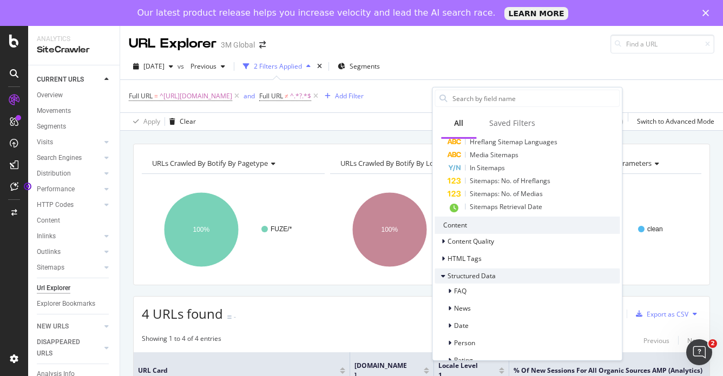
click at [444, 276] on icon at bounding box center [443, 276] width 4 height 6
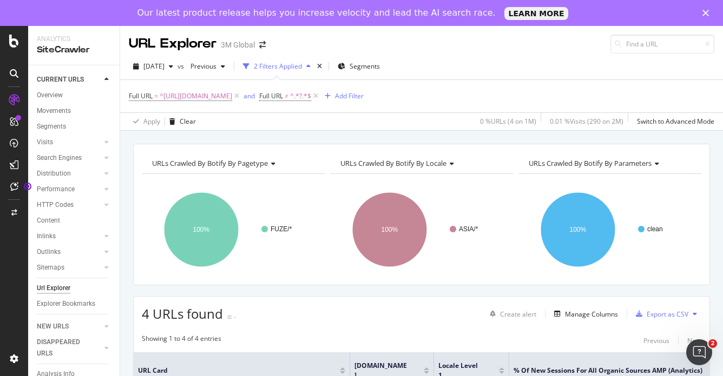
click at [109, 35] on div "Analytics" at bounding box center [74, 39] width 74 height 9
click at [15, 165] on icon at bounding box center [14, 165] width 9 height 9
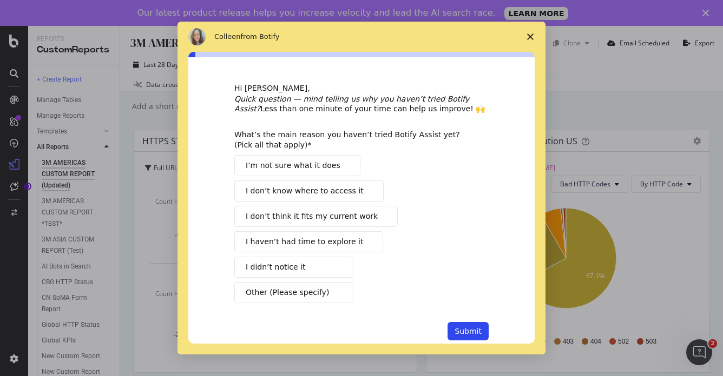
click at [300, 268] on button "I didn’t notice it" at bounding box center [293, 267] width 119 height 21
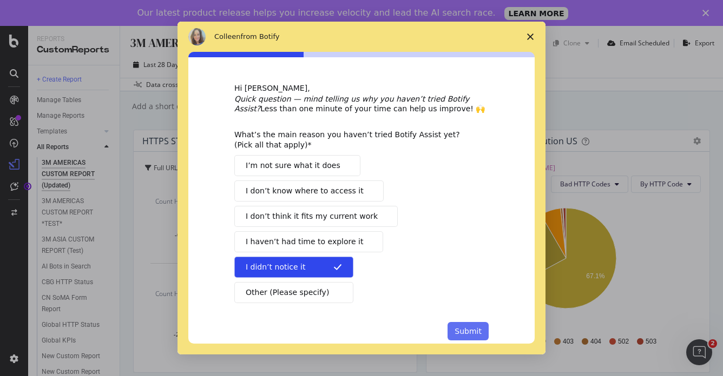
click at [475, 331] on button "Submit" at bounding box center [467, 331] width 41 height 18
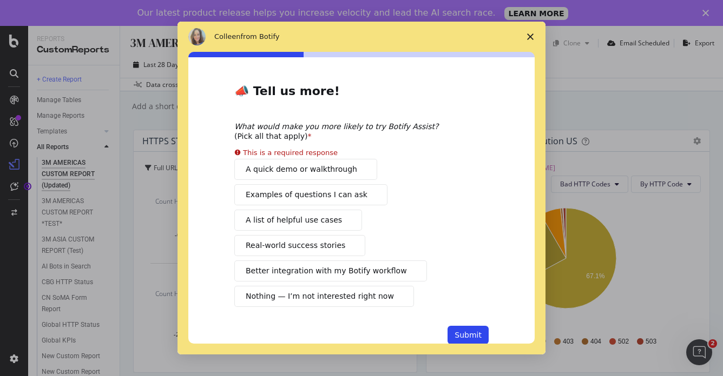
click at [530, 37] on polygon "Close survey" at bounding box center [530, 37] width 6 height 6
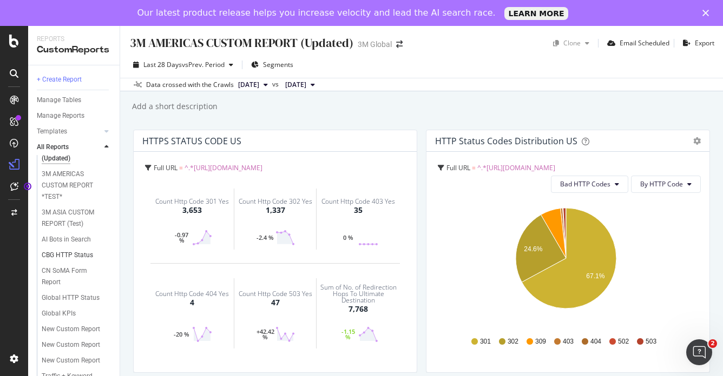
scroll to position [72, 0]
click at [70, 207] on div "3M ASIA CUSTOM REPORT (Test)" at bounding box center [73, 218] width 63 height 23
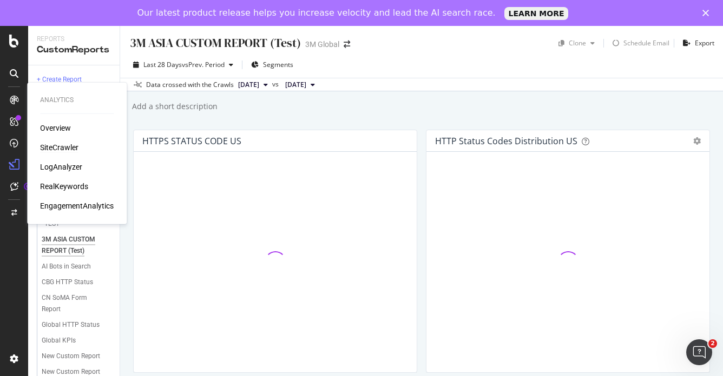
click at [57, 148] on div "SiteCrawler" at bounding box center [59, 147] width 38 height 11
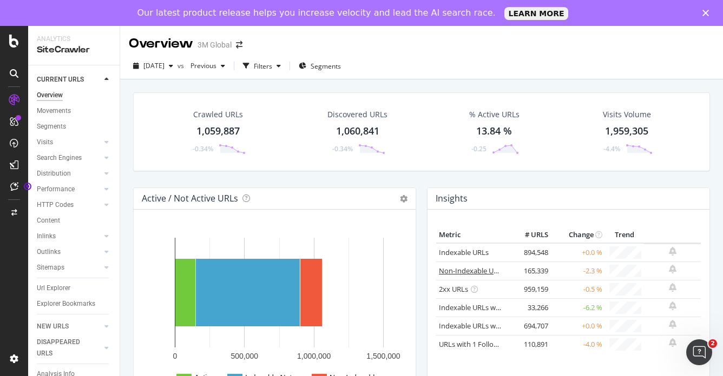
click at [465, 271] on link "Non-Indexable URLs" at bounding box center [472, 271] width 66 height 10
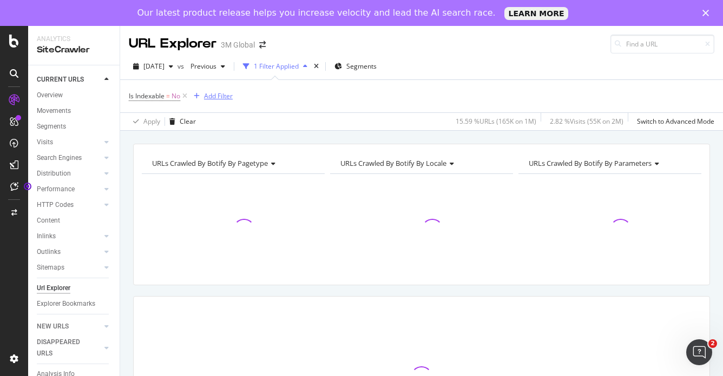
click at [198, 97] on icon "button" at bounding box center [197, 96] width 6 height 6
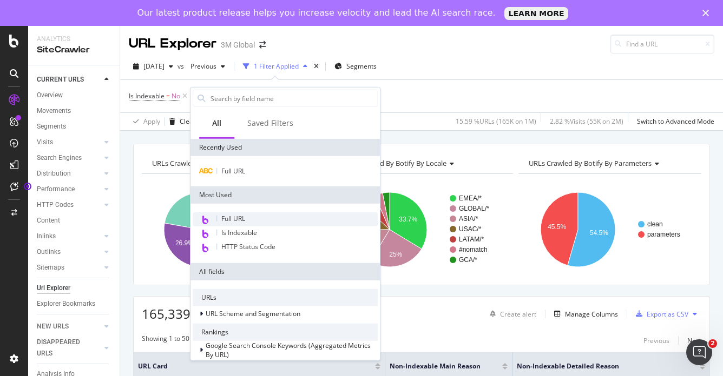
click at [234, 218] on span "Full URL" at bounding box center [233, 218] width 24 height 9
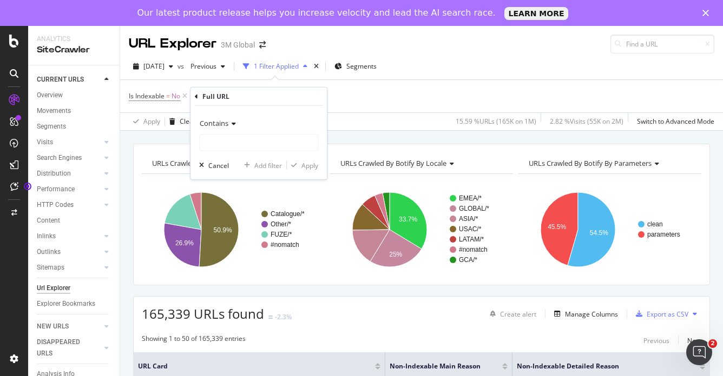
click at [234, 123] on icon at bounding box center [232, 124] width 8 height 6
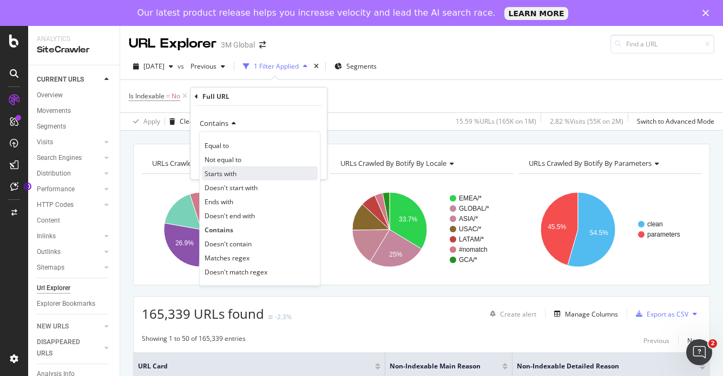
click at [229, 173] on span "Starts with" at bounding box center [220, 173] width 32 height 9
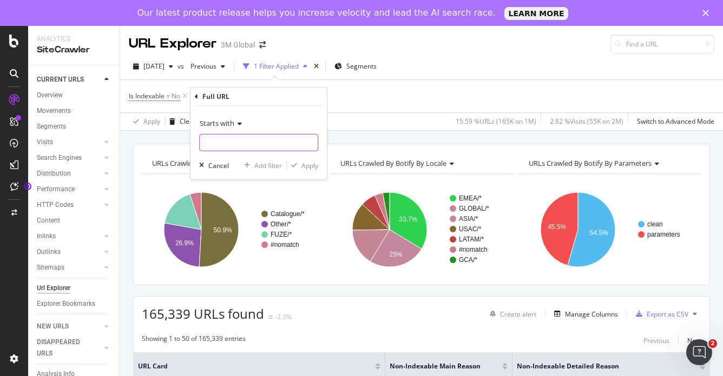
click at [238, 141] on input "text" at bounding box center [259, 142] width 118 height 17
paste input "[URL][DOMAIN_NAME]"
type input "[URL][DOMAIN_NAME]"
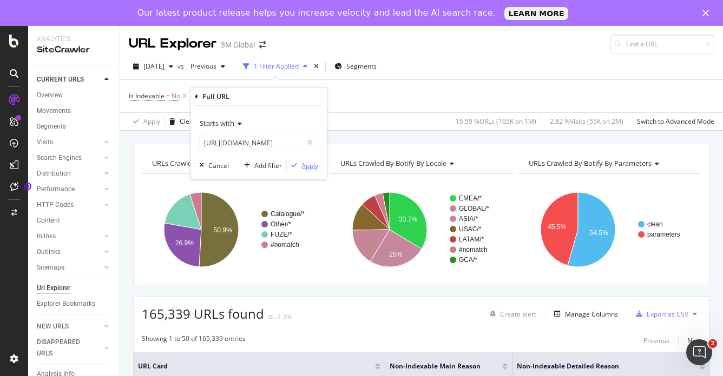
click at [314, 165] on div "Apply" at bounding box center [309, 165] width 17 height 9
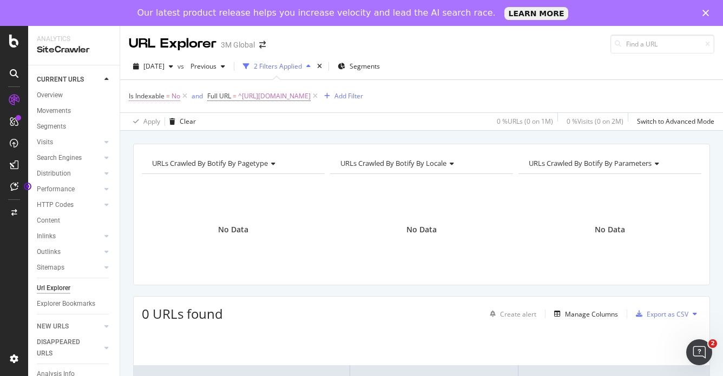
click at [160, 97] on span "Is Indexable" at bounding box center [147, 95] width 36 height 9
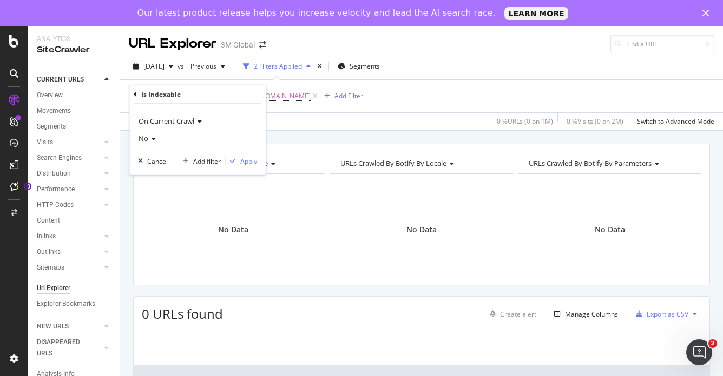
click at [154, 138] on icon at bounding box center [152, 139] width 8 height 6
click at [151, 164] on span "Yes" at bounding box center [148, 160] width 11 height 9
click at [253, 164] on div "Apply" at bounding box center [248, 160] width 17 height 9
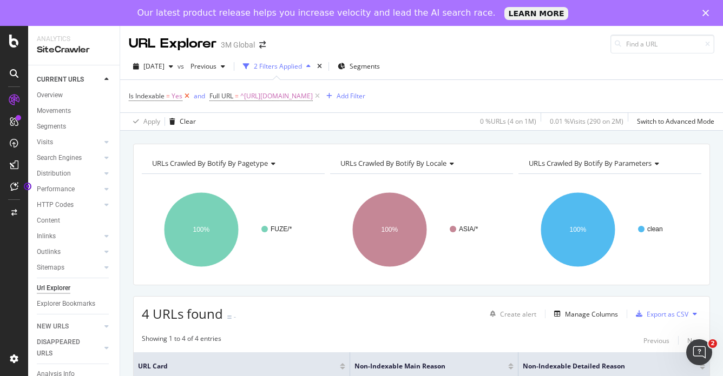
click at [187, 96] on icon at bounding box center [186, 96] width 9 height 11
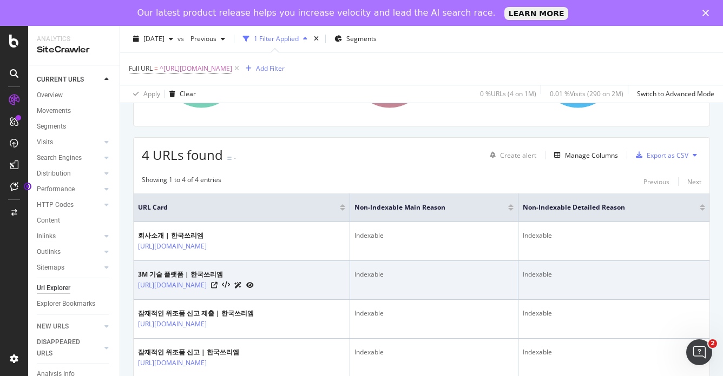
scroll to position [85, 0]
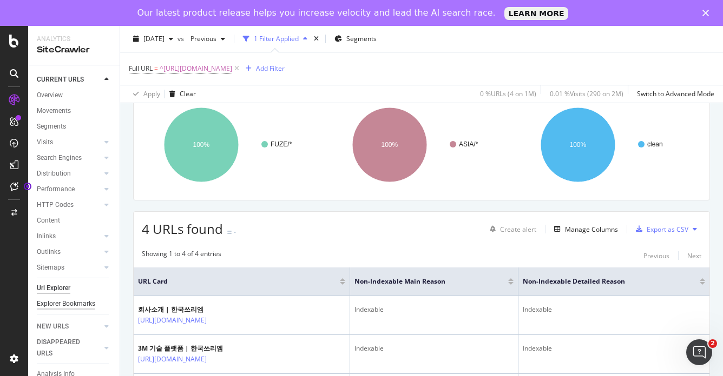
click at [78, 305] on div "Explorer Bookmarks" at bounding box center [66, 304] width 58 height 11
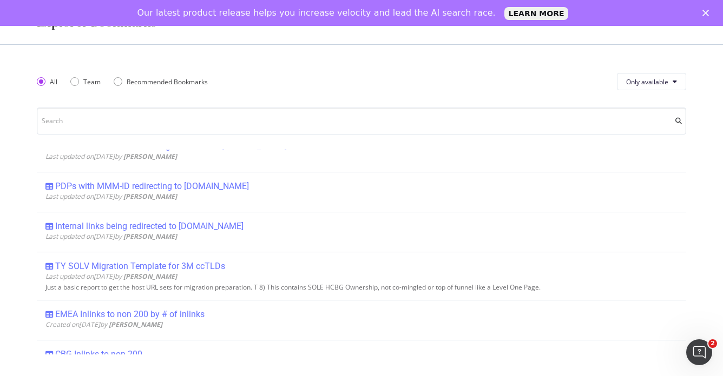
scroll to position [162, 0]
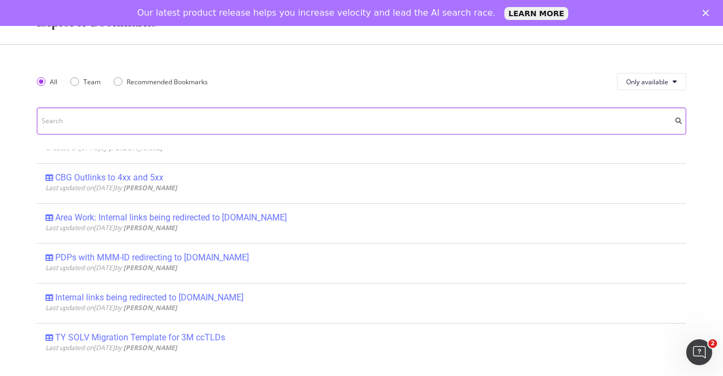
click at [706, 14] on polygon "Close" at bounding box center [705, 13] width 6 height 6
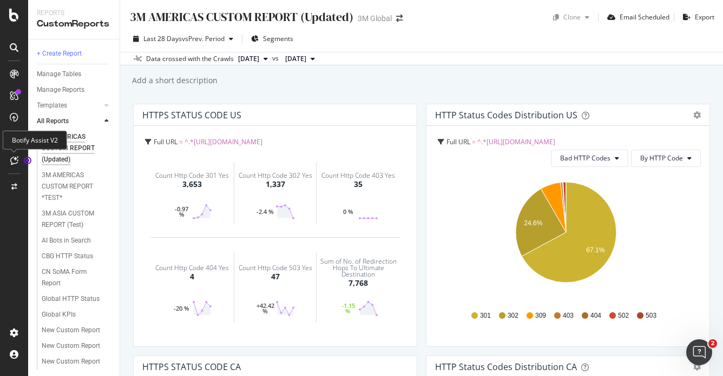
click at [12, 160] on icon at bounding box center [14, 160] width 8 height 9
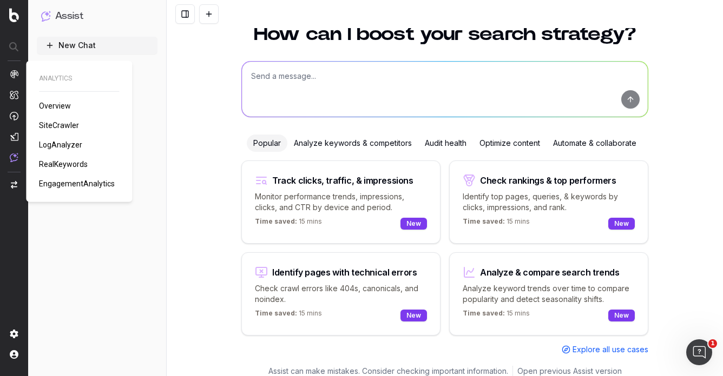
click at [14, 76] on img at bounding box center [14, 74] width 9 height 9
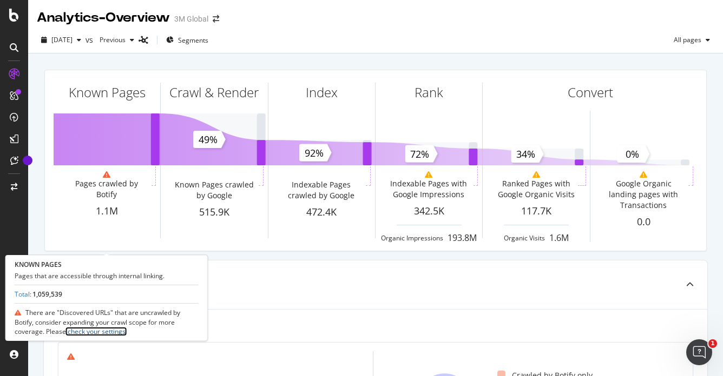
click at [108, 333] on link "check your settings." at bounding box center [96, 331] width 61 height 9
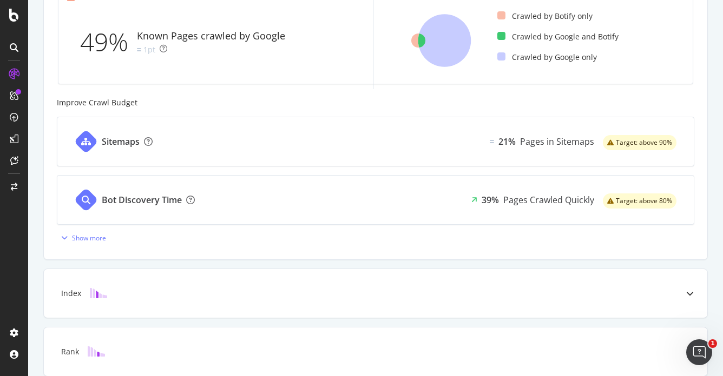
scroll to position [379, 0]
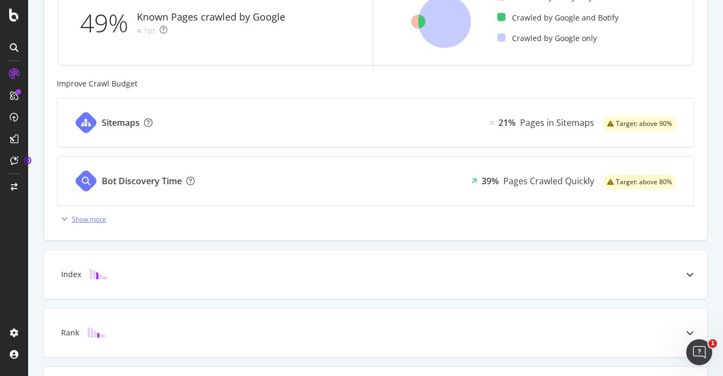
click at [62, 221] on icon "button" at bounding box center [64, 219] width 6 height 6
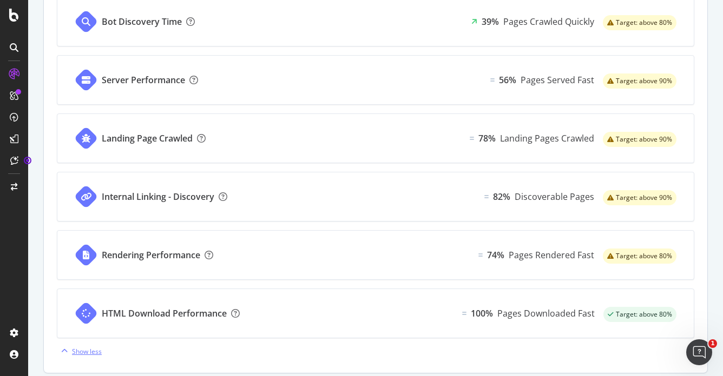
scroll to position [322, 0]
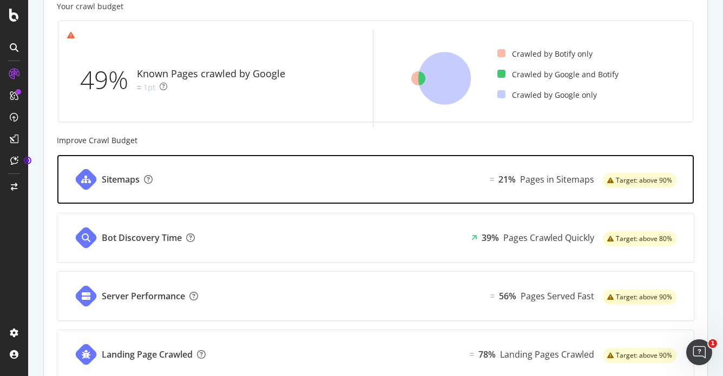
click at [123, 181] on div "Sitemaps" at bounding box center [121, 180] width 38 height 12
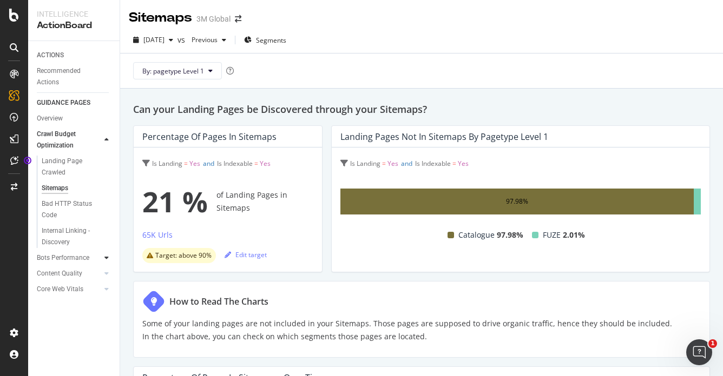
click at [106, 259] on icon at bounding box center [106, 258] width 4 height 6
click at [106, 279] on icon at bounding box center [106, 278] width 4 height 6
click at [106, 194] on icon at bounding box center [106, 192] width 4 height 6
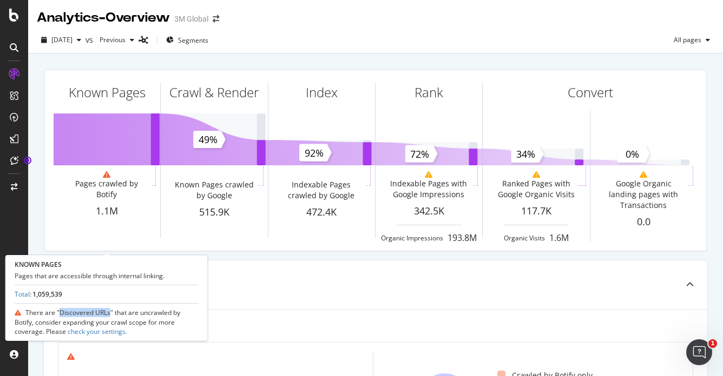
drag, startPoint x: 108, startPoint y: 313, endPoint x: 57, endPoint y: 313, distance: 50.8
click at [57, 313] on span "There are "Discovered URLs" that are uncrawled by Botify, consider expanding yo…" at bounding box center [97, 322] width 165 height 28
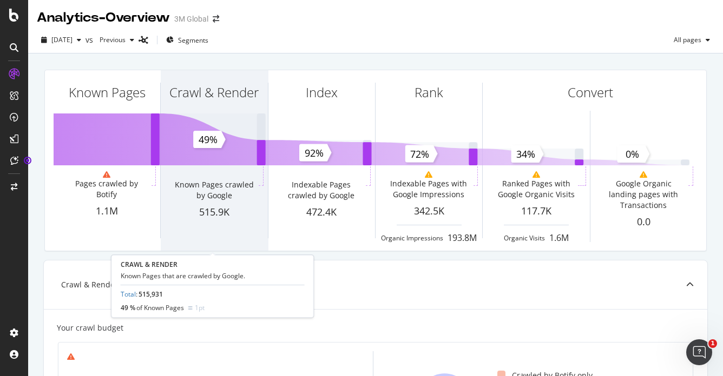
copy span "Discovered URLs"
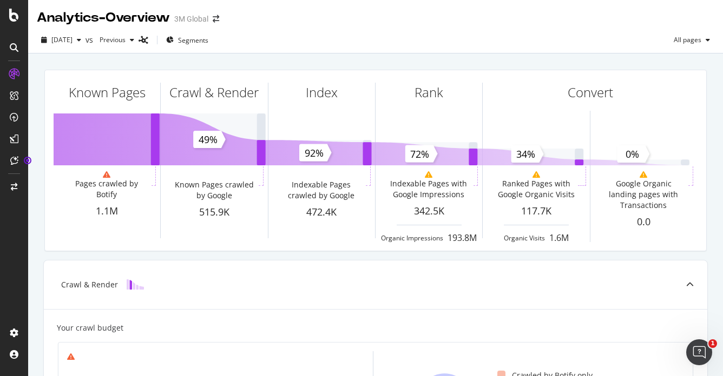
click at [14, 46] on icon at bounding box center [14, 47] width 9 height 9
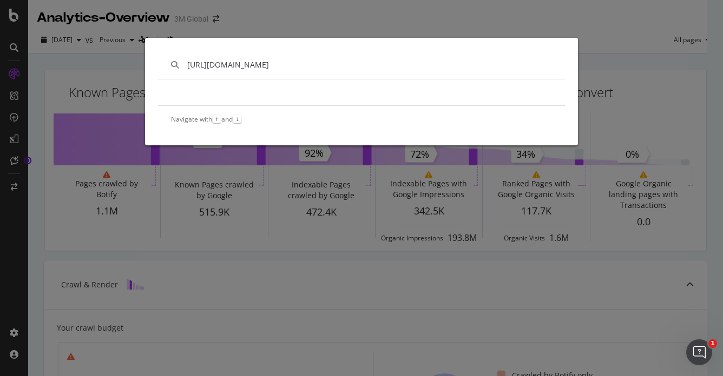
drag, startPoint x: 389, startPoint y: 61, endPoint x: 175, endPoint y: 61, distance: 213.6
click at [175, 61] on div "[URL][DOMAIN_NAME]" at bounding box center [361, 65] width 407 height 28
type input "discovered urls"
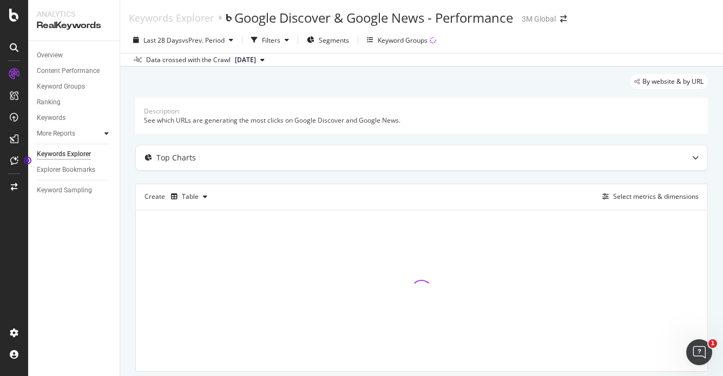
click at [106, 135] on icon at bounding box center [106, 133] width 4 height 6
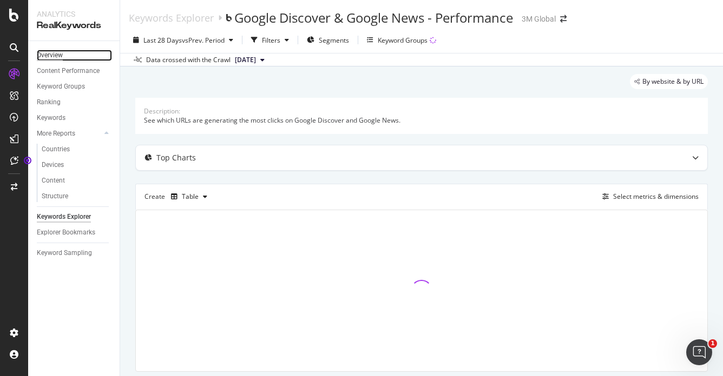
click at [57, 58] on div "Overview" at bounding box center [50, 55] width 26 height 11
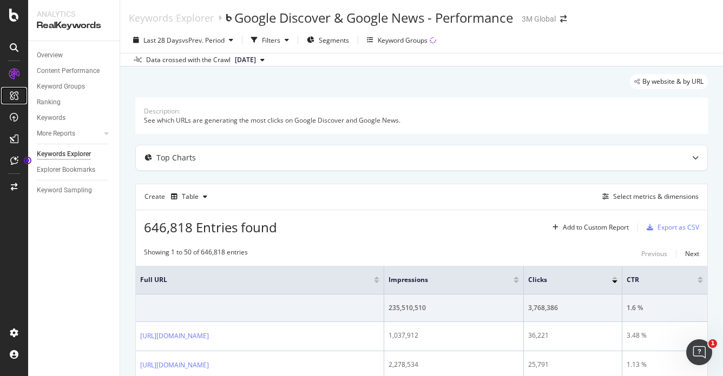
click at [16, 98] on icon at bounding box center [14, 95] width 9 height 9
click at [15, 117] on icon at bounding box center [14, 117] width 9 height 9
